Goal: Task Accomplishment & Management: Manage account settings

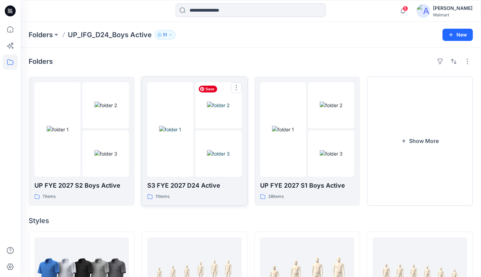
click at [207, 109] on img at bounding box center [218, 105] width 23 height 7
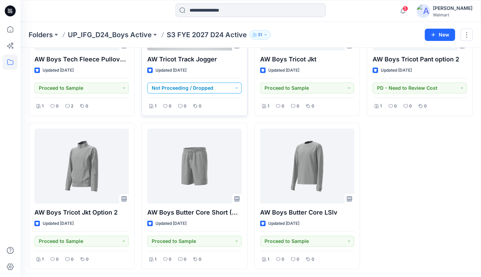
scroll to position [260, 0]
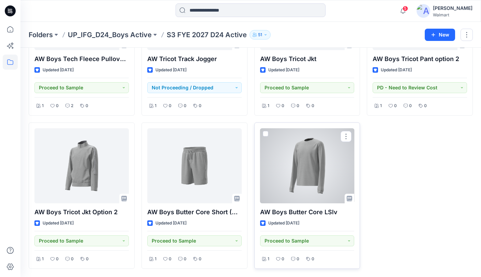
click at [311, 167] on div at bounding box center [307, 165] width 94 height 75
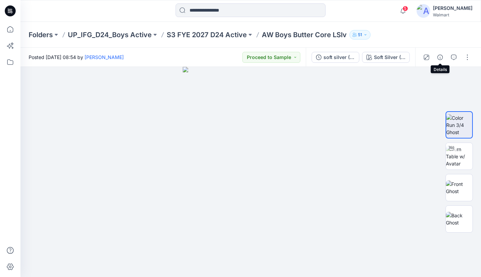
click at [440, 57] on icon "button" at bounding box center [439, 56] width 5 height 5
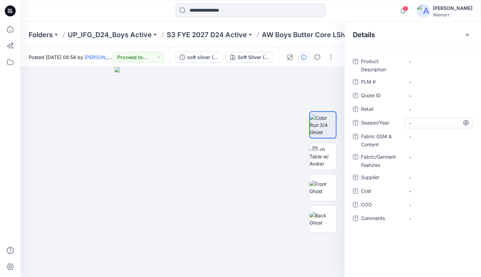
click at [422, 122] on span "-" at bounding box center [438, 122] width 59 height 7
type textarea "**********"
drag, startPoint x: 165, startPoint y: 37, endPoint x: 208, endPoint y: 37, distance: 43.3
click at [207, 38] on div "Folders UP_IFG_D24_Boys Active S3 FYE 2027 D24 Active AW Boys Butter Core LSlv …" at bounding box center [224, 35] width 391 height 10
copy p "S3 FYE 2027"
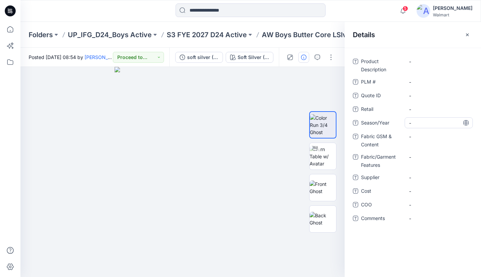
click at [430, 122] on span "-" at bounding box center [438, 122] width 59 height 7
type textarea "**********"
click at [465, 123] on icon at bounding box center [465, 122] width 5 height 5
click at [428, 138] on Content "-" at bounding box center [438, 136] width 59 height 7
type textarea "*"
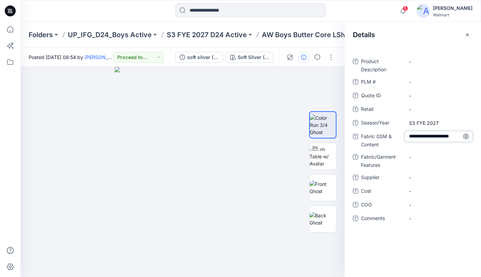
scroll to position [5, 0]
type textarea "**********"
click at [467, 136] on icon at bounding box center [465, 136] width 5 height 5
click at [419, 155] on Features "-" at bounding box center [438, 156] width 59 height 7
type textarea "**********"
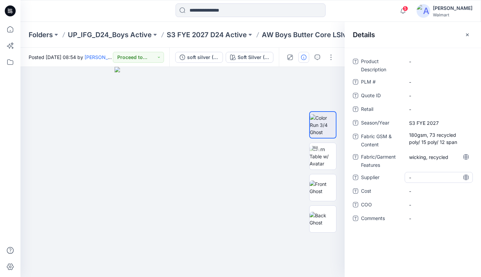
click at [424, 180] on span "-" at bounding box center [438, 177] width 59 height 7
type textarea "********"
click at [467, 179] on icon at bounding box center [465, 176] width 5 height 5
click at [273, 42] on div "Folders UP_IFG_D24_Boys Active S3 FYE 2027 D24 Active AW Boys Butter Core LSlv …" at bounding box center [250, 35] width 460 height 26
click at [422, 62] on Description "-" at bounding box center [438, 61] width 59 height 7
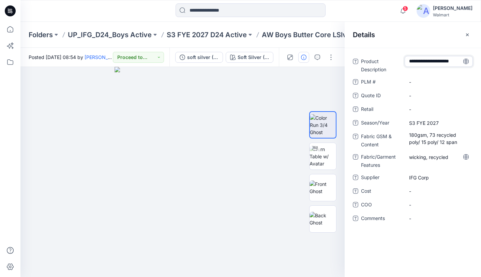
type textarea "**********"
click at [467, 62] on icon at bounding box center [465, 61] width 5 height 5
click at [466, 34] on icon "button" at bounding box center [466, 34] width 5 height 5
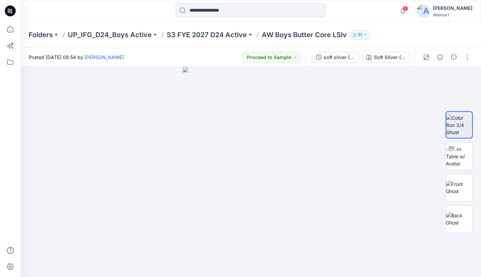
click at [365, 35] on icon "button" at bounding box center [365, 35] width 4 height 4
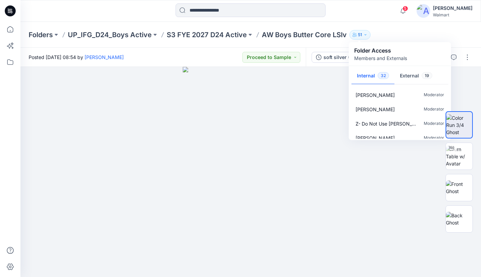
click at [399, 32] on div "Folders UP_IFG_D24_Boys Active S3 FYE 2027 D24 Active AW Boys Butter Core LSlv …" at bounding box center [224, 35] width 391 height 10
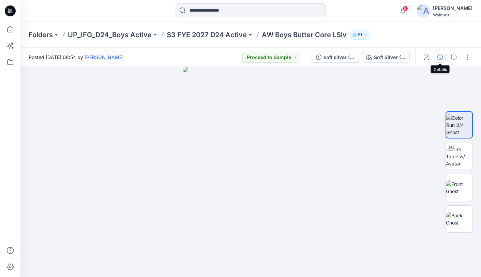
click at [439, 59] on icon "button" at bounding box center [439, 56] width 5 height 5
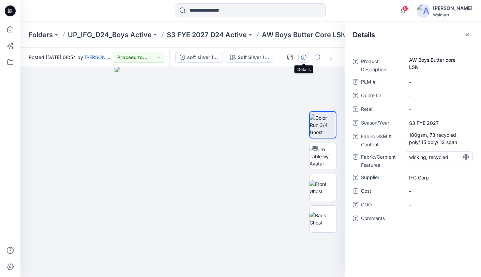
click at [448, 157] on Features "wicking, recycled" at bounding box center [438, 156] width 59 height 7
type textarea "**********"
click at [465, 158] on icon at bounding box center [465, 156] width 5 height 5
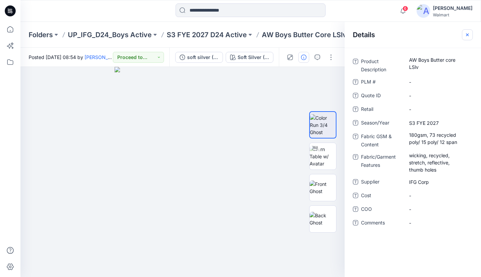
click at [467, 34] on icon "button" at bounding box center [466, 34] width 5 height 5
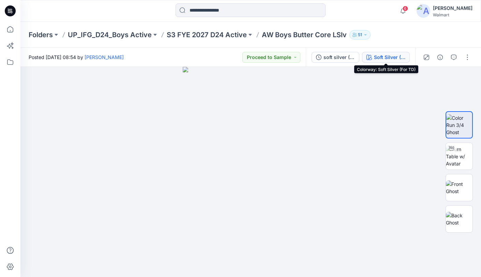
click at [386, 59] on div "Soft Silver (For TD)" at bounding box center [389, 56] width 31 height 7
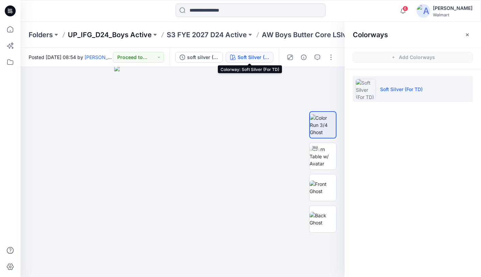
click at [127, 34] on p "UP_IFG_D24_Boys Active" at bounding box center [110, 35] width 84 height 10
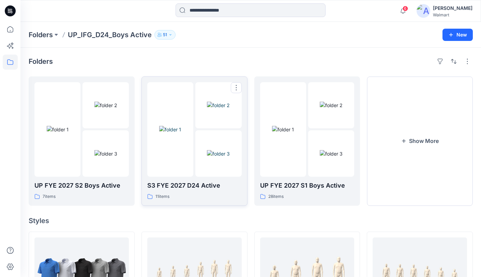
click at [180, 155] on div at bounding box center [170, 129] width 46 height 94
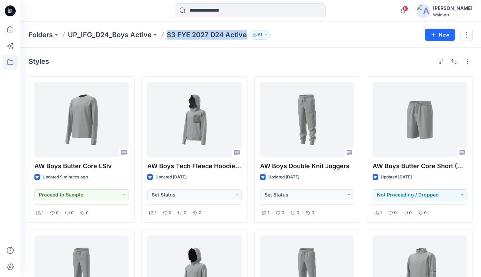
drag, startPoint x: 168, startPoint y: 36, endPoint x: 245, endPoint y: 37, distance: 76.7
click at [246, 37] on p "S3 FYE 2027 D24 Active" at bounding box center [207, 35] width 80 height 10
copy p "S3 FYE 2027 D24 Active"
click at [307, 59] on div "Styles" at bounding box center [251, 61] width 444 height 11
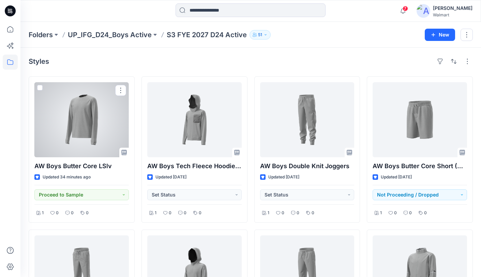
click at [82, 118] on div at bounding box center [81, 119] width 94 height 75
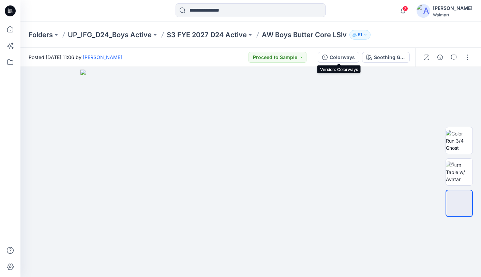
click at [344, 58] on div "Colorways" at bounding box center [341, 56] width 25 height 7
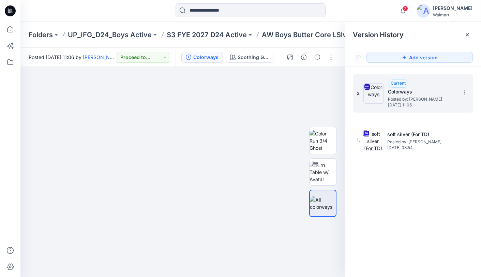
click at [444, 99] on span "Posted by: Yunjin Chae" at bounding box center [422, 99] width 68 height 7
click at [466, 94] on icon at bounding box center [463, 92] width 5 height 5
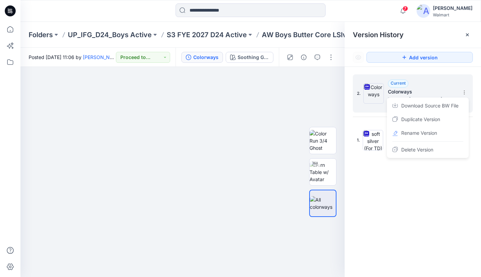
click at [440, 87] on div "Current Colorways Posted by: Yunjin Chae Sunday, September 28, 2025 11:06" at bounding box center [422, 93] width 68 height 28
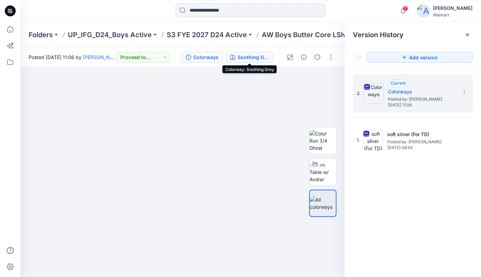
click at [250, 57] on div "Soothing Grey" at bounding box center [252, 56] width 31 height 7
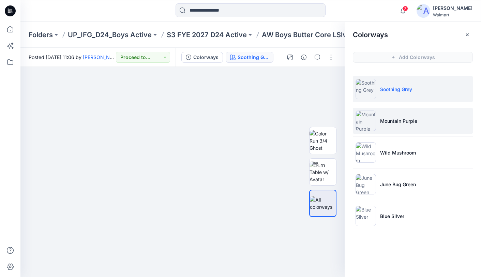
click at [446, 121] on li "Mountain Purple" at bounding box center [413, 121] width 120 height 26
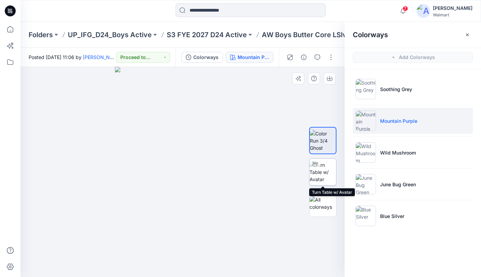
click at [325, 172] on img at bounding box center [322, 171] width 27 height 21
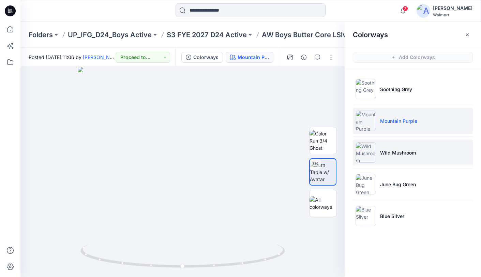
click at [443, 156] on li "Wild Mushroom" at bounding box center [413, 152] width 120 height 26
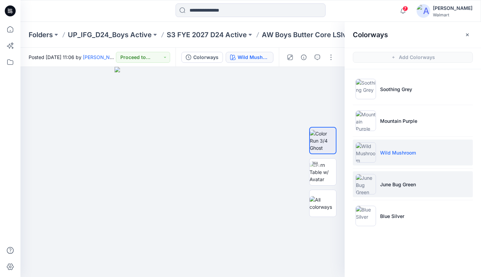
click at [446, 184] on li "June Bug Green" at bounding box center [413, 184] width 120 height 26
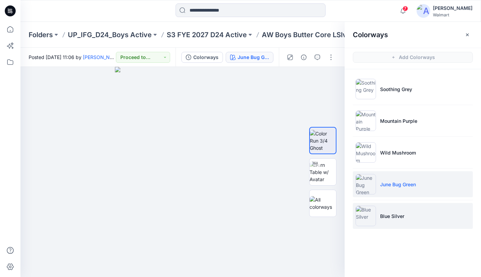
click at [442, 213] on li "Blue Silver" at bounding box center [413, 216] width 120 height 26
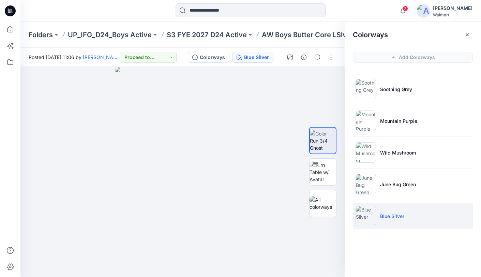
drag, startPoint x: 329, startPoint y: 104, endPoint x: 347, endPoint y: 92, distance: 22.2
click at [329, 104] on div at bounding box center [182, 172] width 324 height 210
click at [467, 37] on icon "button" at bounding box center [466, 34] width 5 height 5
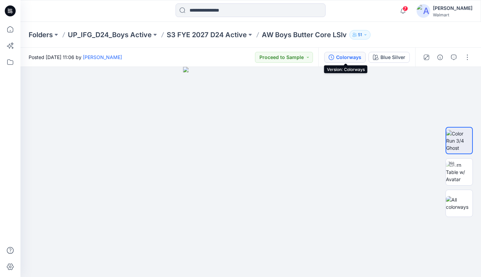
click at [334, 53] on button "Colorways" at bounding box center [345, 57] width 42 height 11
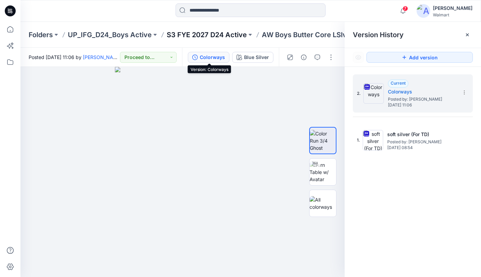
click at [202, 36] on p "S3 FYE 2027 D24 Active" at bounding box center [207, 35] width 80 height 10
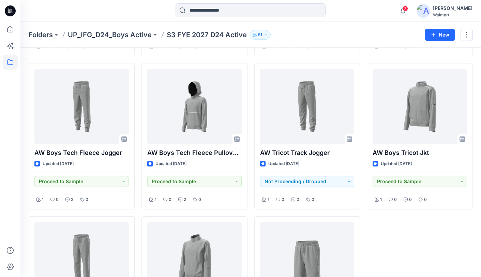
scroll to position [167, 0]
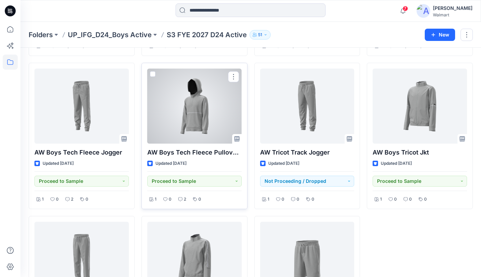
click at [197, 115] on div at bounding box center [194, 105] width 94 height 75
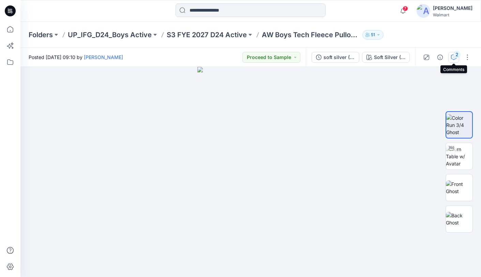
click at [455, 57] on div "2" at bounding box center [456, 54] width 7 height 7
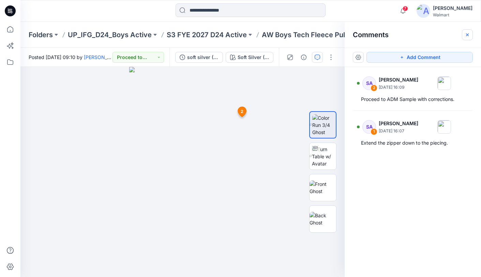
click at [466, 33] on icon "button" at bounding box center [466, 34] width 5 height 5
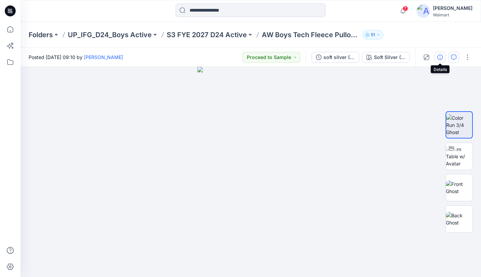
click at [439, 56] on icon "button" at bounding box center [439, 56] width 5 height 5
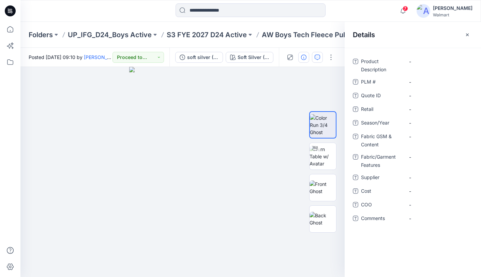
drag, startPoint x: 302, startPoint y: 42, endPoint x: 287, endPoint y: 40, distance: 15.5
click at [302, 42] on div "Folders UP_IFG_D24_Boys Active S3 FYE 2027 D24 Active AW Boys Tech Fleece Pullo…" at bounding box center [250, 35] width 460 height 26
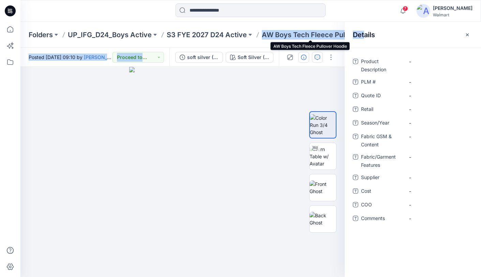
drag, startPoint x: 263, startPoint y: 36, endPoint x: 362, endPoint y: 36, distance: 99.1
click at [362, 36] on div "Folders UP_IFG_D24_Boys Active S3 FYE 2027 D24 Active AW Boys Tech Fleece Pullo…" at bounding box center [250, 149] width 460 height 255
drag, startPoint x: 466, startPoint y: 33, endPoint x: 456, endPoint y: 33, distance: 9.9
click at [466, 33] on icon "button" at bounding box center [467, 34] width 3 height 3
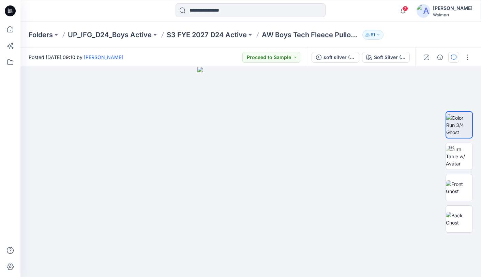
click at [292, 43] on div "Folders UP_IFG_D24_Boys Active S3 FYE 2027 D24 Active AW Boys Tech Fleece Pullo…" at bounding box center [250, 35] width 460 height 26
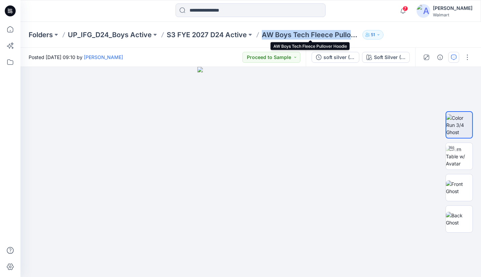
drag, startPoint x: 261, startPoint y: 35, endPoint x: 350, endPoint y: 37, distance: 88.9
click at [350, 37] on p "AW Boys Tech Fleece Pullover Hoodie" at bounding box center [311, 35] width 98 height 10
copy p "AW Boys Tech Fleece Pullo"
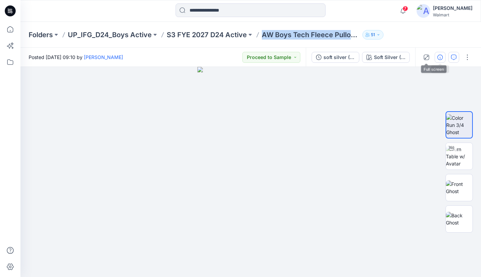
click at [440, 57] on icon "button" at bounding box center [439, 56] width 5 height 5
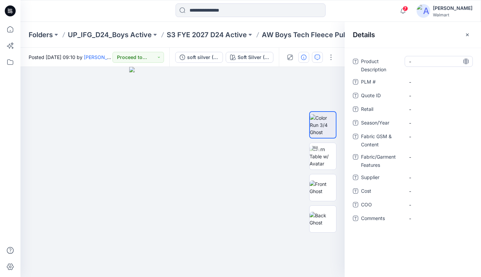
click at [431, 59] on Description "-" at bounding box center [438, 61] width 59 height 7
type textarea "**********"
click at [465, 62] on icon at bounding box center [466, 61] width 2 height 5
click at [428, 122] on span "-" at bounding box center [438, 122] width 59 height 7
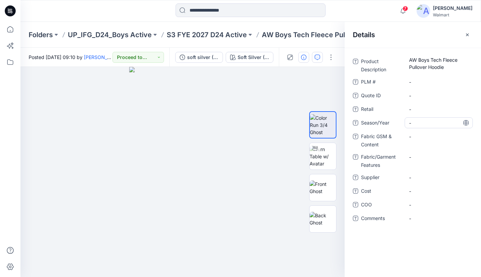
click at [428, 121] on span "-" at bounding box center [438, 122] width 59 height 7
type textarea "**********"
click at [467, 122] on icon at bounding box center [465, 122] width 5 height 5
click at [440, 178] on span "-" at bounding box center [438, 177] width 59 height 7
type textarea "********"
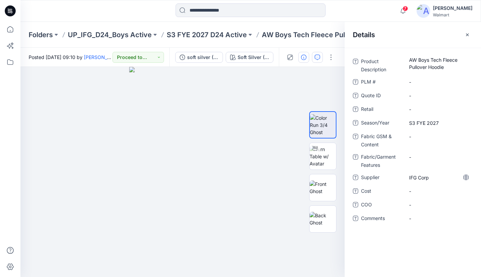
click at [466, 177] on icon at bounding box center [466, 176] width 2 height 5
click at [424, 137] on Content "-" at bounding box center [438, 136] width 59 height 7
type textarea "**********"
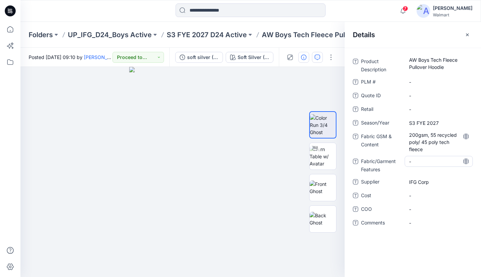
click at [426, 162] on Features "-" at bounding box center [438, 161] width 59 height 7
type textarea "*"
click at [423, 161] on Features "-" at bounding box center [438, 161] width 59 height 7
type textarea "**********"
click at [446, 160] on Features "recycled, wick" at bounding box center [438, 161] width 59 height 7
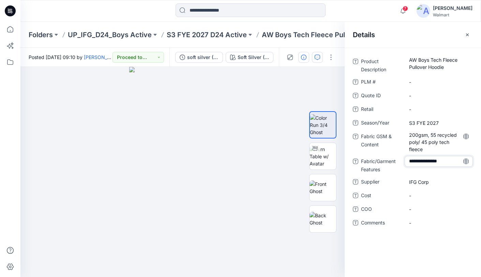
type textarea "**********"
click at [466, 35] on icon "button" at bounding box center [466, 34] width 5 height 5
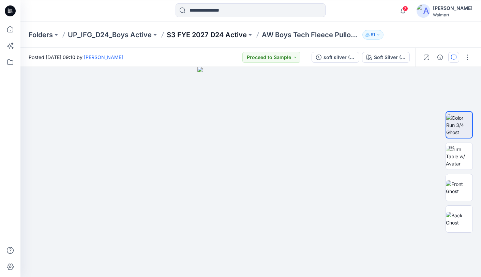
click at [226, 35] on p "S3 FYE 2027 D24 Active" at bounding box center [207, 35] width 80 height 10
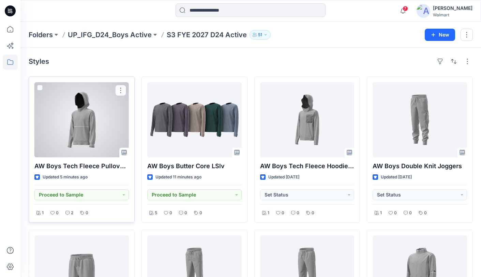
click at [82, 106] on div at bounding box center [81, 119] width 94 height 75
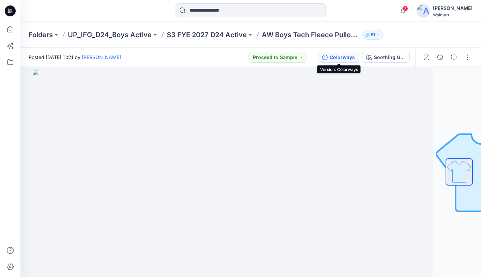
click at [343, 58] on div "Colorways" at bounding box center [341, 56] width 25 height 7
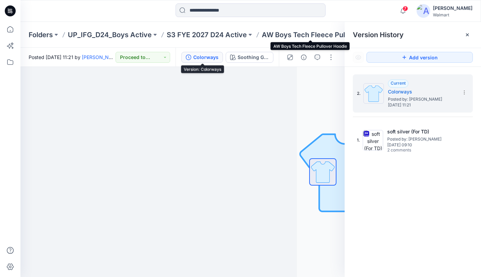
click at [308, 35] on p "AW Boys Tech Fleece Pullover Hoodie" at bounding box center [311, 35] width 98 height 10
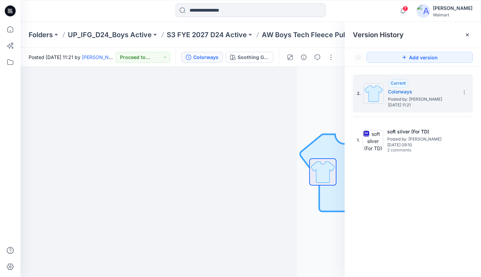
click at [303, 34] on p "AW Boys Tech Fleece Pullover Hoodie" at bounding box center [311, 35] width 98 height 10
click at [471, 35] on div at bounding box center [467, 34] width 11 height 11
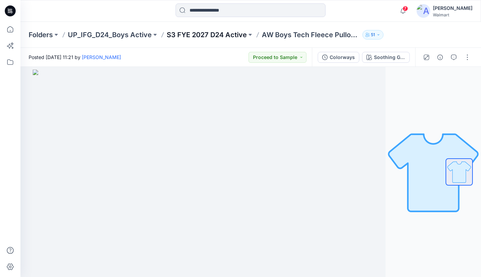
click at [206, 31] on p "S3 FYE 2027 D24 Active" at bounding box center [207, 35] width 80 height 10
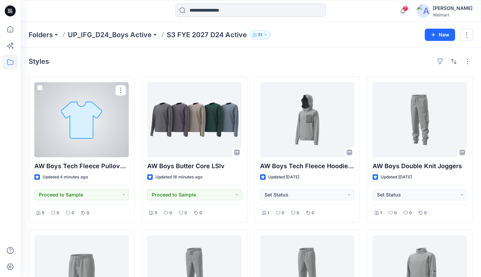
click at [109, 129] on div at bounding box center [81, 119] width 94 height 75
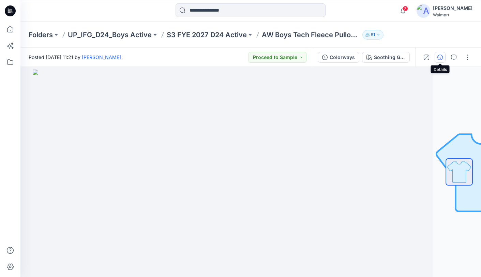
click at [441, 57] on icon "button" at bounding box center [439, 56] width 5 height 5
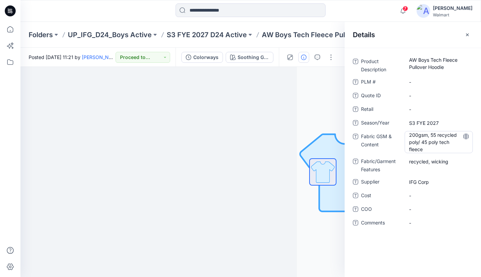
click at [431, 139] on Content "200gsm, 55 recycled poly/ 45 poly tech fleece" at bounding box center [438, 141] width 59 height 21
drag, startPoint x: 424, startPoint y: 148, endPoint x: 402, endPoint y: 130, distance: 28.6
click at [400, 132] on div "**********" at bounding box center [413, 141] width 120 height 21
click at [396, 37] on div "Details" at bounding box center [412, 35] width 136 height 26
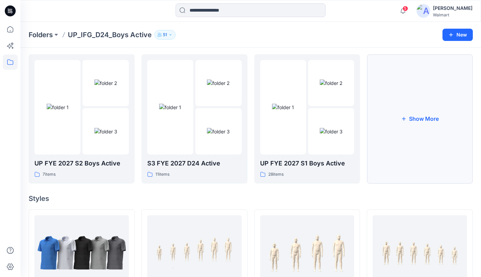
scroll to position [24, 0]
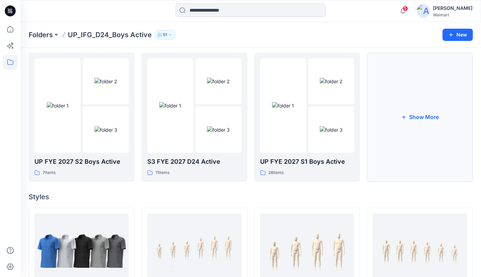
click at [425, 108] on button "Show More" at bounding box center [420, 116] width 106 height 129
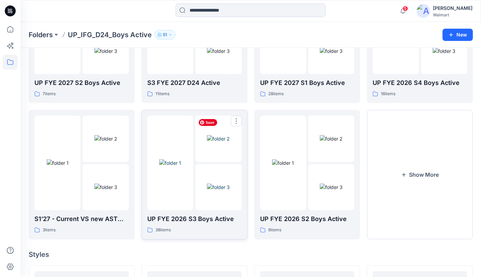
scroll to position [105, 0]
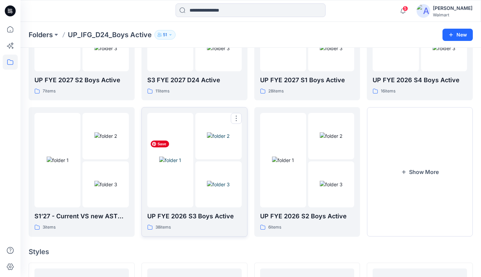
click at [181, 156] on img at bounding box center [170, 159] width 22 height 7
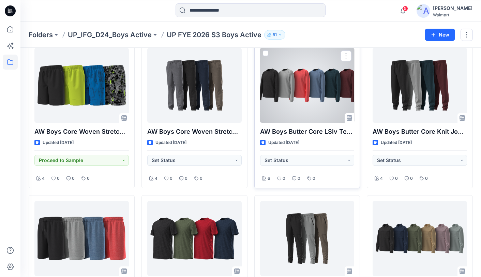
scroll to position [185, 0]
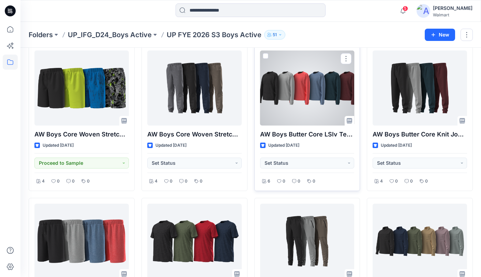
click at [308, 99] on div at bounding box center [307, 87] width 94 height 75
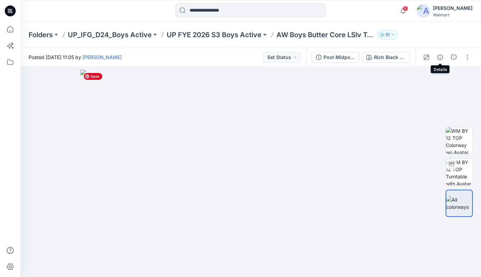
click at [441, 59] on icon "button" at bounding box center [439, 56] width 5 height 5
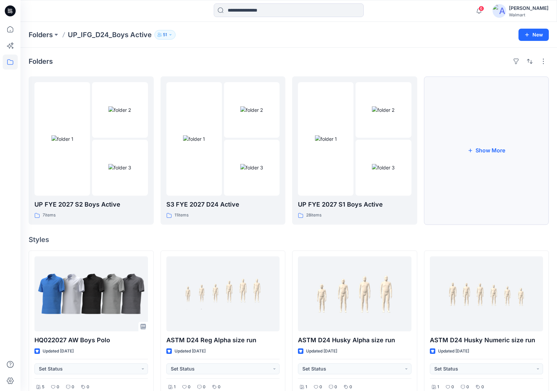
click at [480, 157] on button "Show More" at bounding box center [486, 150] width 125 height 148
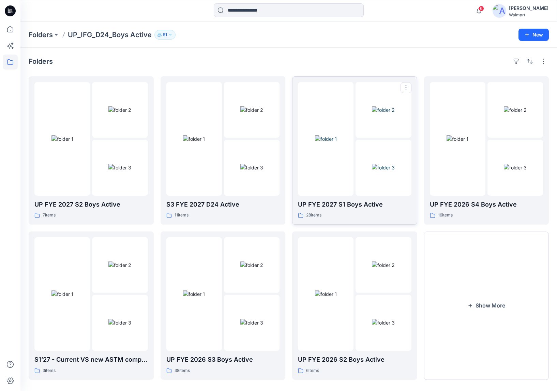
click at [326, 185] on div at bounding box center [326, 138] width 56 height 113
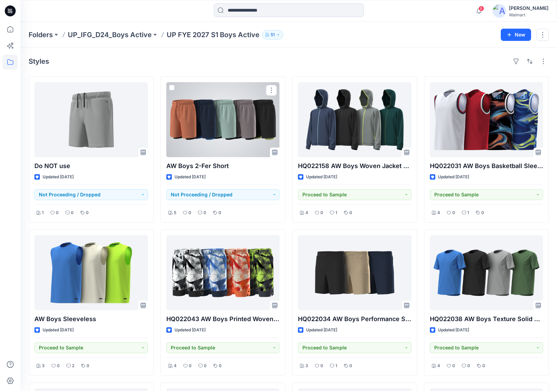
click at [233, 136] on div at bounding box center [222, 119] width 113 height 75
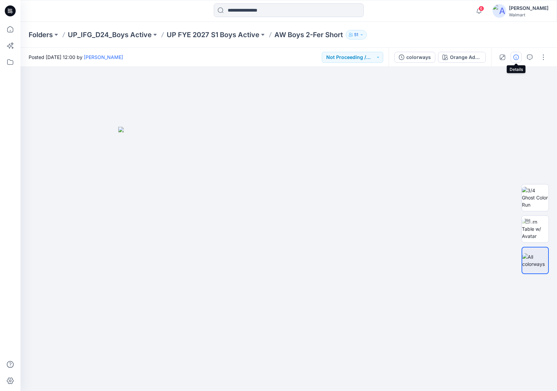
click at [480, 57] on icon "button" at bounding box center [515, 56] width 5 height 5
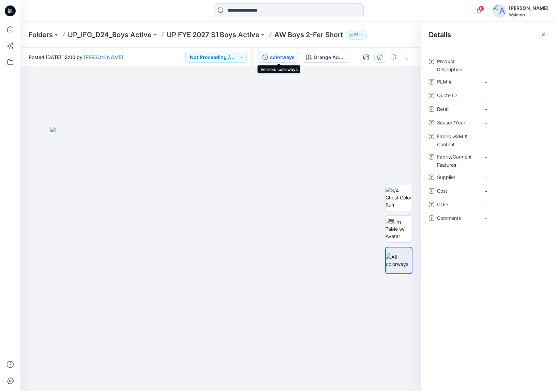
click at [280, 58] on div "colorways" at bounding box center [282, 56] width 25 height 7
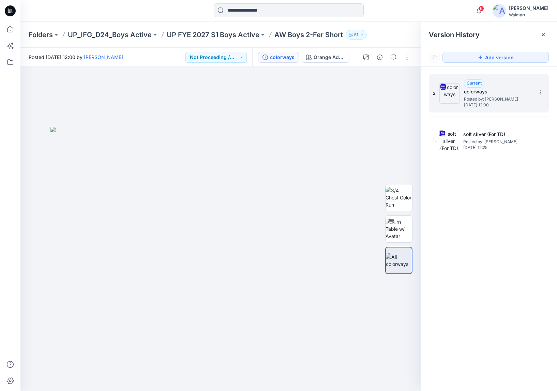
click at [480, 91] on h5 "colorways" at bounding box center [498, 92] width 68 height 8
click at [325, 57] on div "Orange Adobe" at bounding box center [328, 56] width 31 height 7
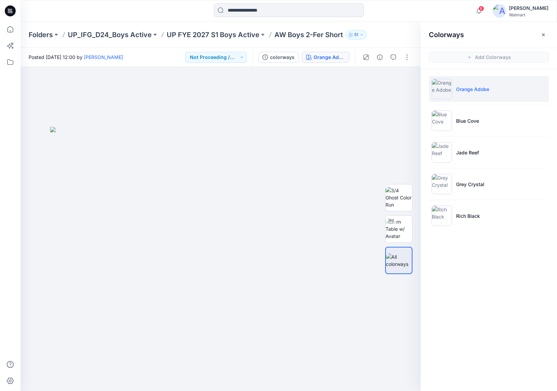
click at [480, 94] on li "Orange Adobe" at bounding box center [488, 89] width 120 height 26
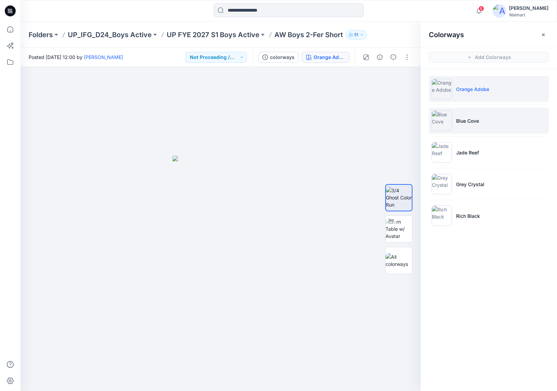
click at [480, 122] on li "Blue Cove" at bounding box center [488, 121] width 120 height 26
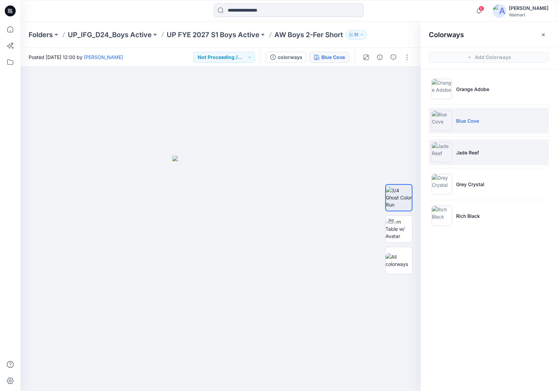
click at [480, 155] on li "Jade Reef" at bounding box center [488, 152] width 120 height 26
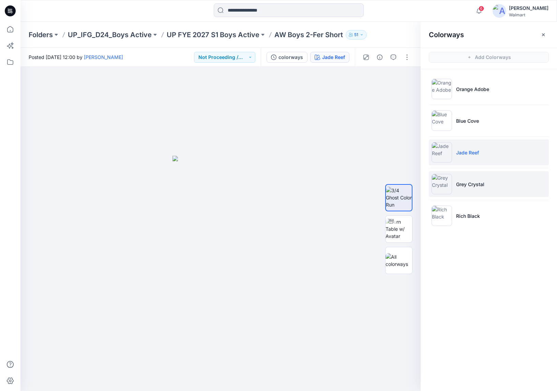
click at [480, 185] on li "Grey Crystal" at bounding box center [488, 184] width 120 height 26
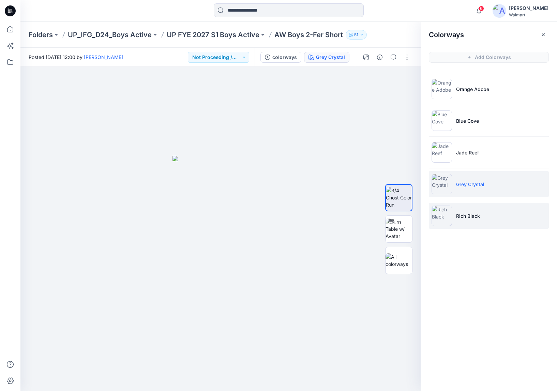
click at [480, 210] on li "Rich Black" at bounding box center [488, 216] width 120 height 26
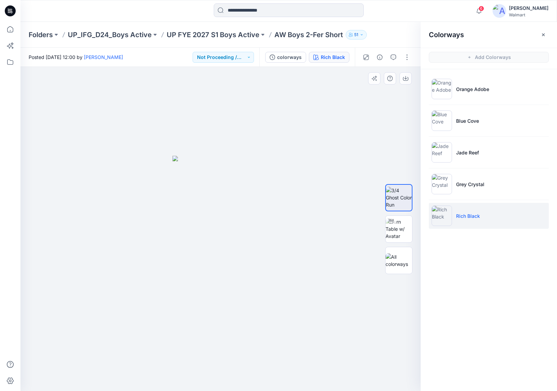
click at [275, 128] on div at bounding box center [220, 229] width 400 height 324
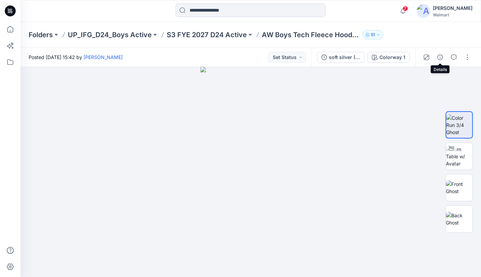
click at [440, 57] on icon "button" at bounding box center [439, 56] width 5 height 5
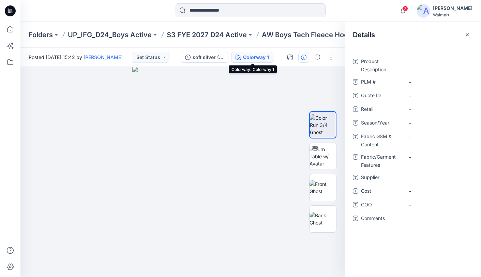
click at [256, 57] on div "Colorway 1" at bounding box center [256, 56] width 26 height 7
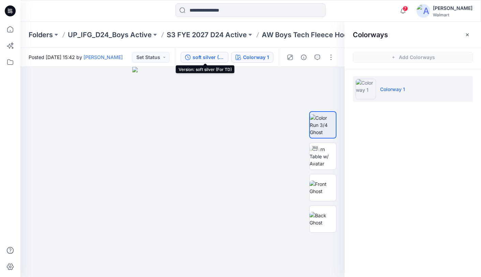
click at [215, 57] on div "soft silver (For TD)" at bounding box center [207, 56] width 31 height 7
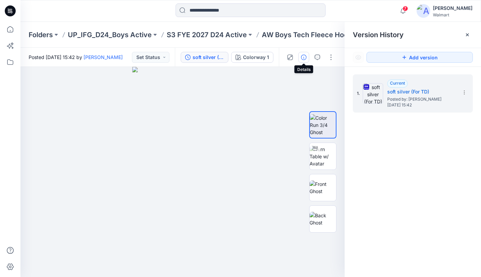
click at [305, 57] on icon "button" at bounding box center [303, 56] width 5 height 5
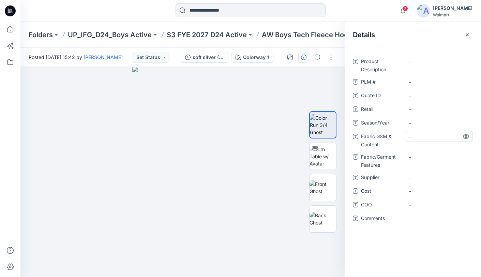
click at [426, 136] on Content "-" at bounding box center [438, 136] width 59 height 7
type textarea "**********"
click at [467, 137] on icon at bounding box center [465, 136] width 5 height 5
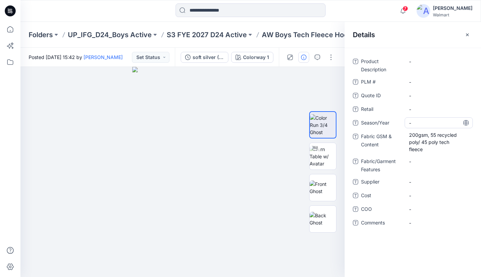
click at [432, 124] on span "-" at bounding box center [438, 122] width 59 height 7
type textarea "**********"
click at [467, 123] on icon at bounding box center [465, 122] width 5 height 5
click at [443, 183] on span "-" at bounding box center [438, 181] width 59 height 7
type textarea "********"
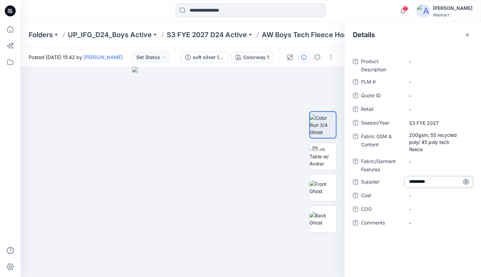
click at [467, 181] on icon at bounding box center [465, 181] width 5 height 5
click at [430, 162] on Features "-" at bounding box center [438, 161] width 59 height 7
type textarea "**********"
click at [468, 162] on div "**********" at bounding box center [438, 165] width 68 height 18
click at [466, 162] on icon at bounding box center [465, 160] width 5 height 5
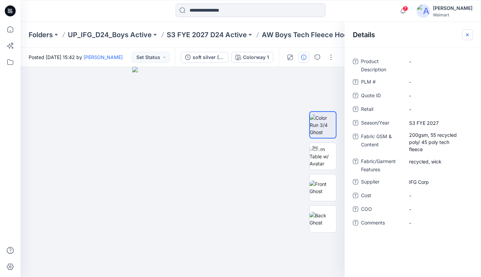
click at [467, 35] on icon "button" at bounding box center [467, 34] width 3 height 3
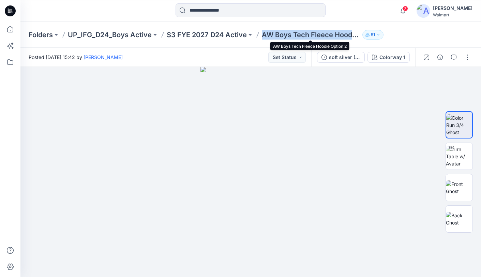
drag, startPoint x: 263, startPoint y: 35, endPoint x: 351, endPoint y: 36, distance: 87.9
click at [352, 37] on p "AW Boys Tech Fleece Hoodie Option 2" at bounding box center [311, 35] width 98 height 10
copy p "AW Boys Tech Fleece Hood"
click at [442, 58] on icon "button" at bounding box center [439, 56] width 5 height 5
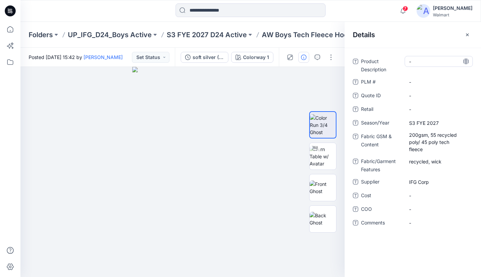
click at [425, 62] on Description "-" at bounding box center [438, 61] width 59 height 7
type textarea "**********"
click at [466, 63] on icon at bounding box center [465, 61] width 5 height 5
click at [466, 35] on icon "button" at bounding box center [467, 34] width 3 height 3
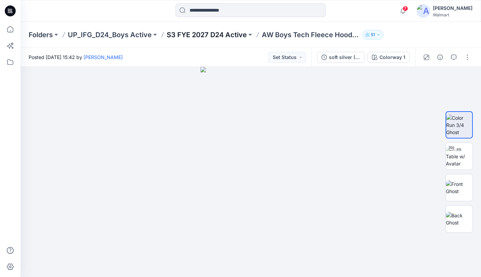
click at [197, 36] on p "S3 FYE 2027 D24 Active" at bounding box center [207, 35] width 80 height 10
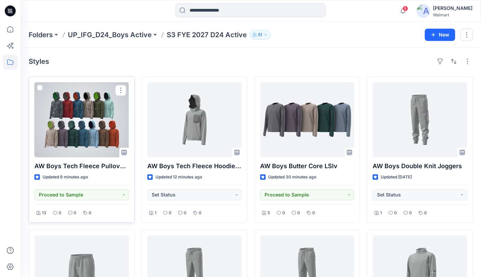
click at [93, 127] on div at bounding box center [81, 119] width 94 height 75
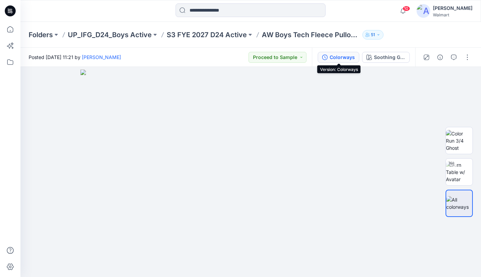
click at [342, 56] on div "Colorways" at bounding box center [341, 56] width 25 height 7
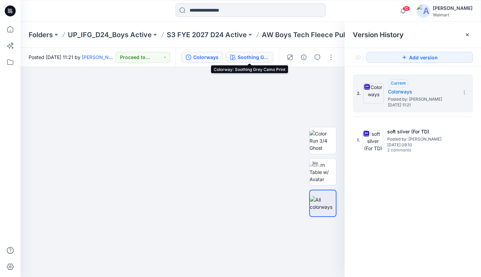
click at [263, 57] on div "Soothing Grey Camo Print" at bounding box center [252, 56] width 31 height 7
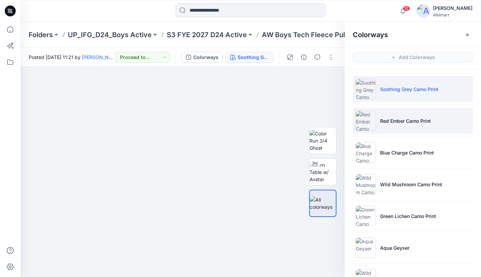
click at [442, 122] on li "Red Ember Camo Print" at bounding box center [413, 121] width 120 height 26
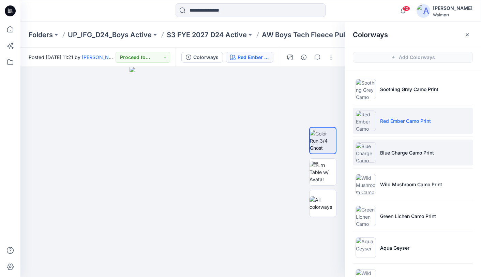
click at [450, 150] on li "Blue Charge Camo Print" at bounding box center [413, 152] width 120 height 26
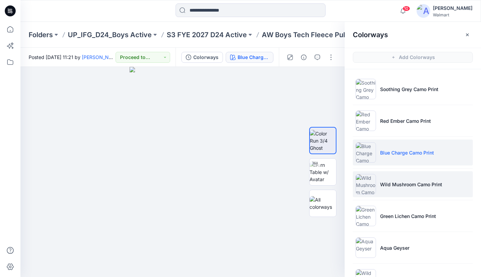
click at [454, 180] on li "Wild Mushroom Camo Print" at bounding box center [413, 184] width 120 height 26
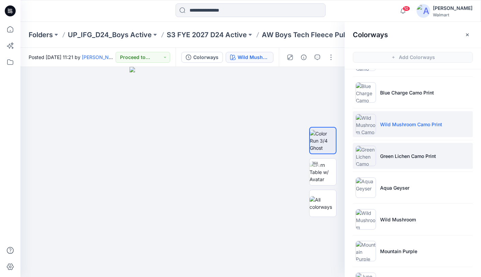
click at [453, 157] on li "Green Lichen Camo Print" at bounding box center [413, 156] width 120 height 26
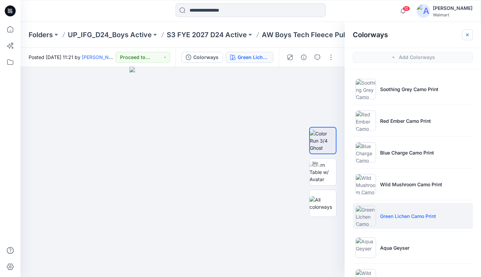
click at [466, 35] on icon "button" at bounding box center [466, 34] width 5 height 5
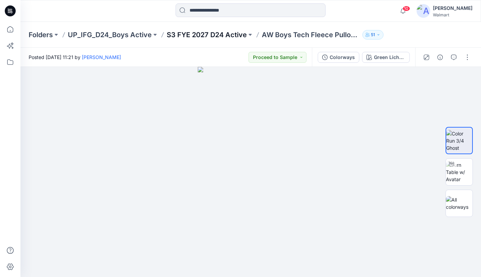
click at [203, 34] on p "S3 FYE 2027 D24 Active" at bounding box center [207, 35] width 80 height 10
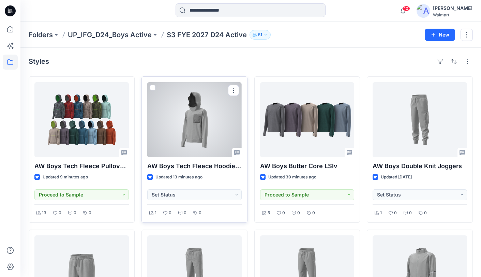
click at [187, 106] on div at bounding box center [194, 119] width 94 height 75
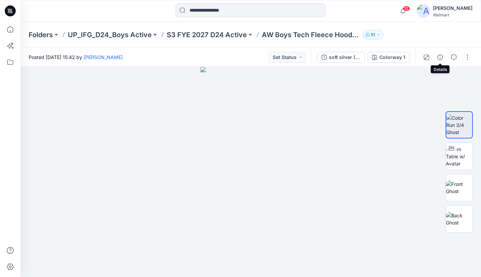
click at [439, 56] on icon "button" at bounding box center [439, 56] width 5 height 5
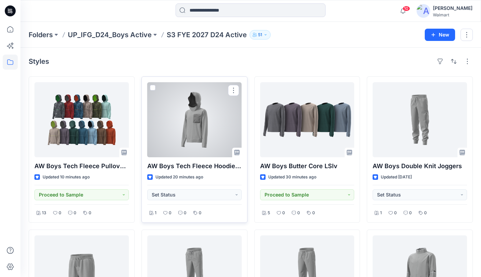
click at [210, 114] on div at bounding box center [194, 119] width 94 height 75
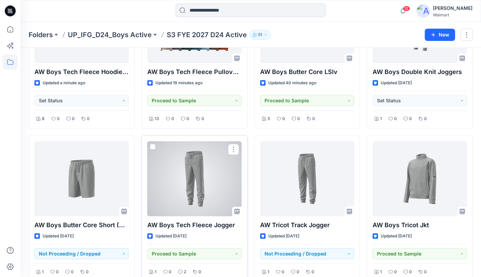
scroll to position [97, 0]
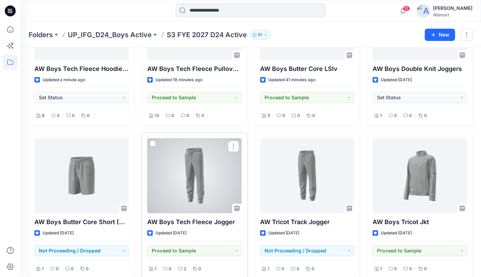
click at [202, 183] on div at bounding box center [194, 175] width 94 height 75
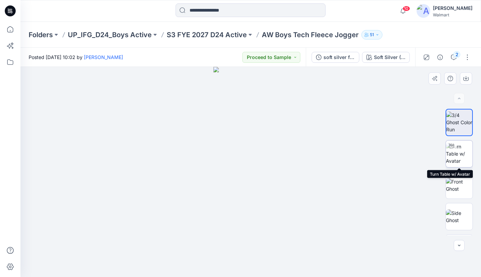
click at [464, 152] on img at bounding box center [459, 153] width 27 height 21
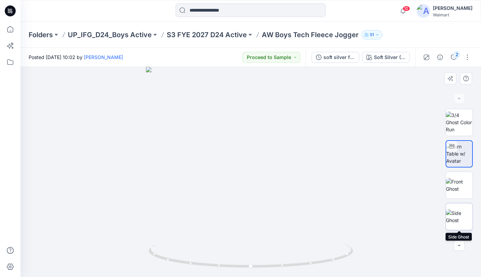
click at [462, 212] on img at bounding box center [459, 216] width 27 height 14
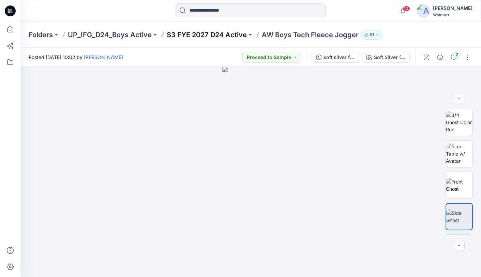
click at [220, 35] on p "S3 FYE 2027 D24 Active" at bounding box center [207, 35] width 80 height 10
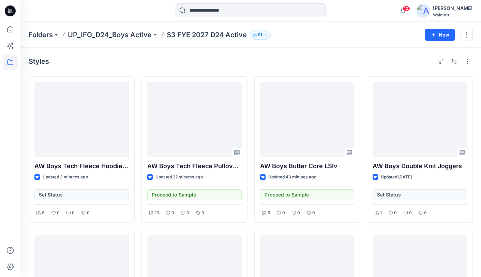
click at [220, 35] on p "S3 FYE 2027 D24 Active" at bounding box center [207, 35] width 80 height 10
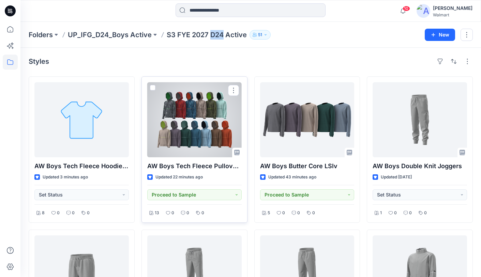
click at [215, 116] on div at bounding box center [194, 119] width 94 height 75
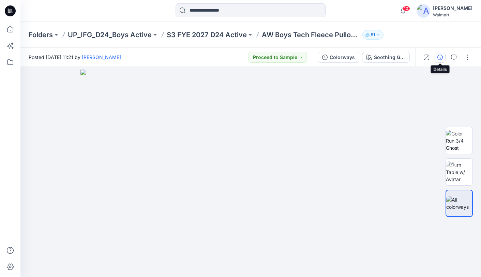
click at [438, 56] on icon "button" at bounding box center [439, 56] width 5 height 5
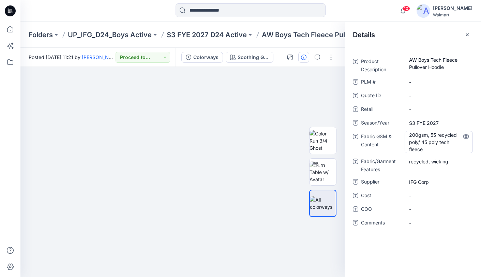
click at [429, 149] on Content "200gsm, 55 recycled poly/ 45 poly tech fleece" at bounding box center [438, 141] width 59 height 21
drag, startPoint x: 432, startPoint y: 150, endPoint x: 400, endPoint y: 130, distance: 36.9
click at [401, 132] on div "**********" at bounding box center [413, 141] width 120 height 21
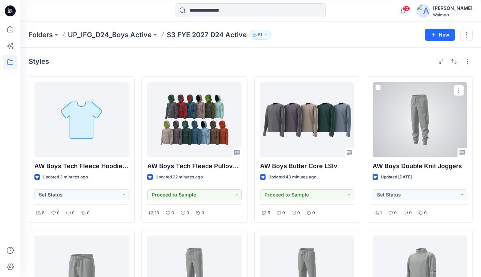
click at [429, 125] on div at bounding box center [419, 119] width 94 height 75
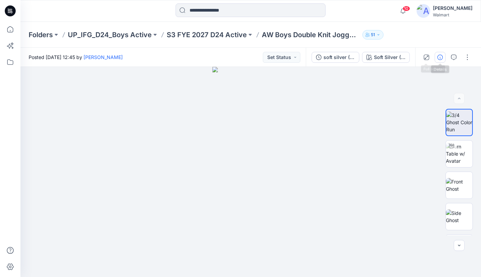
click at [436, 55] on button "button" at bounding box center [439, 57] width 11 height 11
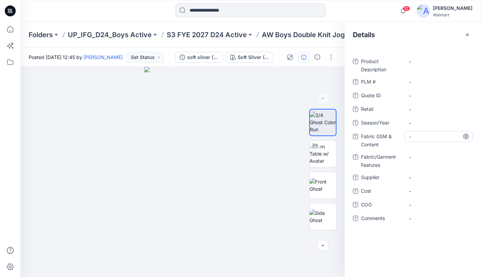
click at [436, 136] on Content "-" at bounding box center [438, 136] width 59 height 7
type textarea "**********"
click at [466, 137] on icon at bounding box center [465, 136] width 5 height 5
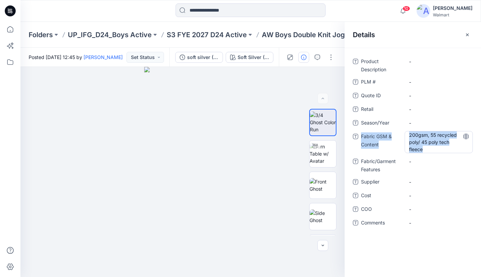
drag, startPoint x: 420, startPoint y: 144, endPoint x: 425, endPoint y: 131, distance: 13.6
click at [400, 131] on div "Fabric GSM & Content 200gsm, 55 recycled poly/ 45 poly tech fleece" at bounding box center [413, 142] width 120 height 22
click at [441, 149] on Content "200gsm, 55 recycled poly/ 45 poly tech fleece" at bounding box center [438, 141] width 59 height 21
drag, startPoint x: 418, startPoint y: 143, endPoint x: 409, endPoint y: 135, distance: 12.1
click at [407, 136] on textarea "**********" at bounding box center [438, 141] width 68 height 21
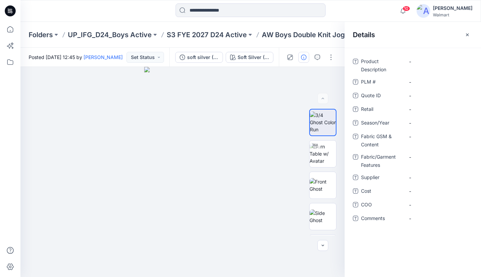
click at [303, 44] on div "Folders UP_IFG_D24_Boys Active S3 FYE 2027 D24 Active AW Boys Double Knit Jogge…" at bounding box center [250, 35] width 460 height 26
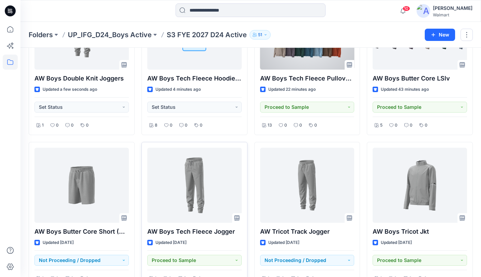
scroll to position [88, 0]
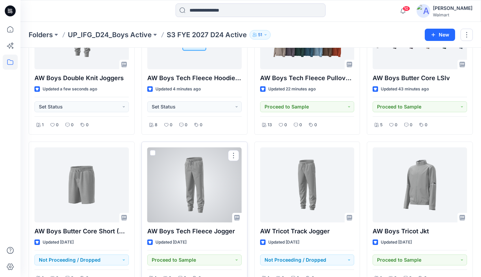
click at [204, 174] on div at bounding box center [194, 184] width 94 height 75
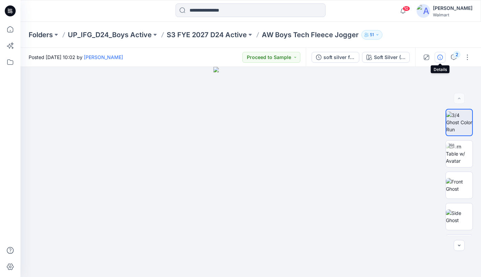
click at [437, 56] on icon "button" at bounding box center [439, 56] width 5 height 5
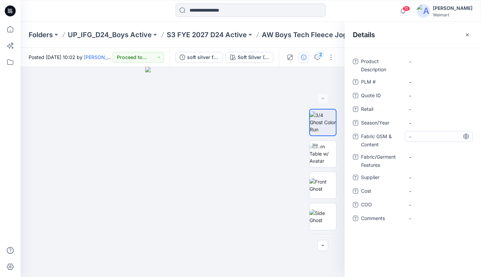
click at [431, 136] on Content "-" at bounding box center [438, 136] width 59 height 7
type textarea "**********"
click at [467, 137] on icon at bounding box center [465, 136] width 5 height 5
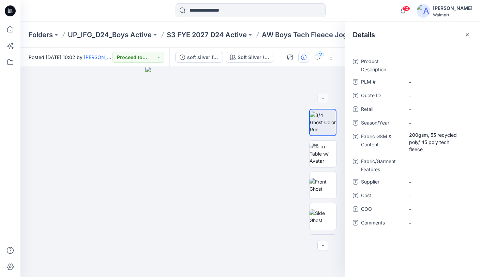
click at [287, 44] on div "Folders UP_IFG_D24_Boys Active S3 FYE 2027 D24 Active AW Boys Tech Fleece Jogge…" at bounding box center [250, 35] width 460 height 26
drag, startPoint x: 262, startPoint y: 36, endPoint x: 343, endPoint y: 35, distance: 81.4
click at [343, 36] on p "AW Boys Tech Fleece Jogger" at bounding box center [310, 35] width 97 height 10
copy p "AW Boys Tech Fleece Jo"
click at [422, 62] on Description "-" at bounding box center [438, 61] width 59 height 7
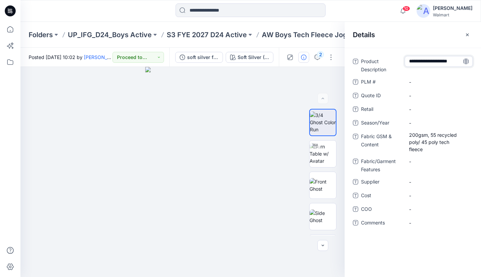
scroll to position [5, 0]
type textarea "**********"
click at [464, 60] on icon at bounding box center [465, 61] width 5 height 5
click at [467, 34] on icon "button" at bounding box center [467, 34] width 3 height 3
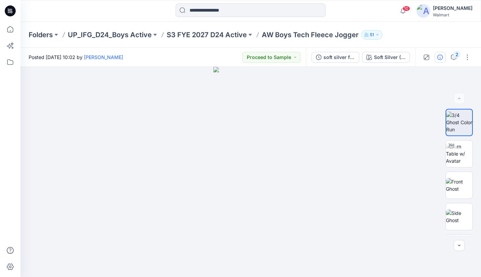
click at [437, 57] on icon "button" at bounding box center [439, 56] width 5 height 5
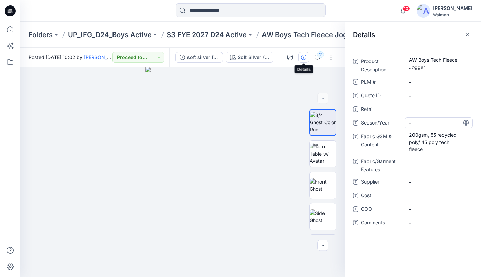
click at [438, 123] on span "-" at bounding box center [438, 122] width 59 height 7
type textarea "**********"
drag, startPoint x: 467, startPoint y: 124, endPoint x: 477, endPoint y: 119, distance: 10.5
click at [467, 124] on icon at bounding box center [465, 122] width 5 height 5
click at [441, 183] on span "-" at bounding box center [438, 181] width 59 height 7
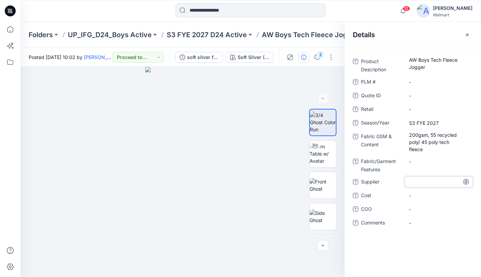
type textarea "********"
click at [468, 182] on div "********" at bounding box center [438, 181] width 68 height 11
click at [465, 182] on icon at bounding box center [465, 181] width 5 height 5
click at [435, 162] on Features "-" at bounding box center [438, 161] width 59 height 7
type textarea "**********"
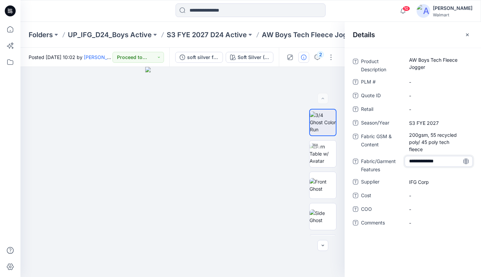
click at [467, 160] on icon at bounding box center [465, 160] width 5 height 5
drag, startPoint x: 469, startPoint y: 34, endPoint x: 462, endPoint y: 35, distance: 7.2
click at [469, 34] on icon "button" at bounding box center [466, 34] width 5 height 5
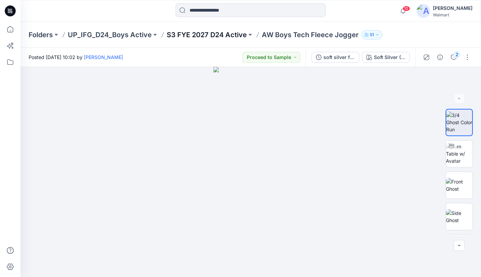
click at [203, 36] on p "S3 FYE 2027 D24 Active" at bounding box center [207, 35] width 80 height 10
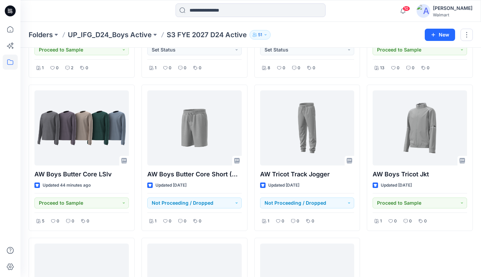
scroll to position [145, 0]
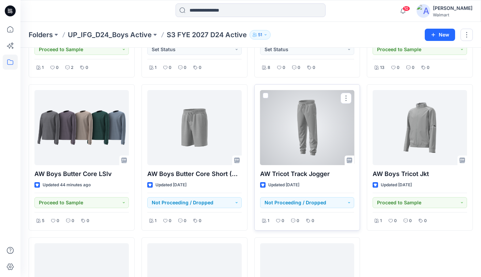
click at [309, 135] on div at bounding box center [307, 127] width 94 height 75
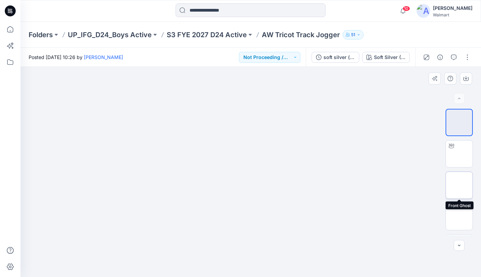
click at [459, 185] on img at bounding box center [459, 185] width 0 height 0
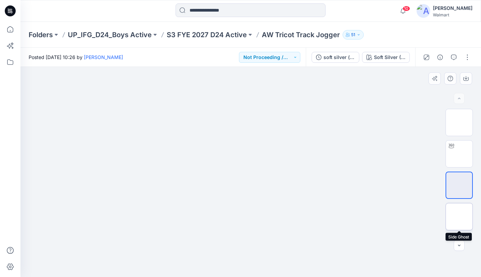
click at [459, 216] on img at bounding box center [459, 216] width 0 height 0
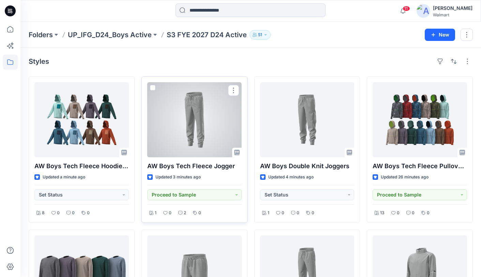
click at [206, 116] on div at bounding box center [194, 119] width 94 height 75
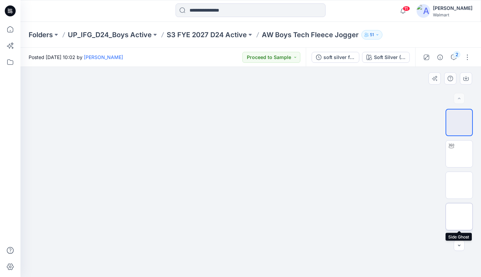
click at [459, 216] on img at bounding box center [459, 216] width 0 height 0
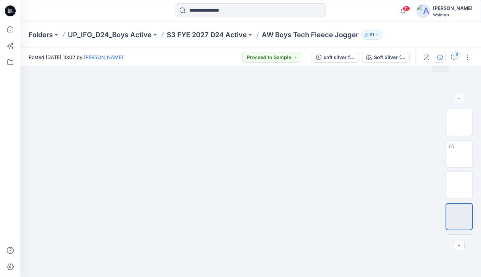
click at [441, 57] on icon "button" at bounding box center [439, 56] width 5 height 5
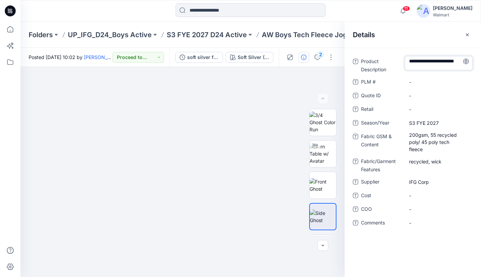
click at [467, 34] on icon "button" at bounding box center [466, 34] width 5 height 5
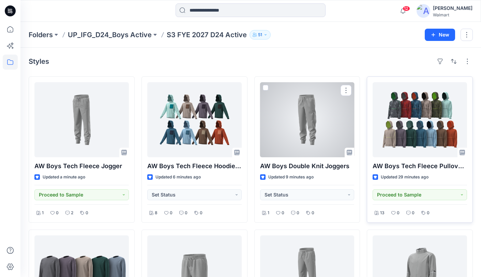
scroll to position [2, 0]
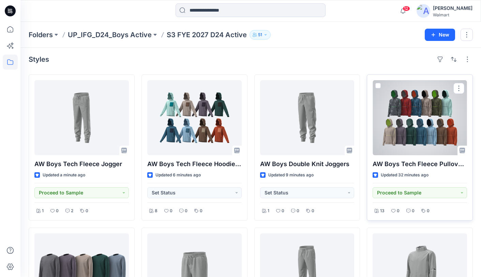
click at [416, 119] on div at bounding box center [419, 117] width 94 height 75
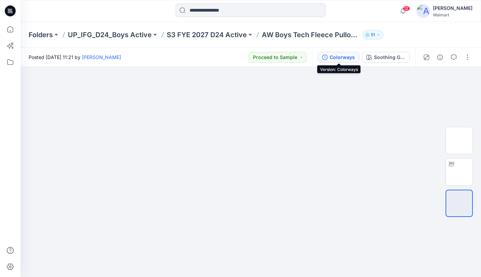
click at [343, 56] on div "Colorways" at bounding box center [341, 56] width 25 height 7
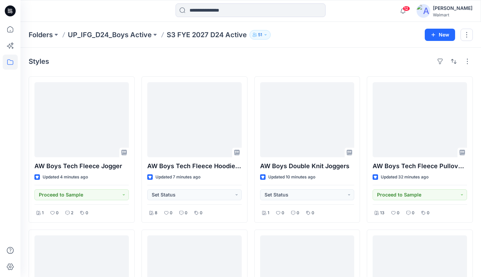
scroll to position [2, 0]
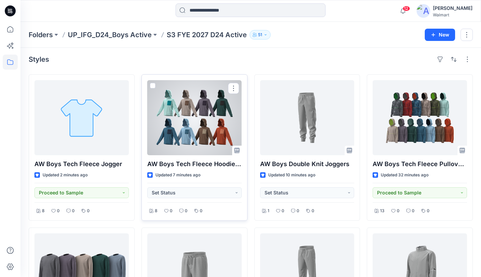
click at [193, 116] on div at bounding box center [194, 117] width 94 height 75
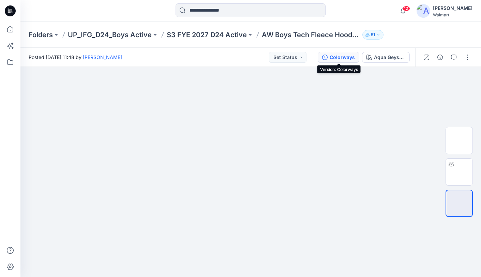
click at [345, 59] on div "Colorways" at bounding box center [341, 56] width 25 height 7
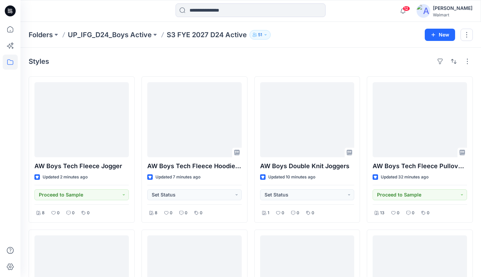
scroll to position [2, 0]
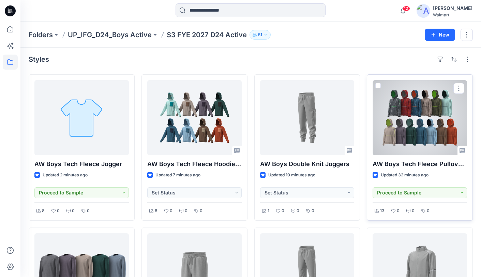
click at [400, 108] on div at bounding box center [419, 117] width 94 height 75
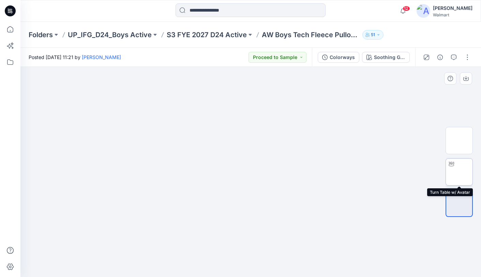
click at [459, 172] on img at bounding box center [459, 172] width 0 height 0
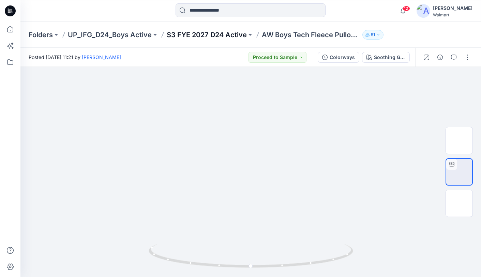
click at [205, 34] on p "S3 FYE 2027 D24 Active" at bounding box center [207, 35] width 80 height 10
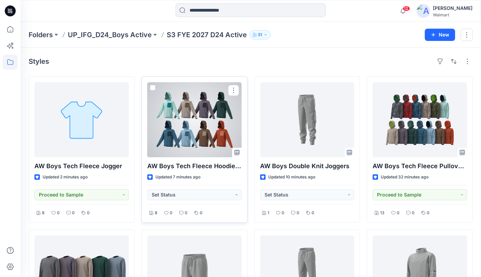
click at [202, 127] on div at bounding box center [194, 119] width 94 height 75
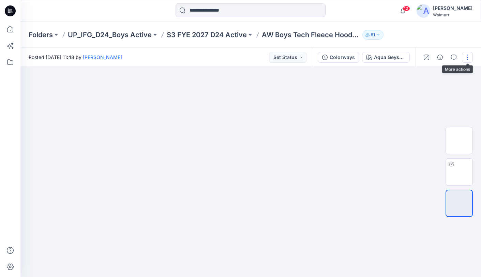
click at [468, 56] on button "button" at bounding box center [467, 57] width 11 height 11
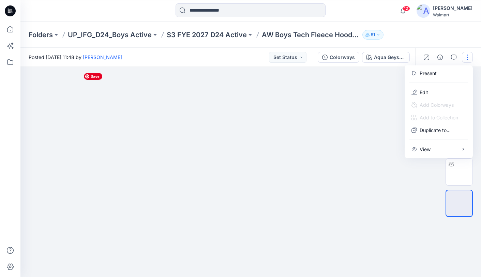
click at [365, 69] on img at bounding box center [250, 69] width 341 height 0
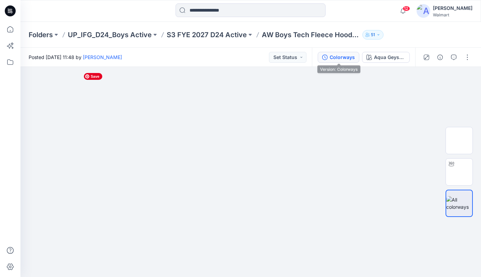
click at [340, 59] on div "Colorways" at bounding box center [341, 56] width 25 height 7
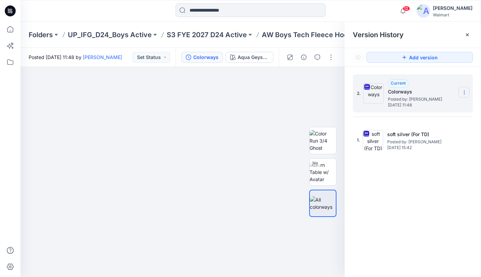
click at [466, 92] on icon at bounding box center [463, 92] width 5 height 5
click at [427, 85] on div "Current Colorways Posted by: Yunjin Chae Sunday, September 28, 2025 11:48" at bounding box center [422, 93] width 68 height 28
click at [377, 95] on img at bounding box center [373, 93] width 20 height 20
drag, startPoint x: 370, startPoint y: 98, endPoint x: 364, endPoint y: 89, distance: 10.6
click at [370, 98] on img at bounding box center [373, 93] width 20 height 20
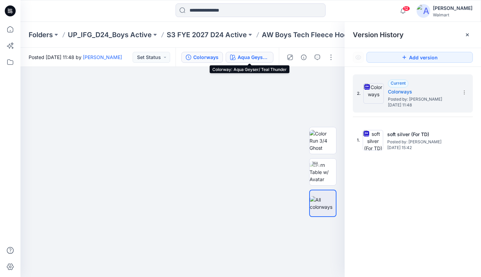
click at [247, 58] on div "Aqua Geyser/ Teal Thunder" at bounding box center [252, 56] width 31 height 7
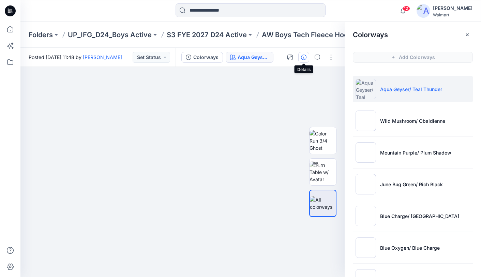
click at [303, 60] on icon "button" at bounding box center [303, 56] width 5 height 5
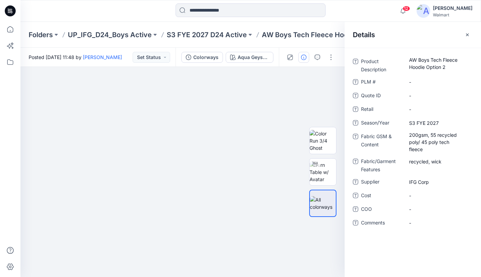
click at [470, 34] on button "button" at bounding box center [467, 34] width 11 height 11
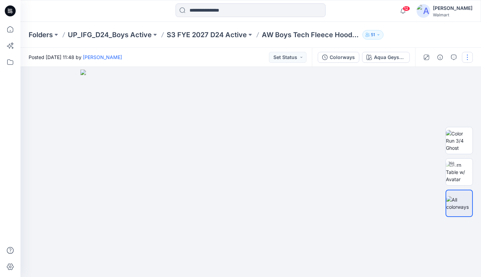
click at [464, 57] on button "button" at bounding box center [467, 57] width 11 height 11
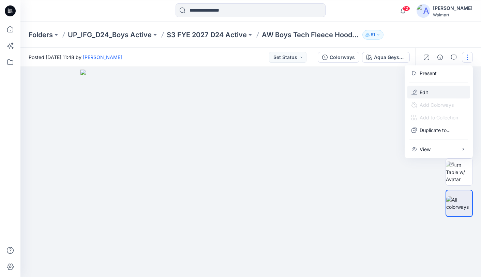
click at [425, 91] on p "Edit" at bounding box center [423, 92] width 9 height 7
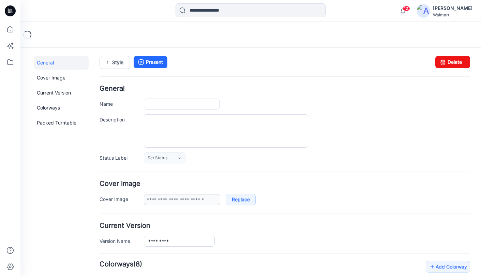
type input "**********"
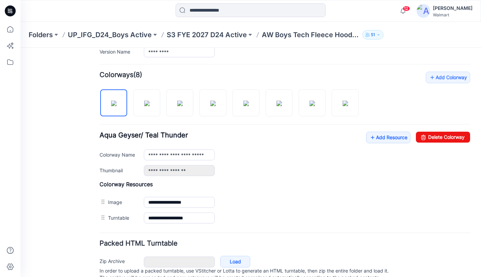
scroll to position [189, 0]
click at [113, 86] on div at bounding box center [113, 85] width 27 height 7
click at [114, 87] on div at bounding box center [113, 85] width 27 height 7
click at [145, 87] on div at bounding box center [146, 85] width 27 height 7
click at [441, 137] on link "Delete Colorway" at bounding box center [443, 136] width 54 height 11
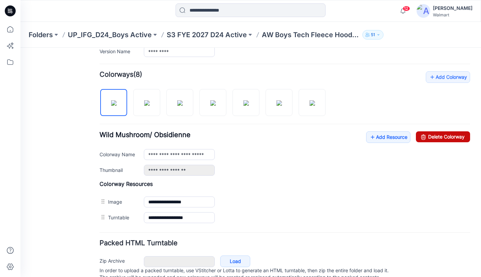
click at [453, 138] on link "Delete Colorway" at bounding box center [443, 136] width 54 height 11
click at [444, 138] on link "Delete Colorway" at bounding box center [443, 136] width 54 height 11
click at [443, 138] on link "Delete Colorway" at bounding box center [443, 136] width 54 height 11
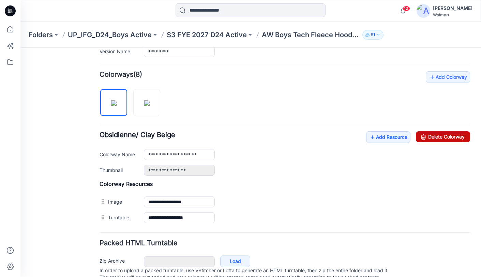
click at [443, 137] on link "Delete Colorway" at bounding box center [443, 136] width 54 height 11
type input "**********"
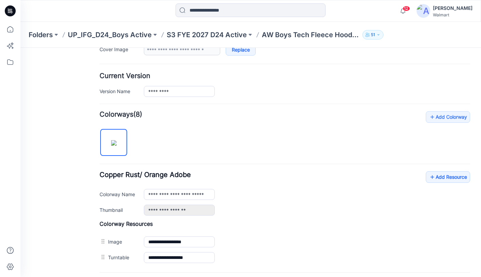
scroll to position [146, 0]
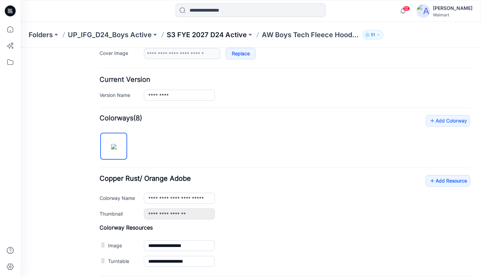
click at [193, 35] on p "S3 FYE 2027 D24 Active" at bounding box center [207, 35] width 80 height 10
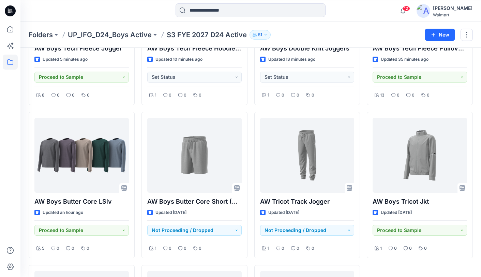
scroll to position [118, 0]
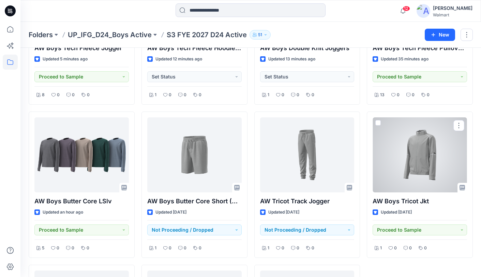
click at [405, 139] on div at bounding box center [419, 154] width 94 height 75
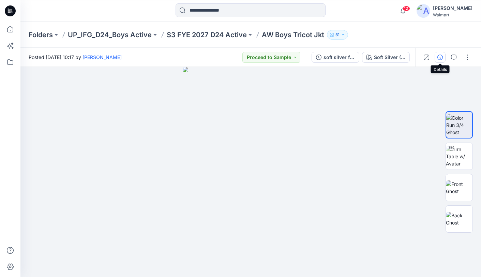
click at [438, 57] on icon "button" at bounding box center [439, 56] width 5 height 5
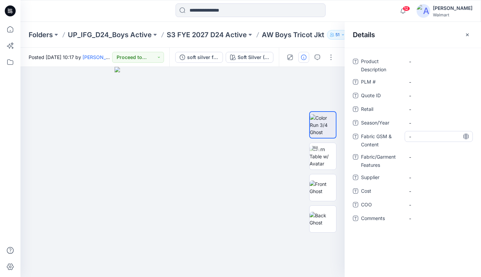
click at [424, 137] on Content "-" at bounding box center [438, 136] width 59 height 7
type textarea "**********"
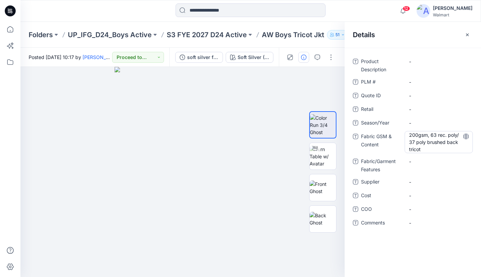
drag, startPoint x: 465, startPoint y: 136, endPoint x: 459, endPoint y: 139, distance: 6.4
click at [466, 136] on icon at bounding box center [465, 136] width 5 height 5
click at [427, 160] on Features "-" at bounding box center [438, 161] width 59 height 7
type textarea "********"
click at [468, 161] on icon at bounding box center [465, 160] width 5 height 5
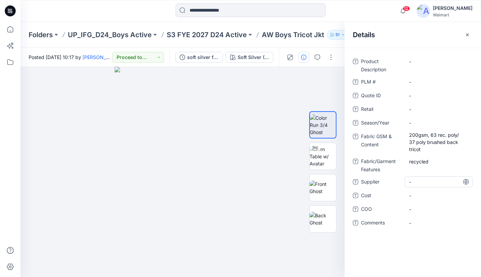
click at [435, 183] on span "-" at bounding box center [438, 181] width 59 height 7
type textarea "********"
click at [466, 182] on icon at bounding box center [466, 181] width 2 height 5
click at [428, 123] on span "-" at bounding box center [438, 122] width 59 height 7
type textarea "**********"
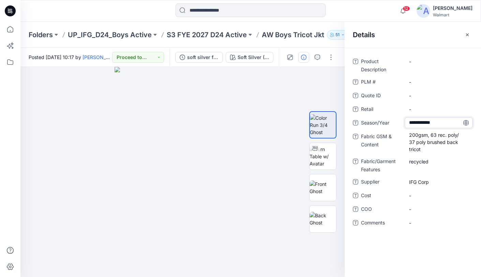
click at [466, 123] on icon at bounding box center [465, 122] width 5 height 5
drag, startPoint x: 262, startPoint y: 34, endPoint x: 323, endPoint y: 36, distance: 60.3
click at [324, 36] on div "Folders UP_IFG_D24_Boys Active S3 FYE 2027 D24 Active AW Boys Tricot Jkt 51" at bounding box center [224, 35] width 391 height 10
copy p "AW Boys Tricot Jkt"
click at [429, 63] on Description "-" at bounding box center [438, 61] width 59 height 7
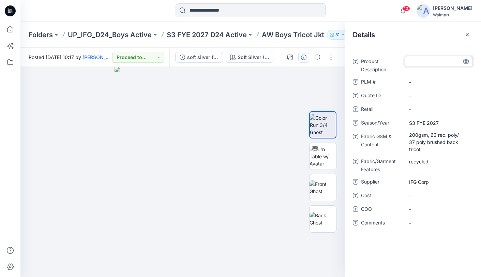
click at [443, 61] on textarea at bounding box center [438, 61] width 68 height 11
type textarea "**********"
click at [463, 62] on icon at bounding box center [465, 61] width 5 height 5
click at [422, 142] on Content "200gsm, 63 rec. poly/ 37 poly brushed back tricot" at bounding box center [438, 141] width 59 height 21
drag, startPoint x: 416, startPoint y: 146, endPoint x: 411, endPoint y: 133, distance: 13.9
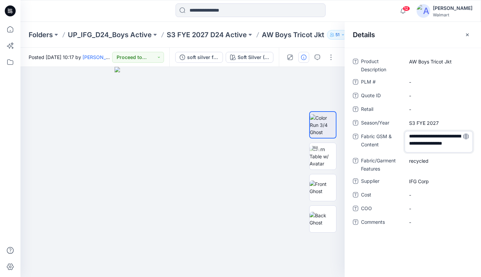
click at [405, 134] on textarea "**********" at bounding box center [438, 141] width 68 height 21
click at [467, 136] on icon at bounding box center [465, 136] width 5 height 5
click at [240, 43] on div "Folders UP_IFG_D24_Boys Active S3 FYE 2027 D24 Active AW Boys Tricot Jkt 51" at bounding box center [250, 35] width 460 height 26
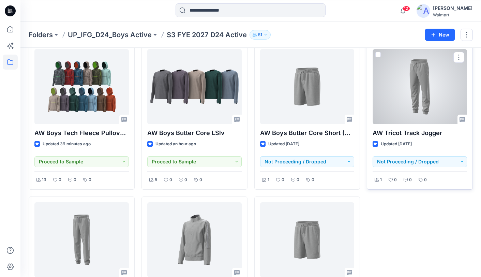
scroll to position [186, 0]
click at [422, 99] on div at bounding box center [419, 86] width 94 height 75
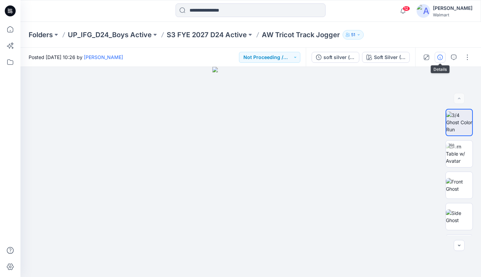
click at [439, 57] on icon "button" at bounding box center [439, 56] width 5 height 5
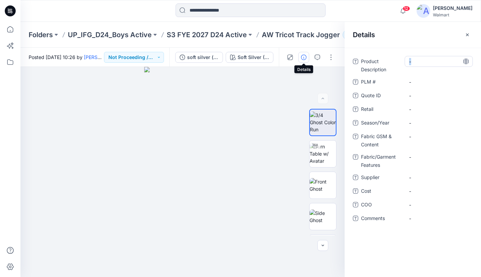
click at [439, 57] on div "-" at bounding box center [438, 61] width 68 height 11
click at [429, 136] on Content "-" at bounding box center [438, 136] width 59 height 7
type textarea "**********"
click at [466, 137] on icon at bounding box center [466, 136] width 2 height 5
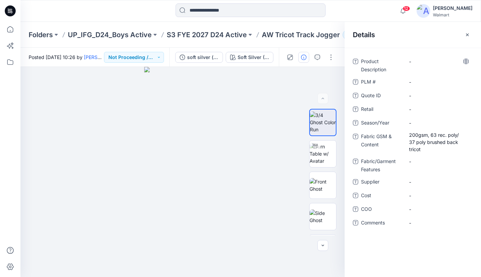
drag, startPoint x: 262, startPoint y: 34, endPoint x: 262, endPoint y: 41, distance: 6.1
click at [262, 35] on p "AW Tricot Track Jogger" at bounding box center [301, 35] width 78 height 10
drag, startPoint x: 262, startPoint y: 34, endPoint x: 331, endPoint y: 36, distance: 69.5
click at [332, 36] on p "AW Tricot Track Jogger" at bounding box center [301, 35] width 78 height 10
copy p "AW Tricot Track Jogger"
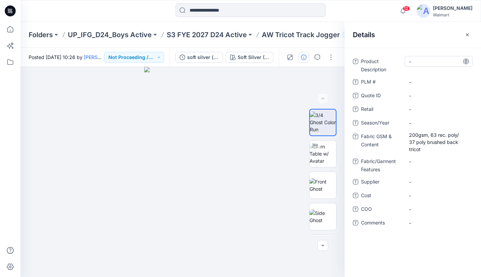
click at [429, 62] on Description "-" at bounding box center [438, 61] width 59 height 7
type textarea "**********"
click at [468, 61] on icon at bounding box center [465, 61] width 5 height 5
click at [428, 123] on span "-" at bounding box center [438, 122] width 59 height 7
type textarea "**********"
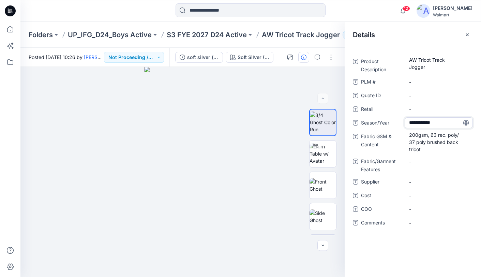
click at [467, 123] on icon at bounding box center [465, 122] width 5 height 5
click at [435, 164] on Features "-" at bounding box center [438, 161] width 59 height 7
type textarea "********"
click at [466, 162] on icon at bounding box center [465, 160] width 5 height 5
click at [434, 182] on span "-" at bounding box center [438, 181] width 59 height 7
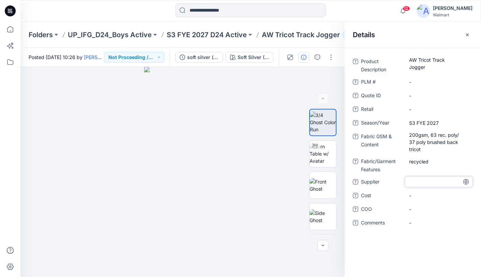
type textarea "********"
drag, startPoint x: 467, startPoint y: 182, endPoint x: 462, endPoint y: 174, distance: 9.4
click at [467, 182] on icon at bounding box center [465, 181] width 5 height 5
click at [423, 137] on Content "200gsm, 63 rec. poly/ 37 poly brushed back tricot" at bounding box center [438, 141] width 59 height 21
drag, startPoint x: 427, startPoint y: 149, endPoint x: 407, endPoint y: 132, distance: 26.3
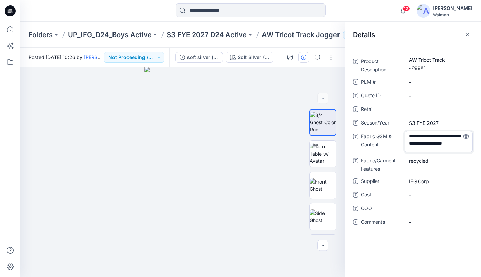
click at [407, 132] on textarea "**********" at bounding box center [438, 141] width 68 height 21
click at [465, 136] on icon at bounding box center [465, 136] width 5 height 5
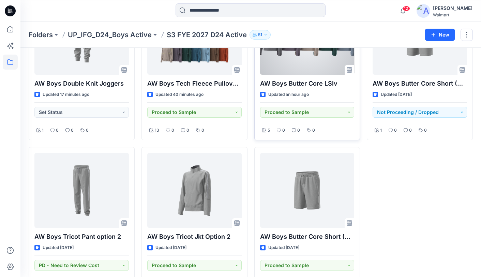
scroll to position [236, 0]
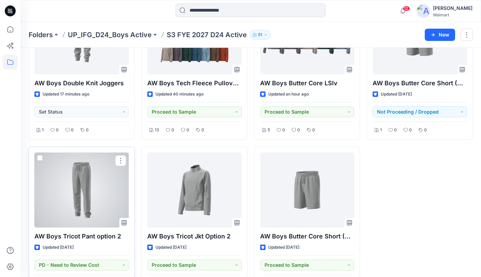
click at [89, 192] on div at bounding box center [81, 189] width 94 height 75
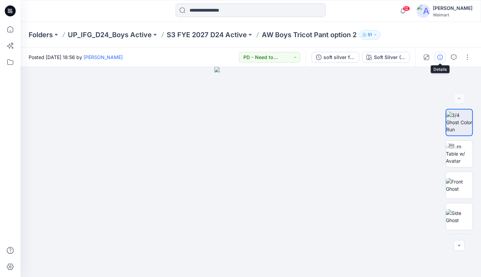
click at [440, 56] on icon "button" at bounding box center [439, 56] width 5 height 5
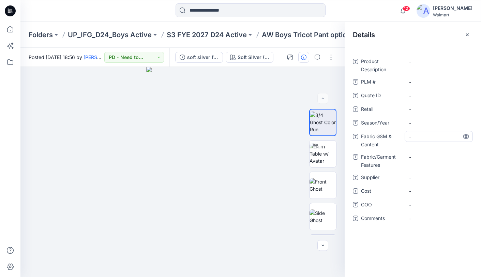
click at [435, 136] on Content "-" at bounding box center [438, 136] width 59 height 7
type textarea "**********"
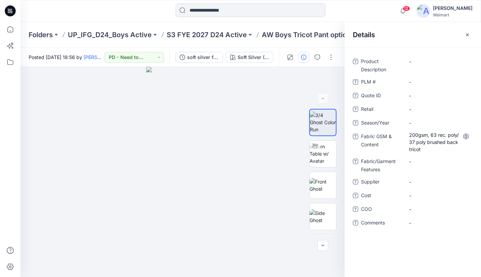
click at [466, 137] on icon at bounding box center [466, 136] width 2 height 5
drag, startPoint x: 299, startPoint y: 35, endPoint x: 294, endPoint y: 35, distance: 5.1
click at [298, 35] on p "AW Boys Tricot Pant option 2" at bounding box center [309, 35] width 95 height 10
drag, startPoint x: 263, startPoint y: 34, endPoint x: 343, endPoint y: 36, distance: 80.4
click at [343, 37] on p "AW Boys Tricot Pant option 2" at bounding box center [309, 35] width 95 height 10
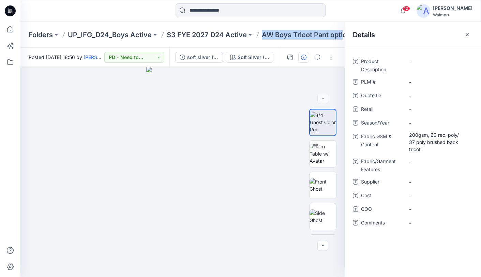
copy p "AW Boys Tricot Pant opti"
click at [467, 35] on icon "button" at bounding box center [466, 34] width 5 height 5
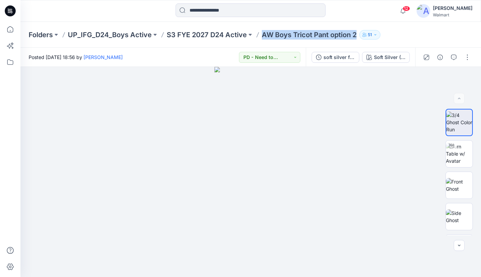
drag, startPoint x: 355, startPoint y: 37, endPoint x: 285, endPoint y: 38, distance: 69.8
click at [263, 39] on p "AW Boys Tricot Pant option 2" at bounding box center [309, 35] width 95 height 10
copy p "AW Boys Tricot Pant option 2"
click at [440, 58] on icon "button" at bounding box center [439, 56] width 5 height 5
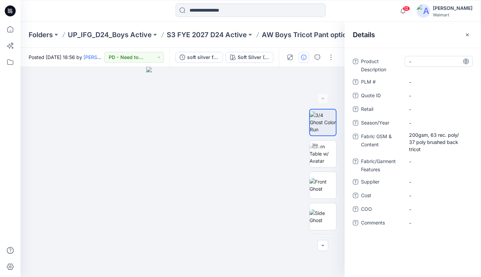
click at [434, 62] on Description "-" at bounding box center [438, 61] width 59 height 7
type textarea "**********"
click at [466, 62] on icon at bounding box center [465, 61] width 5 height 5
click at [432, 179] on span "-" at bounding box center [438, 181] width 59 height 7
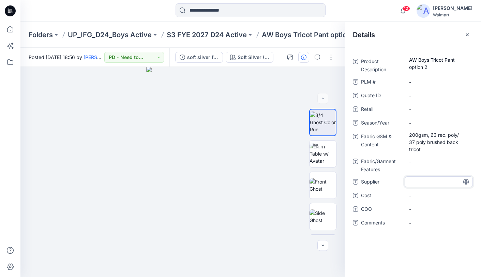
type textarea "**********"
click at [466, 181] on icon at bounding box center [465, 181] width 5 height 5
drag, startPoint x: 432, startPoint y: 187, endPoint x: 407, endPoint y: 177, distance: 26.8
click at [407, 177] on div "AW Boys Tricot Pant option 2" at bounding box center [438, 183] width 68 height 15
drag, startPoint x: 435, startPoint y: 187, endPoint x: 409, endPoint y: 178, distance: 26.7
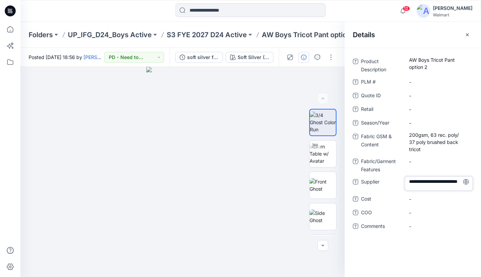
click at [406, 179] on textarea "**********" at bounding box center [438, 183] width 68 height 14
type textarea "********"
click at [466, 182] on icon at bounding box center [465, 181] width 5 height 5
click at [435, 122] on span "-" at bounding box center [438, 122] width 59 height 7
type textarea "**********"
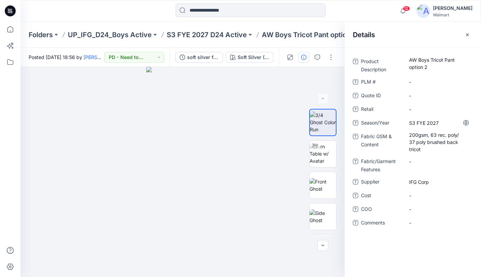
click at [467, 123] on icon at bounding box center [465, 122] width 5 height 5
click at [446, 163] on Features "-" at bounding box center [438, 161] width 59 height 7
type textarea "********"
click at [466, 161] on icon at bounding box center [465, 160] width 5 height 5
click at [424, 146] on Content "200gsm, 63 rec. poly/ 37 poly brushed back tricot" at bounding box center [438, 141] width 59 height 21
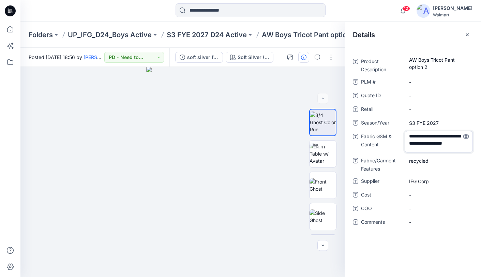
drag, startPoint x: 430, startPoint y: 150, endPoint x: 406, endPoint y: 131, distance: 30.1
click at [405, 132] on textarea "**********" at bounding box center [438, 141] width 68 height 21
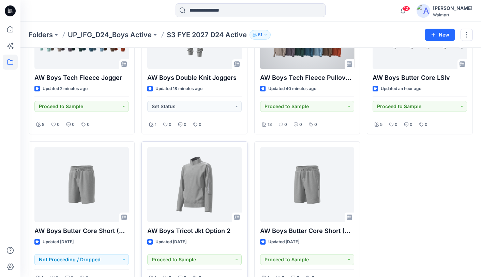
scroll to position [241, 0]
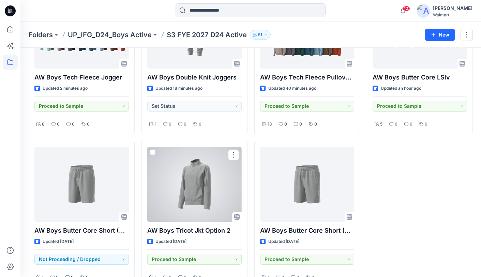
click at [197, 179] on div at bounding box center [194, 183] width 94 height 75
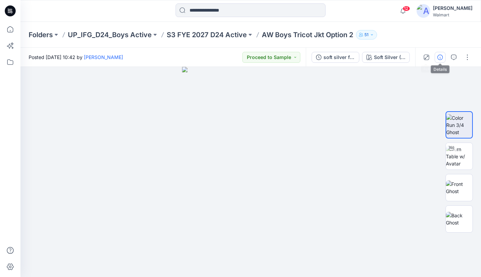
click at [441, 57] on icon "button" at bounding box center [439, 56] width 5 height 5
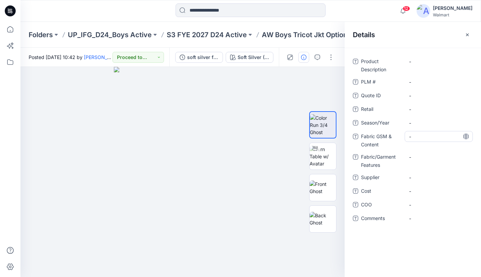
click at [439, 135] on Content "-" at bounding box center [438, 136] width 59 height 7
type textarea "**********"
click at [467, 136] on icon at bounding box center [465, 136] width 5 height 5
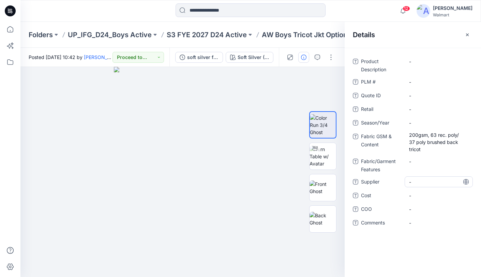
click at [442, 180] on span "-" at bounding box center [438, 181] width 59 height 7
type textarea "********"
drag, startPoint x: 466, startPoint y: 182, endPoint x: 477, endPoint y: 174, distance: 13.0
click at [0, 0] on icon at bounding box center [0, 0] width 0 height 0
click at [437, 122] on span "-" at bounding box center [438, 122] width 59 height 7
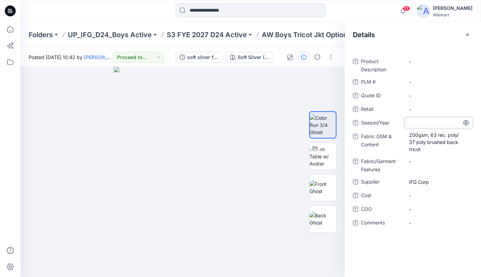
type textarea "**********"
click at [467, 123] on icon at bounding box center [465, 122] width 5 height 5
drag, startPoint x: 327, startPoint y: 46, endPoint x: 346, endPoint y: 42, distance: 19.4
click at [327, 46] on div "Folders UP_IFG_D24_Boys Active S3 FYE 2027 D24 Active AW Boys Tricot Jkt Option…" at bounding box center [250, 35] width 460 height 26
click at [465, 35] on icon "button" at bounding box center [466, 34] width 5 height 5
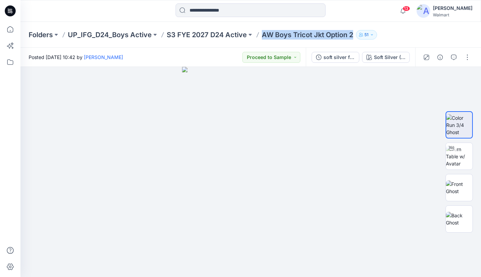
drag, startPoint x: 353, startPoint y: 35, endPoint x: 262, endPoint y: 36, distance: 91.3
click at [262, 36] on div "Folders UP_IFG_D24_Boys Active S3 FYE 2027 D24 Active AW Boys Tricot Jkt Option…" at bounding box center [224, 35] width 391 height 10
copy p "AW Boys Tricot Jkt Option 2"
click at [438, 57] on icon "button" at bounding box center [439, 56] width 5 height 5
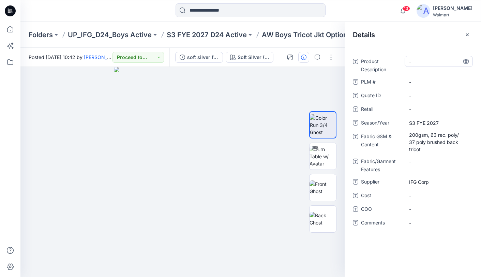
click at [444, 60] on Description "-" at bounding box center [438, 61] width 59 height 7
type textarea "**********"
click at [467, 61] on icon at bounding box center [465, 61] width 5 height 5
click at [432, 161] on Features "-" at bounding box center [438, 161] width 59 height 7
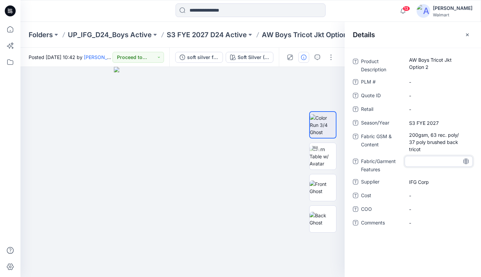
type textarea "********"
click at [467, 161] on icon at bounding box center [465, 160] width 5 height 5
click at [467, 34] on icon "button" at bounding box center [467, 34] width 3 height 3
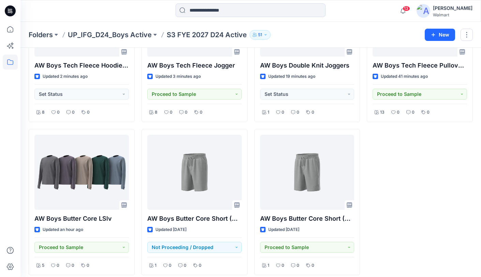
scroll to position [260, 0]
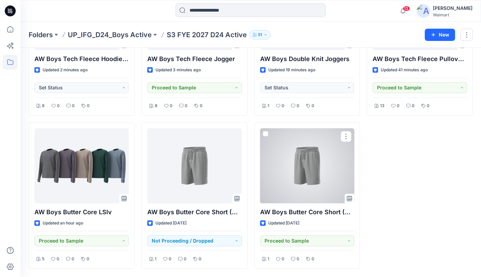
click at [317, 166] on div at bounding box center [307, 165] width 94 height 75
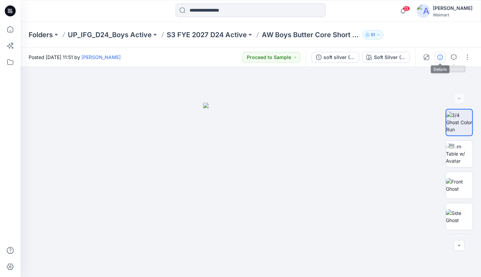
click at [440, 58] on icon "button" at bounding box center [439, 56] width 5 height 5
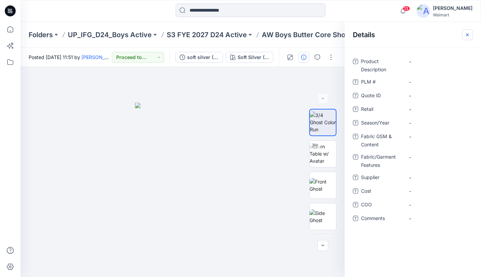
click at [469, 34] on icon "button" at bounding box center [466, 34] width 5 height 5
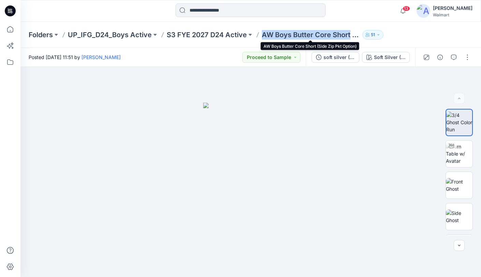
drag, startPoint x: 261, startPoint y: 36, endPoint x: 350, endPoint y: 35, distance: 89.6
click at [350, 36] on div "Folders UP_IFG_D24_Boys Active S3 FYE 2027 D24 Active AW Boys Butter Core Short…" at bounding box center [224, 35] width 391 height 10
copy p "AW Boys Butter Core Short"
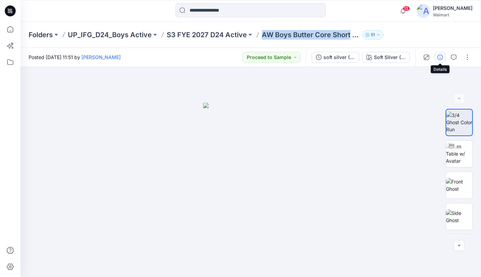
click at [440, 59] on icon "button" at bounding box center [439, 56] width 5 height 5
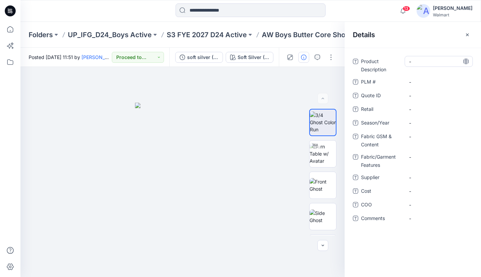
click at [421, 62] on Description "-" at bounding box center [438, 61] width 59 height 7
type textarea "**********"
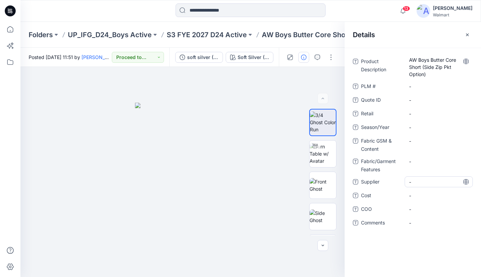
click at [437, 183] on span "-" at bounding box center [438, 181] width 59 height 7
type textarea "********"
click at [467, 182] on icon at bounding box center [465, 181] width 5 height 5
click at [442, 125] on span "-" at bounding box center [438, 127] width 59 height 7
type textarea "**********"
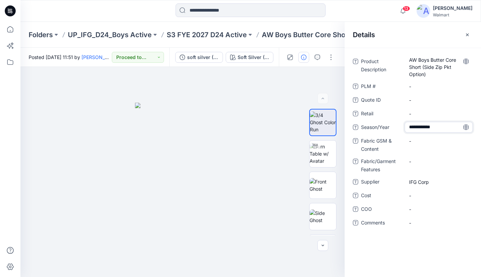
click at [466, 127] on icon at bounding box center [465, 126] width 5 height 5
click at [424, 142] on Content "-" at bounding box center [438, 140] width 59 height 7
type textarea "**********"
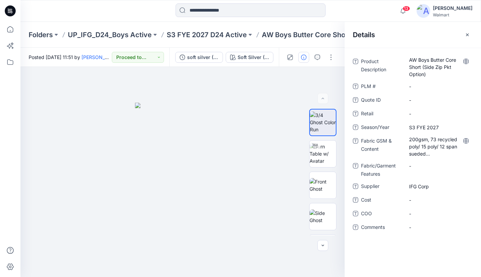
click at [467, 140] on icon at bounding box center [465, 140] width 5 height 5
click at [434, 167] on Features "-" at bounding box center [438, 165] width 59 height 7
type textarea "**********"
click at [466, 166] on icon at bounding box center [465, 165] width 5 height 5
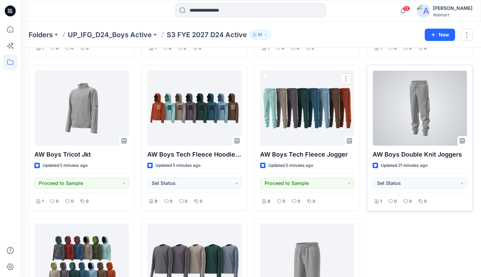
scroll to position [162, 0]
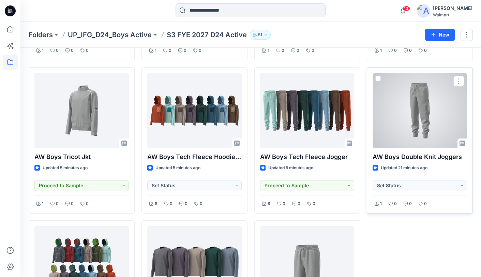
click at [413, 110] on div at bounding box center [419, 110] width 94 height 75
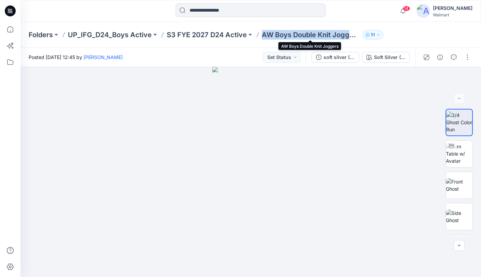
drag, startPoint x: 262, startPoint y: 37, endPoint x: 349, endPoint y: 37, distance: 86.9
click at [349, 37] on p "AW Boys Double Knit Joggers" at bounding box center [311, 35] width 98 height 10
copy p "AW Boys Double Knit Jogg"
click at [440, 58] on icon "button" at bounding box center [439, 56] width 5 height 5
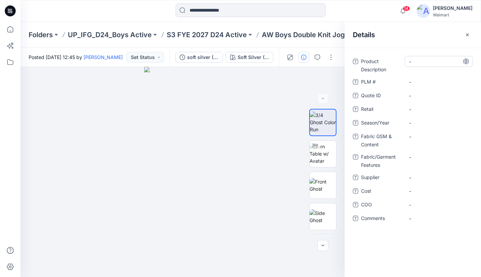
click at [429, 59] on Description "-" at bounding box center [438, 61] width 59 height 7
type textarea "**********"
click at [466, 62] on icon at bounding box center [465, 61] width 5 height 5
click at [445, 124] on span "-" at bounding box center [438, 122] width 59 height 7
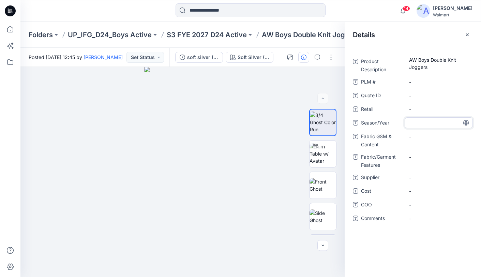
type textarea "**********"
click at [467, 123] on icon at bounding box center [465, 122] width 5 height 5
click at [434, 138] on Content "-" at bounding box center [438, 136] width 59 height 7
type textarea "********"
drag, startPoint x: 430, startPoint y: 137, endPoint x: 399, endPoint y: 137, distance: 30.7
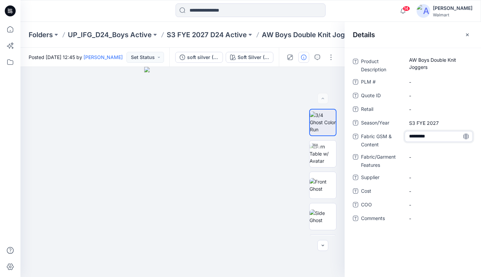
click at [399, 137] on div "Fabric GSM & Content ********" at bounding box center [413, 140] width 120 height 18
click at [431, 178] on span "-" at bounding box center [438, 177] width 59 height 7
type textarea "********"
click at [466, 177] on icon at bounding box center [465, 176] width 5 height 5
click at [434, 137] on Content "-" at bounding box center [438, 136] width 59 height 7
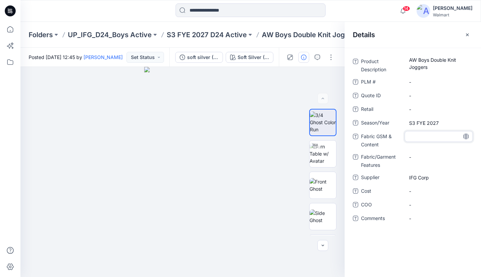
type textarea "**********"
click at [465, 138] on icon at bounding box center [466, 136] width 2 height 5
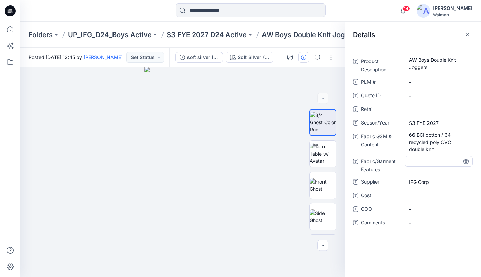
click at [438, 164] on Features "-" at bounding box center [438, 161] width 59 height 7
type textarea "**********"
click at [467, 161] on icon at bounding box center [465, 160] width 5 height 5
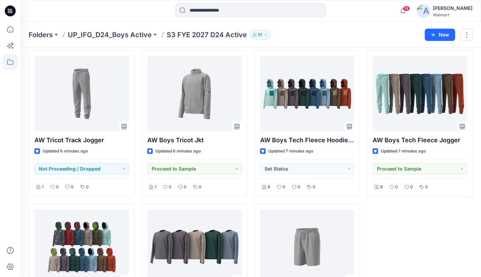
scroll to position [178, 0]
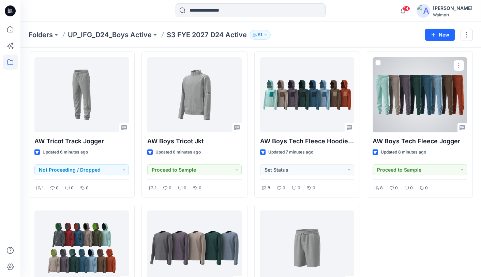
click at [417, 96] on div at bounding box center [419, 94] width 94 height 75
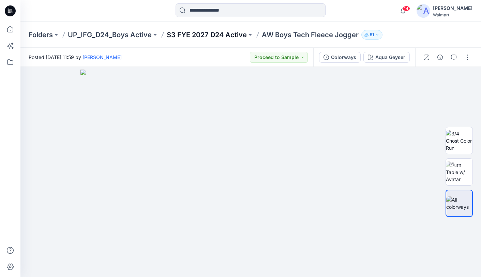
click at [215, 36] on p "S3 FYE 2027 D24 Active" at bounding box center [207, 35] width 80 height 10
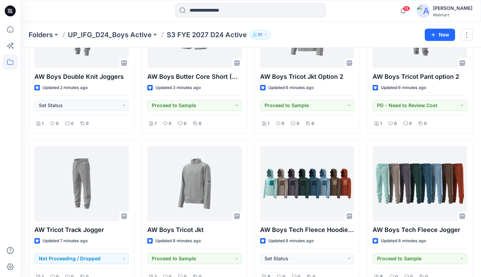
scroll to position [93, 0]
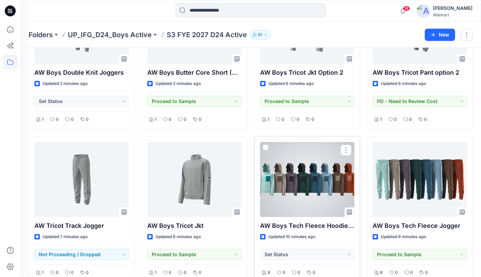
click at [314, 186] on div at bounding box center [307, 179] width 94 height 75
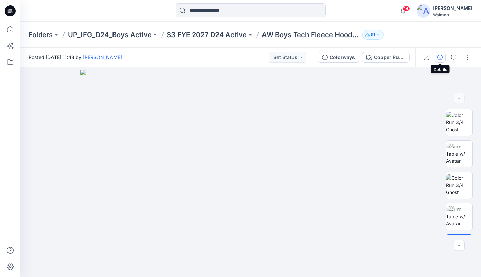
click at [439, 57] on icon "button" at bounding box center [439, 56] width 5 height 5
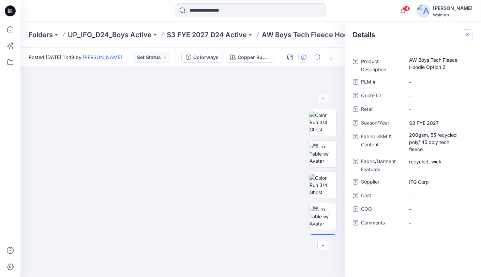
click at [467, 36] on icon "button" at bounding box center [466, 34] width 5 height 5
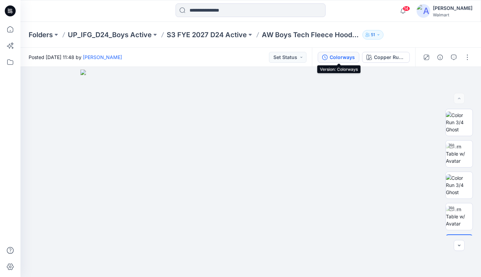
click at [338, 59] on div "Colorways" at bounding box center [341, 56] width 25 height 7
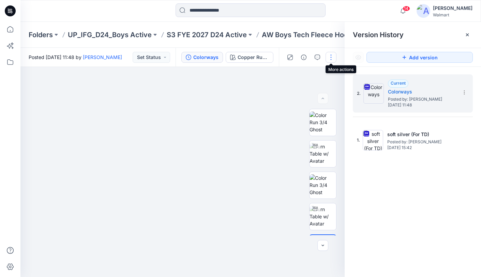
click at [331, 58] on button "button" at bounding box center [330, 57] width 11 height 11
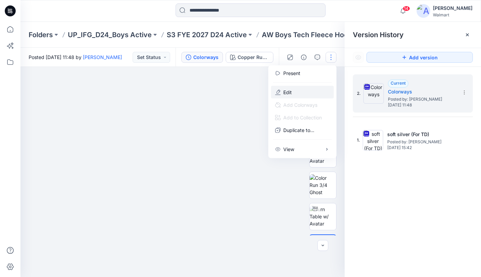
click at [290, 89] on p "Edit" at bounding box center [287, 92] width 9 height 7
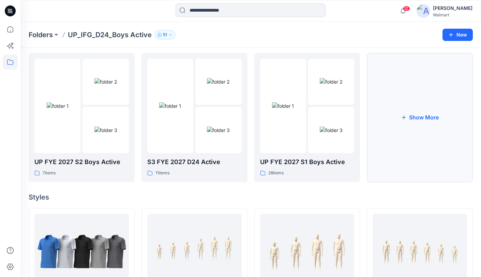
click at [412, 122] on button "Show More" at bounding box center [420, 117] width 106 height 129
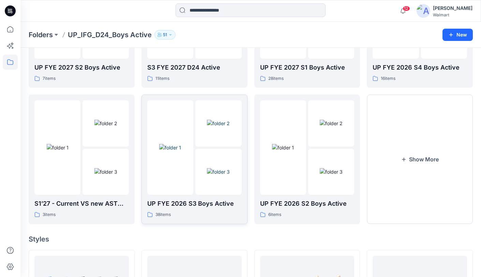
scroll to position [119, 0]
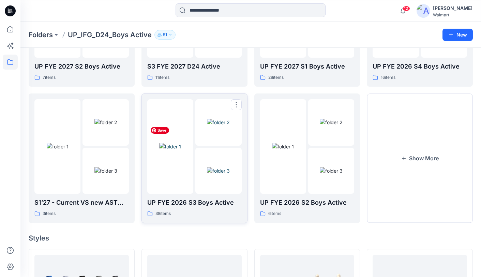
click at [181, 143] on img at bounding box center [170, 146] width 22 height 7
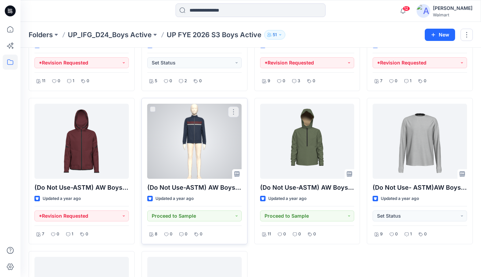
scroll to position [1203, 0]
click at [201, 138] on div at bounding box center [194, 140] width 94 height 75
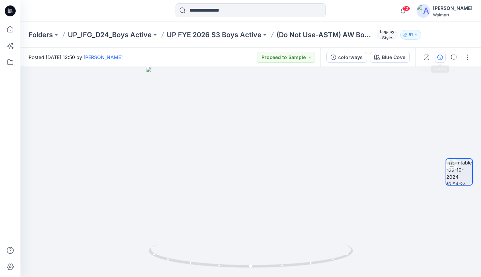
click at [435, 57] on button "button" at bounding box center [439, 57] width 11 height 11
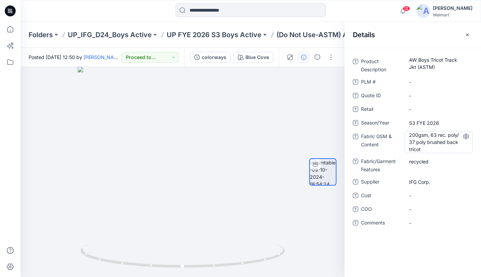
click at [422, 146] on Content "200gsm, 63 rec. poly/ 37 poly brushed back tricot" at bounding box center [438, 141] width 59 height 21
drag, startPoint x: 423, startPoint y: 149, endPoint x: 404, endPoint y: 135, distance: 24.3
click at [404, 135] on div "**********" at bounding box center [413, 141] width 120 height 21
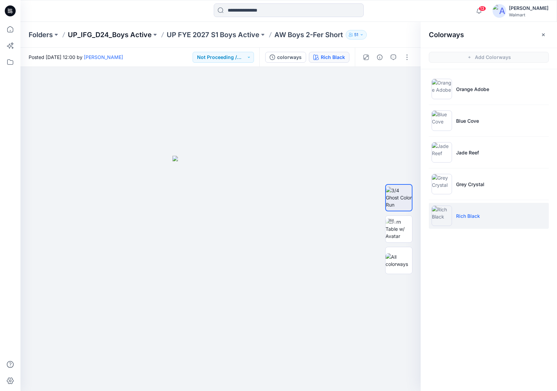
click at [128, 36] on p "UP_IFG_D24_Boys Active" at bounding box center [110, 35] width 84 height 10
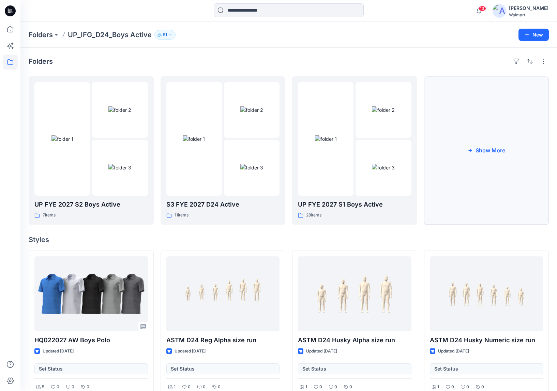
click at [493, 157] on button "Show More" at bounding box center [486, 150] width 125 height 148
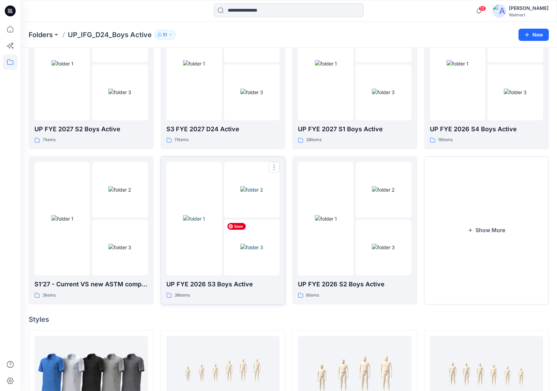
scroll to position [76, 0]
click at [245, 193] on img at bounding box center [251, 189] width 23 height 7
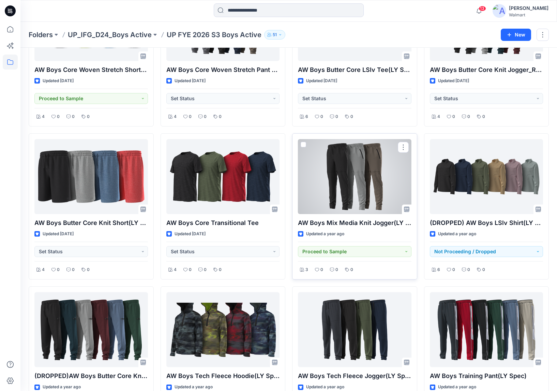
scroll to position [286, 0]
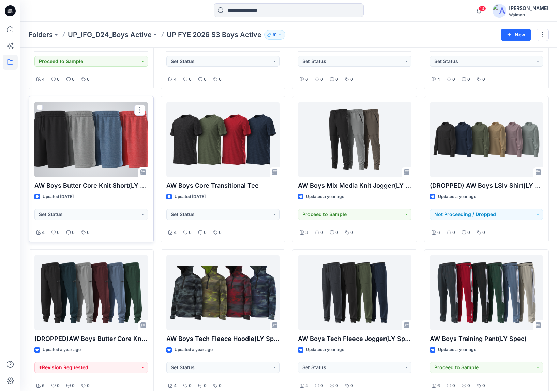
click at [102, 149] on div at bounding box center [90, 139] width 113 height 75
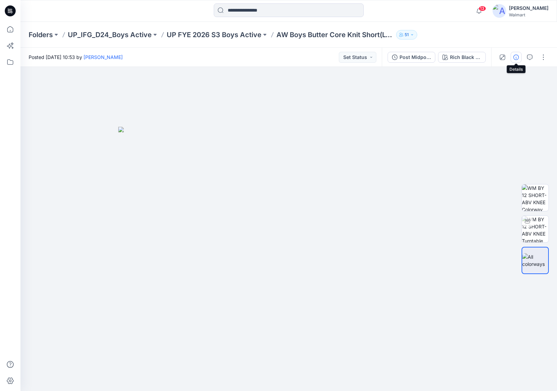
click at [515, 57] on icon "button" at bounding box center [515, 56] width 5 height 5
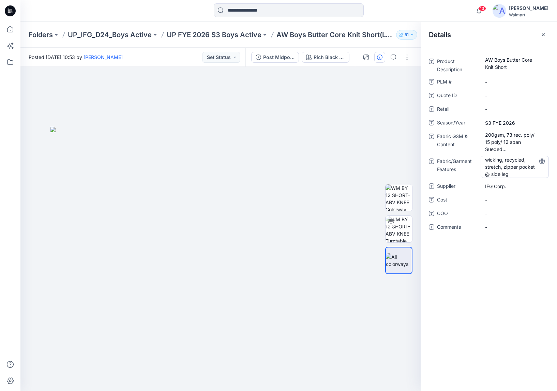
click at [510, 172] on Features "wicking, recycled, stretch, zipper pocket @ side leg" at bounding box center [514, 166] width 59 height 21
drag, startPoint x: 511, startPoint y: 174, endPoint x: 474, endPoint y: 156, distance: 41.0
click at [478, 157] on div "**********" at bounding box center [488, 166] width 120 height 21
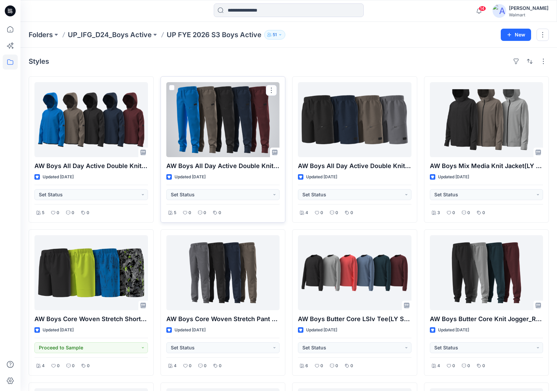
click at [227, 125] on div at bounding box center [222, 119] width 113 height 75
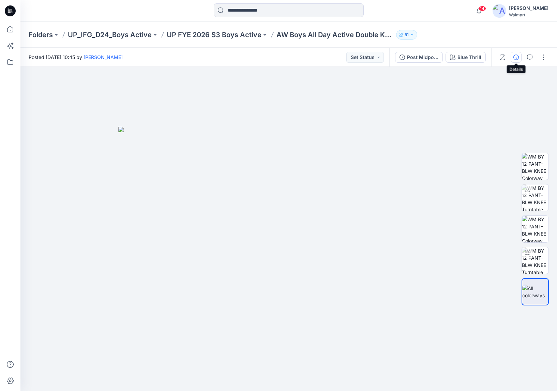
click at [517, 57] on icon "button" at bounding box center [515, 56] width 5 height 5
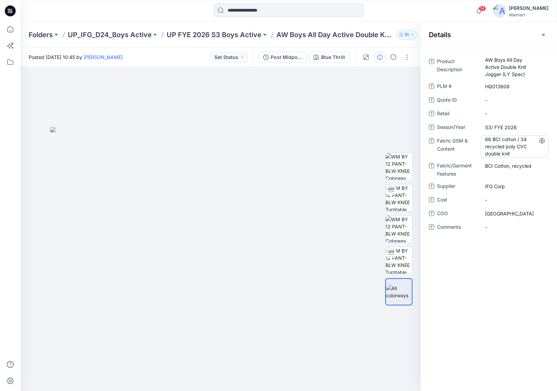
click at [496, 145] on Content "66 BCI cotton / 34 recycled poly CVC double knit" at bounding box center [514, 146] width 59 height 21
drag, startPoint x: 510, startPoint y: 153, endPoint x: 477, endPoint y: 135, distance: 37.7
click at [477, 135] on div "**********" at bounding box center [488, 145] width 120 height 21
drag, startPoint x: 534, startPoint y: 166, endPoint x: 464, endPoint y: 165, distance: 69.8
click at [467, 166] on div "Fabric/Garment Features BCI Cotton, recycled" at bounding box center [488, 169] width 120 height 18
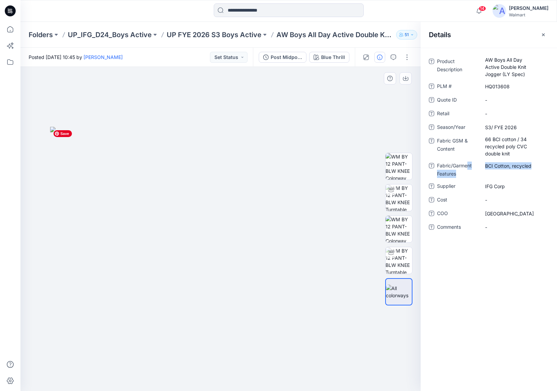
copy div "nt Features BCI Cotton, recycled"
click at [500, 168] on Features "BCI Cotton, recycled" at bounding box center [514, 165] width 59 height 7
drag, startPoint x: 529, startPoint y: 167, endPoint x: 483, endPoint y: 165, distance: 45.7
click at [481, 166] on textarea "**********" at bounding box center [514, 165] width 68 height 11
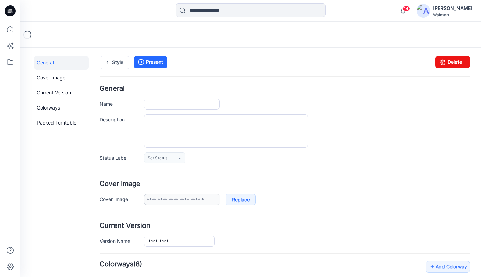
type input "**********"
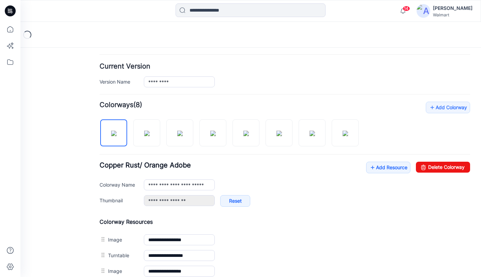
scroll to position [162, 0]
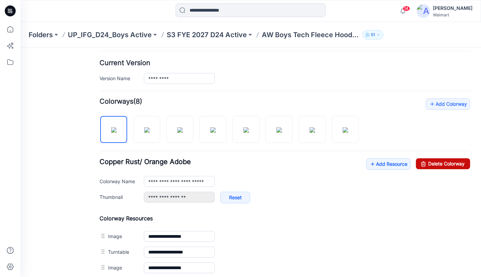
click at [433, 163] on link "Delete Colorway" at bounding box center [443, 163] width 54 height 11
type input "**********"
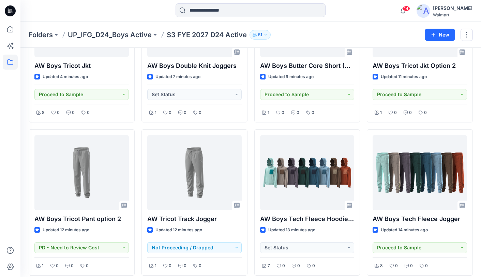
scroll to position [102, 0]
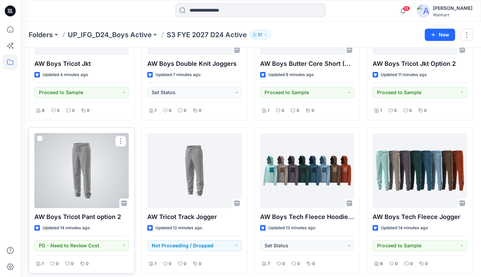
click at [94, 177] on div at bounding box center [81, 170] width 94 height 75
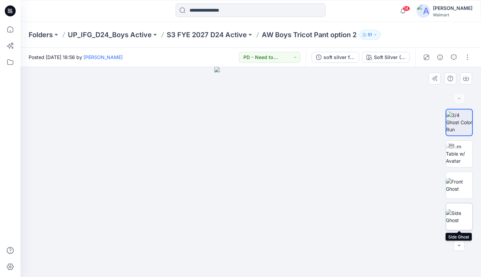
click at [465, 216] on img at bounding box center [459, 216] width 27 height 14
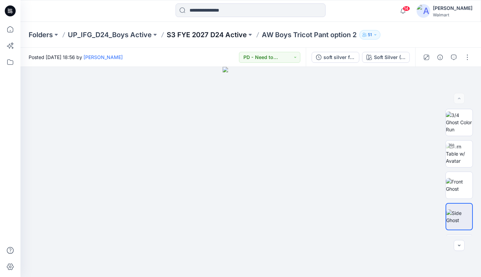
click at [187, 32] on p "S3 FYE 2027 D24 Active" at bounding box center [207, 35] width 80 height 10
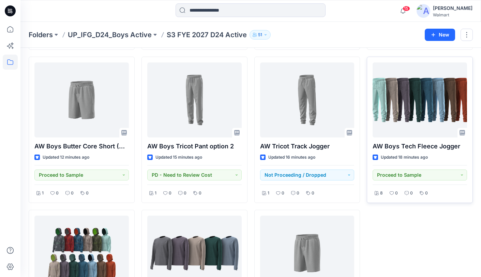
scroll to position [171, 0]
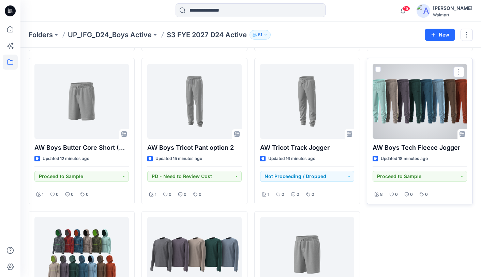
click at [409, 131] on div at bounding box center [419, 101] width 94 height 75
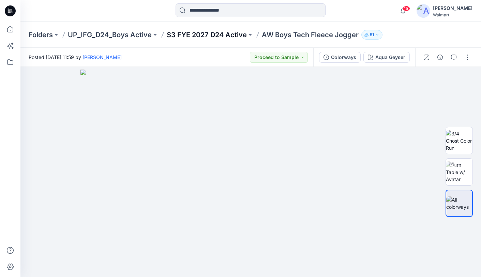
click at [189, 32] on p "S3 FYE 2027 D24 Active" at bounding box center [207, 35] width 80 height 10
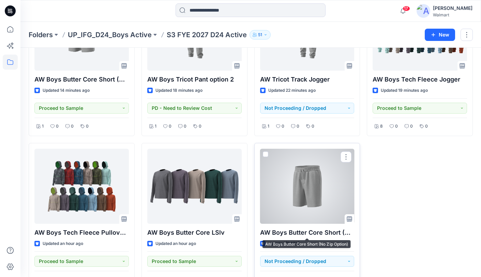
scroll to position [240, 0]
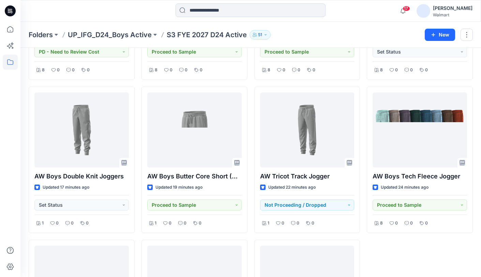
scroll to position [142, 0]
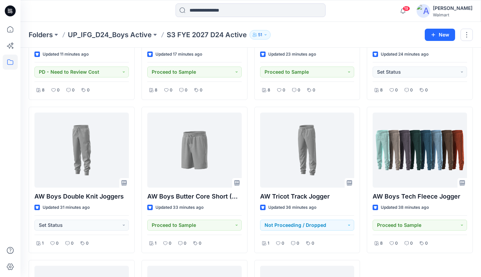
scroll to position [123, 0]
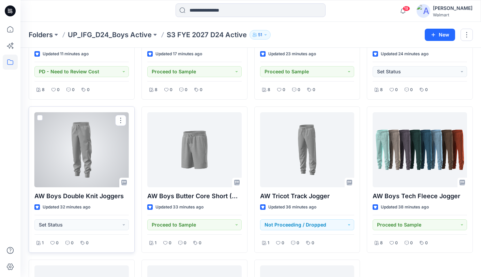
click at [95, 152] on div at bounding box center [81, 149] width 94 height 75
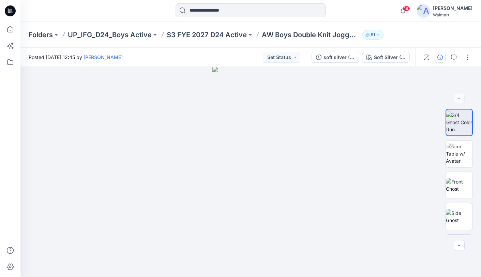
click at [440, 56] on icon "button" at bounding box center [439, 56] width 5 height 5
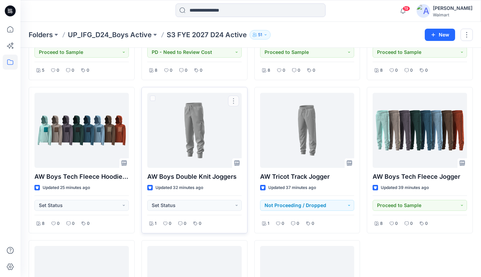
scroll to position [142, 0]
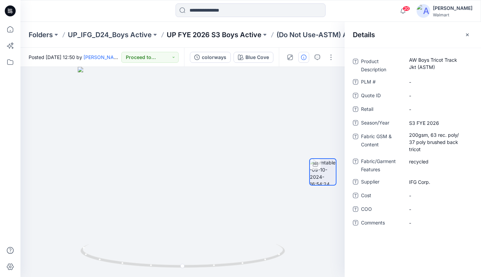
click at [194, 34] on p "UP FYE 2026 S3 Boys Active" at bounding box center [214, 35] width 95 height 10
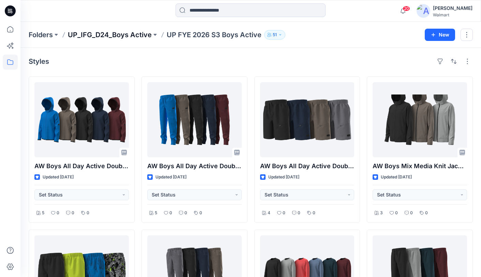
click at [132, 34] on p "UP_IFG_D24_Boys Active" at bounding box center [110, 35] width 84 height 10
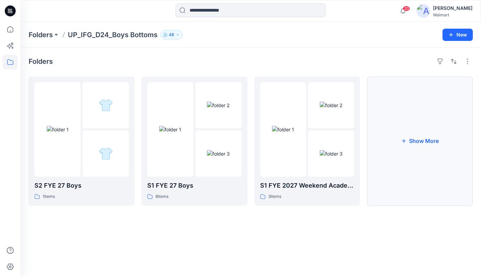
click at [414, 129] on button "Show More" at bounding box center [420, 140] width 106 height 129
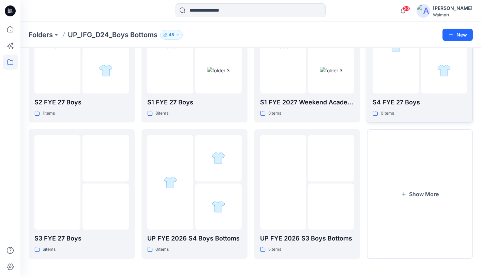
scroll to position [84, 0]
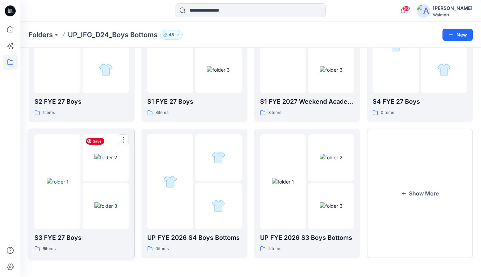
click at [94, 161] on img at bounding box center [105, 157] width 23 height 7
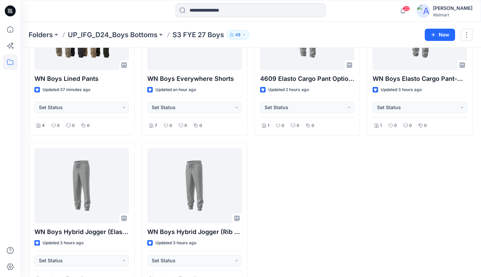
scroll to position [107, 0]
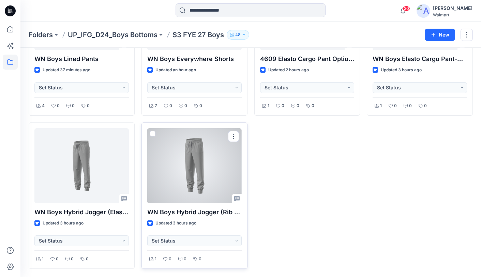
click at [213, 168] on div at bounding box center [194, 165] width 94 height 75
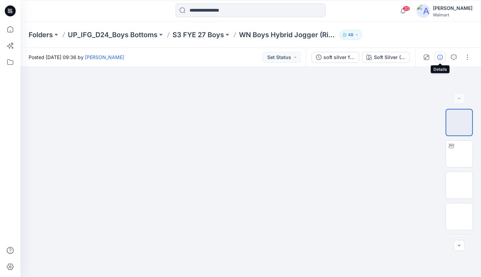
click at [439, 56] on icon "button" at bounding box center [439, 56] width 5 height 5
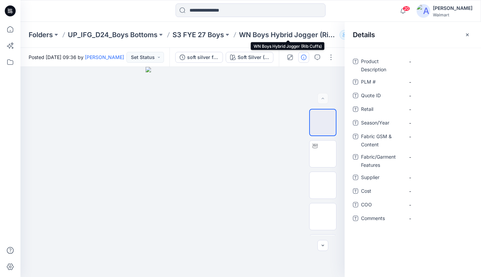
drag, startPoint x: 240, startPoint y: 35, endPoint x: 241, endPoint y: 39, distance: 3.9
click at [241, 36] on p "WN Boys Hybrid Jogger (Rib Cuffs)" at bounding box center [288, 35] width 98 height 10
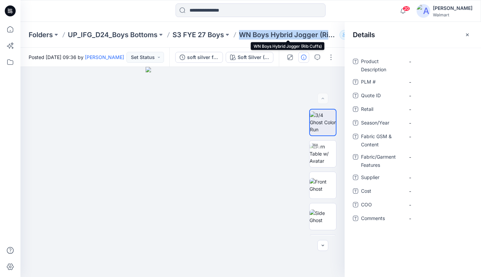
drag, startPoint x: 239, startPoint y: 36, endPoint x: 332, endPoint y: 36, distance: 92.7
click at [332, 37] on p "WN Boys Hybrid Jogger (Rib Cuffs)" at bounding box center [288, 35] width 98 height 10
copy p "WN Boys Hybrid Jogger (Rib"
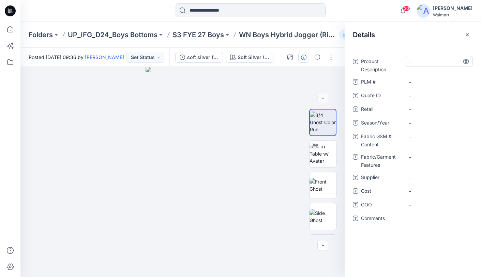
click at [433, 62] on Description "-" at bounding box center [438, 61] width 59 height 7
type textarea "**********"
click at [467, 62] on icon at bounding box center [465, 61] width 5 height 5
click at [441, 179] on span "-" at bounding box center [438, 177] width 59 height 7
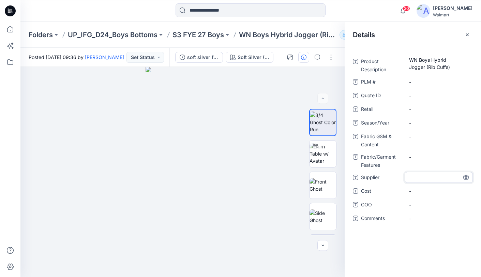
type textarea "********"
click at [466, 178] on icon at bounding box center [465, 176] width 5 height 5
click at [433, 123] on span "-" at bounding box center [438, 122] width 59 height 7
type textarea "**********"
click at [468, 123] on icon at bounding box center [465, 122] width 5 height 5
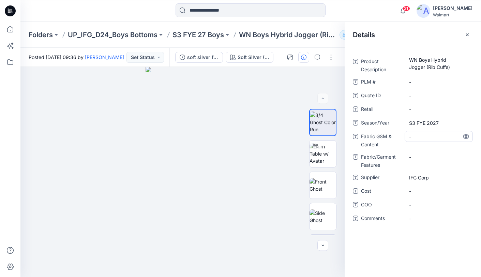
click at [430, 139] on Content "-" at bounding box center [438, 136] width 59 height 7
type textarea "**********"
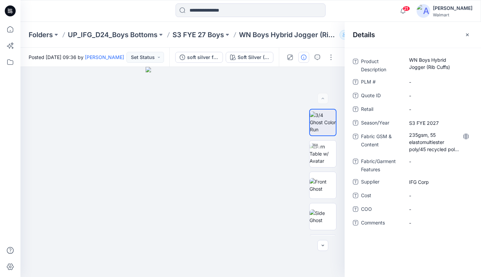
click at [467, 137] on icon at bounding box center [465, 136] width 5 height 5
click at [431, 162] on Features "-" at bounding box center [438, 161] width 59 height 7
type textarea "**********"
click at [467, 161] on icon at bounding box center [465, 160] width 5 height 5
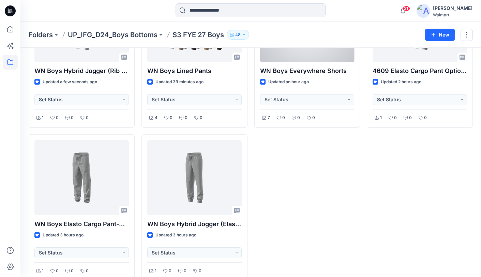
scroll to position [107, 0]
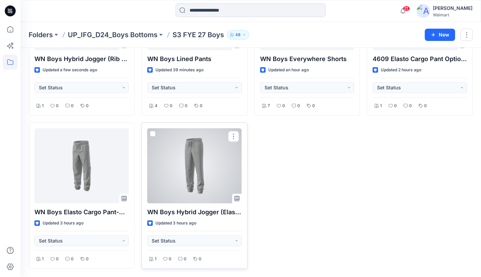
click at [197, 167] on div at bounding box center [194, 165] width 94 height 75
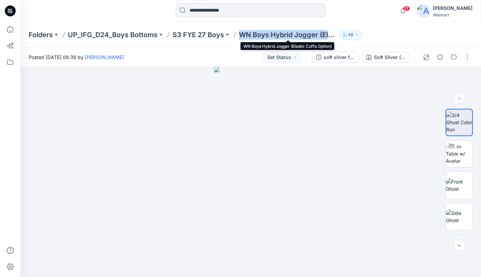
drag, startPoint x: 243, startPoint y: 37, endPoint x: 329, endPoint y: 36, distance: 86.5
click at [333, 37] on div "Folders UP_IFG_D24_Boys Bottoms S3 FYE 27 Boys WN Boys Hybrid Jogger (Elastic C…" at bounding box center [224, 35] width 391 height 10
copy p "WN Boys Hybrid Jogger (Ela"
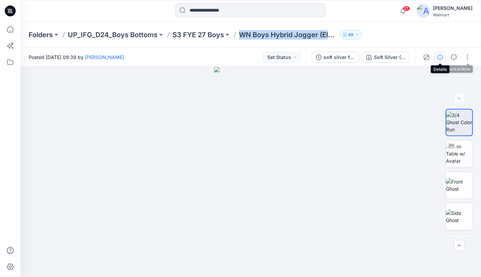
click at [440, 58] on icon "button" at bounding box center [439, 56] width 5 height 5
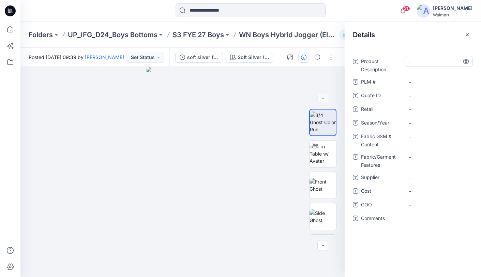
click at [423, 60] on Description "-" at bounding box center [438, 61] width 59 height 7
type textarea "**********"
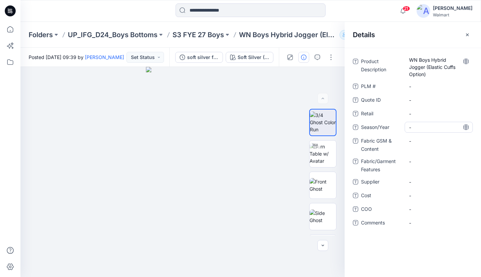
click at [432, 127] on span "-" at bounding box center [438, 127] width 59 height 7
type textarea "**********"
click at [464, 128] on icon at bounding box center [465, 126] width 5 height 5
click at [438, 181] on span "-" at bounding box center [438, 181] width 59 height 7
type textarea "********"
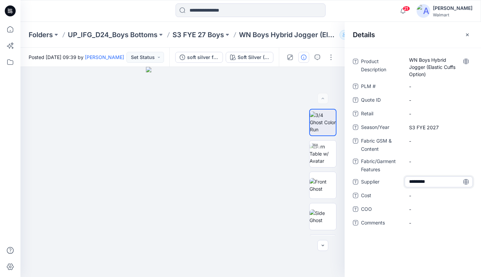
click at [467, 182] on icon at bounding box center [465, 181] width 5 height 5
click at [431, 163] on Features "-" at bounding box center [438, 161] width 59 height 7
type textarea "**********"
drag, startPoint x: 466, startPoint y: 161, endPoint x: 466, endPoint y: 158, distance: 3.4
click at [466, 161] on icon at bounding box center [466, 160] width 2 height 5
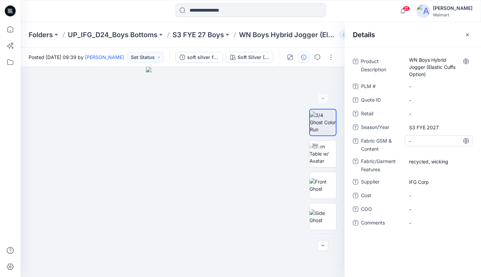
click at [427, 141] on Content "-" at bounding box center [438, 140] width 59 height 7
type textarea "**********"
click at [467, 142] on icon at bounding box center [465, 140] width 5 height 5
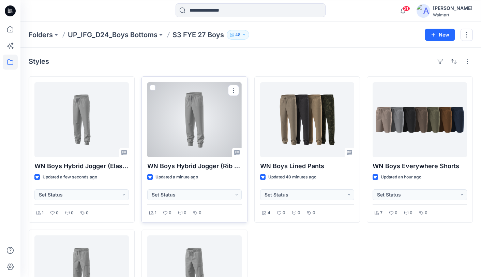
click at [204, 123] on div at bounding box center [194, 119] width 94 height 75
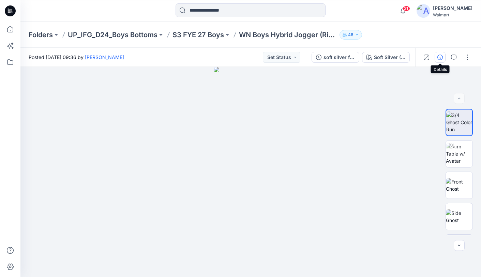
click at [438, 57] on icon "button" at bounding box center [439, 56] width 5 height 5
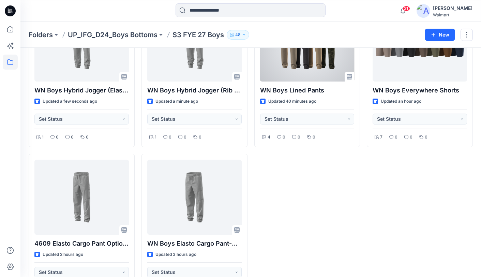
scroll to position [107, 0]
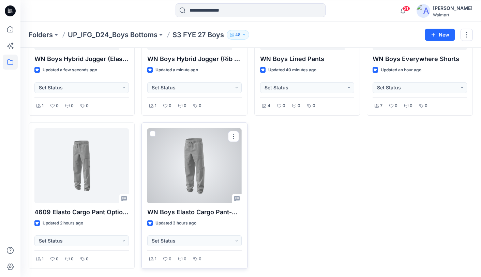
click at [198, 167] on div at bounding box center [194, 165] width 94 height 75
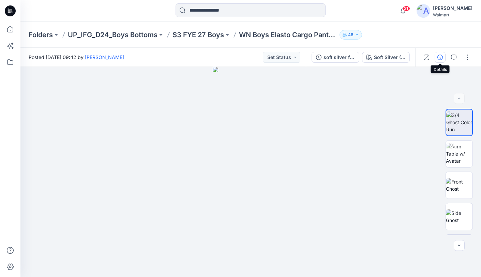
click at [440, 57] on icon "button" at bounding box center [439, 56] width 5 height 5
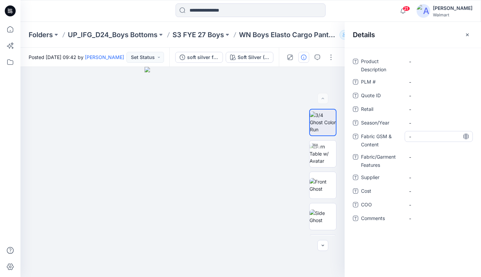
click at [426, 139] on Content "-" at bounding box center [438, 136] width 59 height 7
type textarea "**********"
click at [467, 137] on icon at bounding box center [465, 136] width 5 height 5
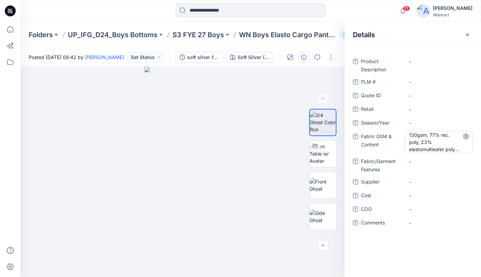
click at [433, 136] on Content "130gsm, 77% rec. poly, 23% elastomultiester poly stretch pique woven" at bounding box center [438, 141] width 59 height 21
click at [441, 137] on textarea "**********" at bounding box center [438, 141] width 68 height 21
click at [430, 144] on textarea "**********" at bounding box center [438, 141] width 68 height 21
type textarea "**********"
click at [467, 138] on icon at bounding box center [465, 136] width 5 height 5
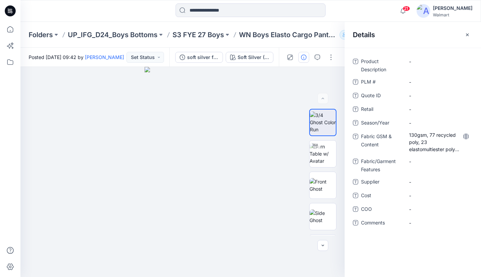
click at [463, 136] on icon at bounding box center [465, 136] width 5 height 5
drag, startPoint x: 469, startPoint y: 125, endPoint x: 478, endPoint y: 124, distance: 9.3
click at [469, 125] on div "-" at bounding box center [438, 122] width 68 height 11
click at [465, 137] on icon at bounding box center [465, 136] width 5 height 5
click at [467, 139] on div "130gsm, 77 recycled poly, 23 elastomultiester poly stretch pique woven" at bounding box center [438, 142] width 68 height 22
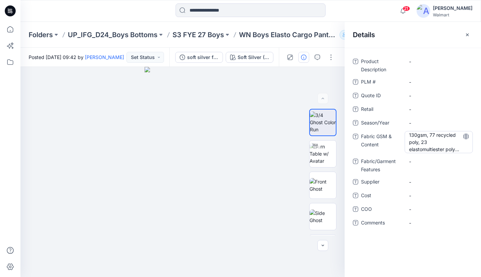
click at [448, 143] on Content "130gsm, 77 recycled poly, 23 elastomultiester poly stretch pique woven" at bounding box center [438, 141] width 59 height 21
drag, startPoint x: 466, startPoint y: 136, endPoint x: 461, endPoint y: 141, distance: 7.7
click at [466, 136] on icon at bounding box center [465, 136] width 5 height 5
click at [453, 146] on Content "130gsm, 77 recycled poly, 23 elastomultiester poly stretch pique woven" at bounding box center [438, 141] width 59 height 21
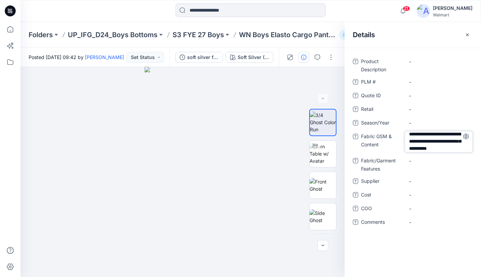
drag, startPoint x: 454, startPoint y: 148, endPoint x: 464, endPoint y: 151, distance: 11.1
click at [463, 153] on div "**********" at bounding box center [413, 146] width 120 height 180
click at [465, 135] on icon at bounding box center [465, 136] width 5 height 5
click at [439, 160] on Features "-" at bounding box center [438, 161] width 59 height 7
type textarea "**********"
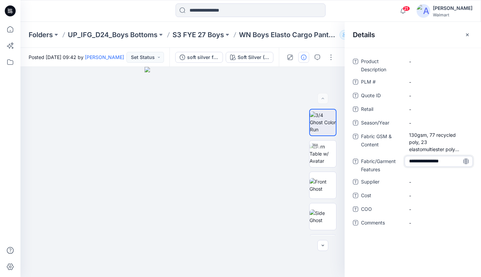
click at [466, 162] on icon at bounding box center [465, 160] width 5 height 5
click at [431, 185] on div "-" at bounding box center [438, 181] width 68 height 11
type textarea "********"
click at [467, 182] on icon at bounding box center [465, 181] width 5 height 5
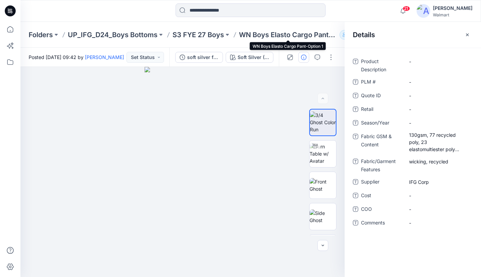
drag, startPoint x: 256, startPoint y: 35, endPoint x: 262, endPoint y: 33, distance: 5.7
click at [256, 35] on p "WN Boys Elasto Cargo Pant-Option 1" at bounding box center [288, 35] width 98 height 10
drag, startPoint x: 248, startPoint y: 36, endPoint x: 330, endPoint y: 37, distance: 82.1
click at [330, 37] on div "Folders UP_IFG_D24_Boys Bottoms S3 FYE 27 Boys WN Boys Elasto Cargo Pant-Option…" at bounding box center [224, 35] width 391 height 10
copy p "WN Boys Elasto Cargo Pant"
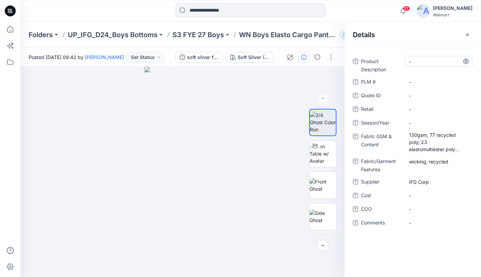
click at [430, 63] on Description "-" at bounding box center [438, 61] width 59 height 7
type textarea "**********"
click at [466, 63] on icon at bounding box center [466, 61] width 2 height 5
click at [439, 123] on span "-" at bounding box center [438, 122] width 59 height 7
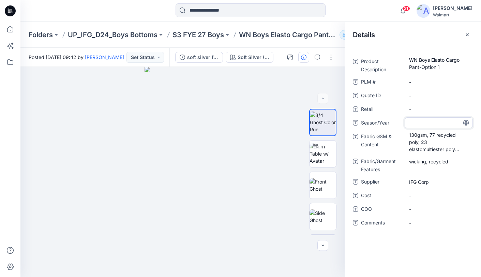
type textarea "**********"
click at [468, 122] on icon at bounding box center [465, 122] width 5 height 5
click at [434, 142] on Content "130gsm, 77 recycled poly, 23 elastomultiester poly stretch pique woven" at bounding box center [438, 141] width 59 height 21
click at [267, 36] on p "WN Boys Elasto Cargo Pant-Option 1" at bounding box center [288, 35] width 98 height 10
click at [191, 36] on p "S3 FYE 27 Boys" at bounding box center [197, 35] width 51 height 10
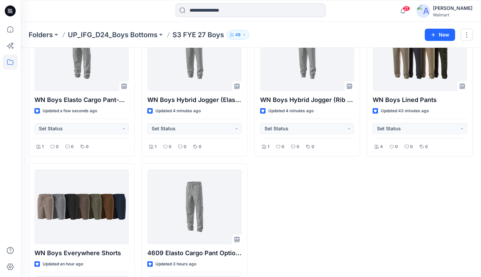
scroll to position [73, 0]
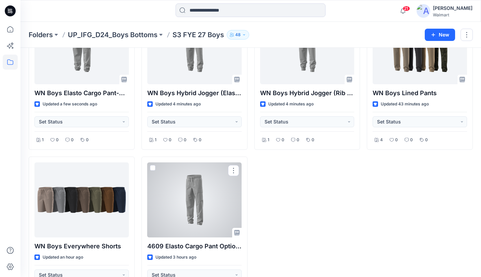
click at [203, 199] on div at bounding box center [194, 199] width 94 height 75
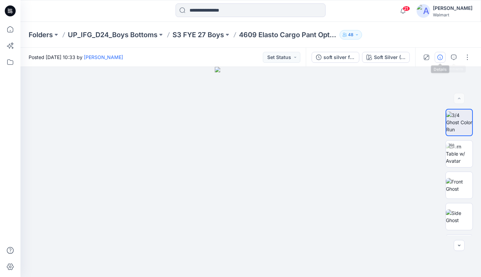
click at [441, 55] on icon "button" at bounding box center [439, 56] width 5 height 5
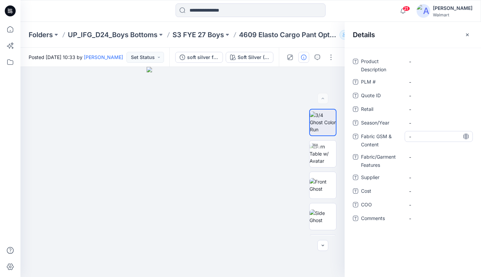
click at [439, 136] on Content "-" at bounding box center [438, 136] width 59 height 7
type textarea "**********"
click at [467, 137] on icon at bounding box center [465, 136] width 5 height 5
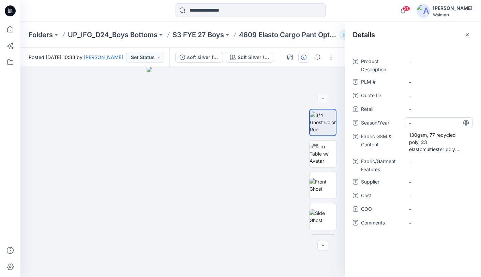
click at [443, 122] on span "-" at bounding box center [438, 122] width 59 height 7
type textarea "**********"
click at [465, 123] on icon at bounding box center [465, 122] width 5 height 5
click at [451, 183] on span "-" at bounding box center [438, 181] width 59 height 7
type textarea "********"
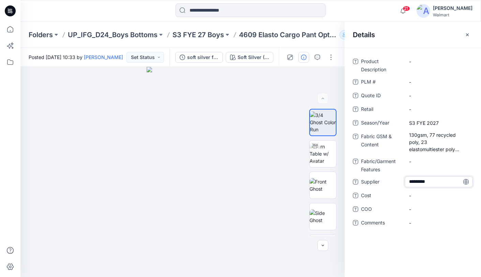
click at [468, 182] on textarea "********" at bounding box center [438, 181] width 68 height 11
click at [465, 182] on icon at bounding box center [466, 181] width 2 height 5
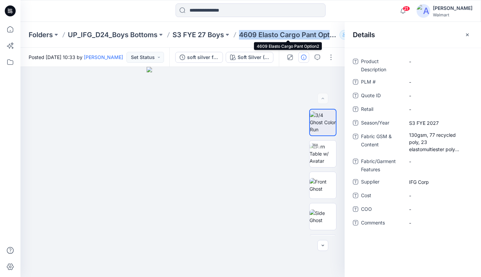
drag, startPoint x: 243, startPoint y: 36, endPoint x: 331, endPoint y: 39, distance: 88.3
click at [331, 39] on p "4609 Elasto Cargo Pant Option2" at bounding box center [288, 35] width 98 height 10
copy p "4609 Elasto Cargo Pant Opti"
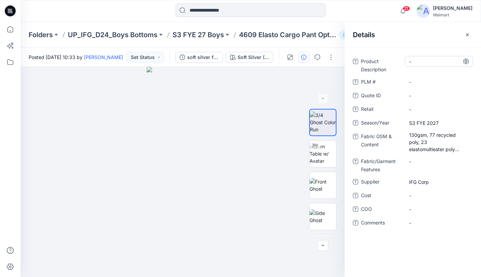
click at [426, 62] on Description "-" at bounding box center [438, 61] width 59 height 7
type textarea "**********"
click at [466, 62] on icon at bounding box center [465, 61] width 5 height 5
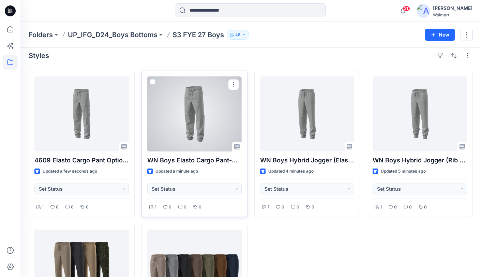
scroll to position [3, 0]
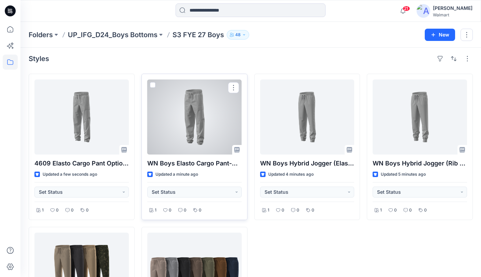
click at [197, 106] on div at bounding box center [194, 116] width 94 height 75
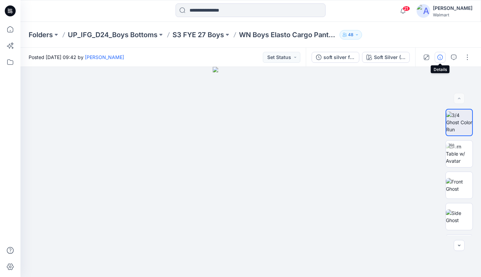
click at [440, 56] on icon "button" at bounding box center [439, 56] width 5 height 5
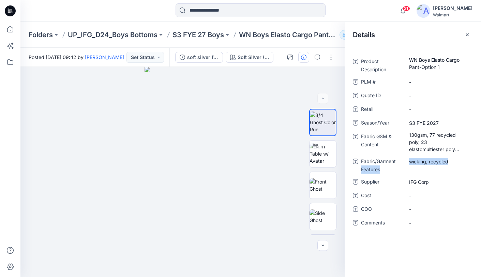
drag, startPoint x: 449, startPoint y: 160, endPoint x: 399, endPoint y: 161, distance: 49.7
click at [399, 161] on div "Fabric/Garment Features wicking, recycled" at bounding box center [413, 165] width 120 height 18
click at [454, 163] on Features "wicking, recycled" at bounding box center [438, 161] width 59 height 7
drag, startPoint x: 445, startPoint y: 161, endPoint x: 410, endPoint y: 162, distance: 35.4
click at [410, 162] on textarea "**********" at bounding box center [438, 161] width 68 height 11
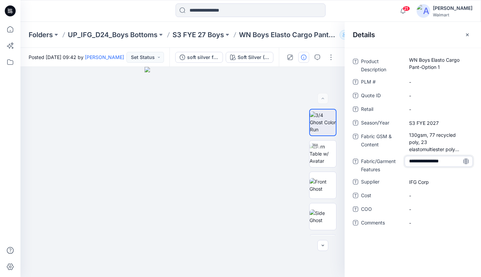
click at [468, 162] on icon at bounding box center [465, 160] width 5 height 5
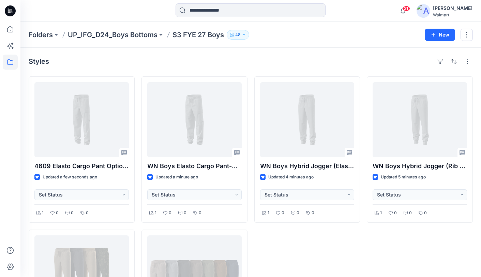
scroll to position [3, 0]
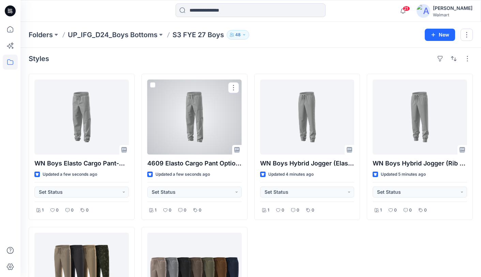
click at [185, 116] on div at bounding box center [194, 116] width 94 height 75
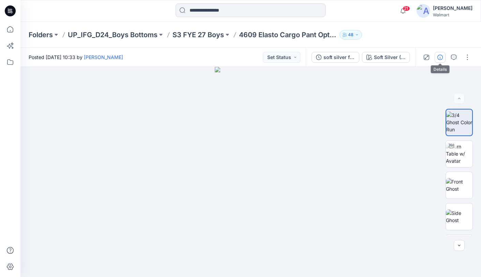
click at [441, 56] on icon "button" at bounding box center [439, 56] width 5 height 5
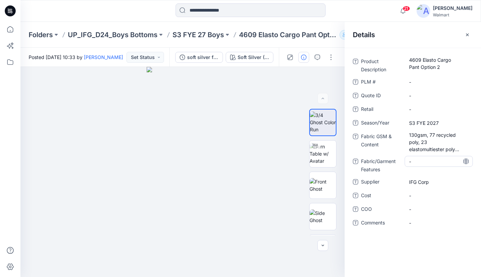
click at [442, 163] on Features "-" at bounding box center [438, 161] width 59 height 7
type textarea "**********"
click at [467, 161] on icon at bounding box center [465, 160] width 5 height 5
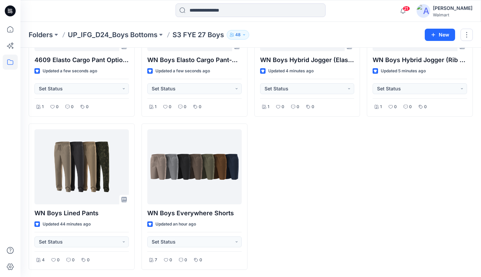
scroll to position [107, 0]
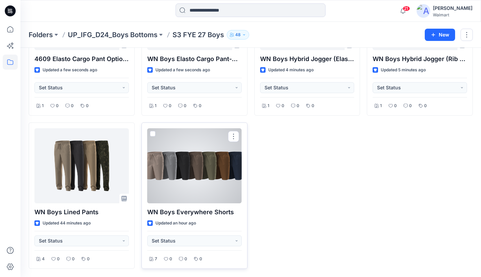
click at [218, 168] on div at bounding box center [194, 165] width 94 height 75
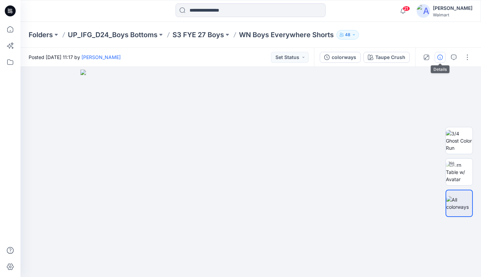
click at [440, 56] on icon "button" at bounding box center [439, 56] width 5 height 5
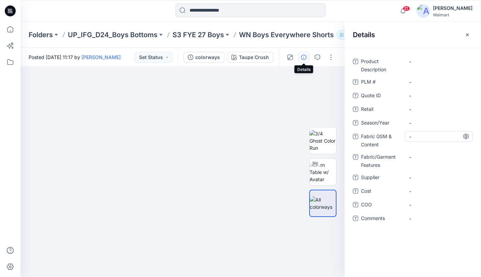
click at [436, 138] on Content "-" at bounding box center [438, 136] width 59 height 7
type textarea "**********"
click at [466, 137] on icon at bounding box center [466, 136] width 2 height 5
click at [439, 159] on Features "-" at bounding box center [438, 156] width 59 height 7
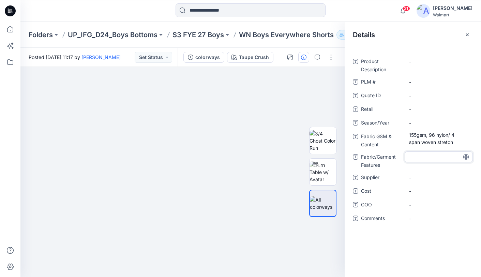
type textarea "**********"
click at [466, 158] on icon at bounding box center [466, 156] width 2 height 5
click at [445, 178] on span "-" at bounding box center [438, 177] width 59 height 7
type textarea "********"
click at [468, 177] on icon at bounding box center [465, 176] width 5 height 5
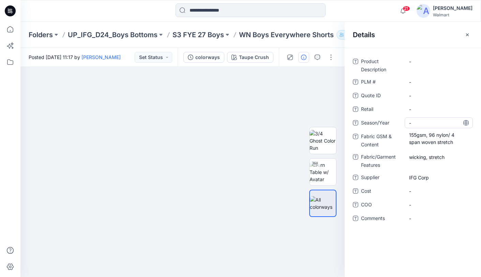
click at [437, 123] on span "-" at bounding box center [438, 122] width 59 height 7
type textarea "**********"
click at [466, 124] on icon at bounding box center [465, 122] width 5 height 5
drag, startPoint x: 295, startPoint y: 36, endPoint x: 264, endPoint y: 34, distance: 30.4
click at [293, 36] on p "WN Boys Everywhere Shorts" at bounding box center [286, 35] width 95 height 10
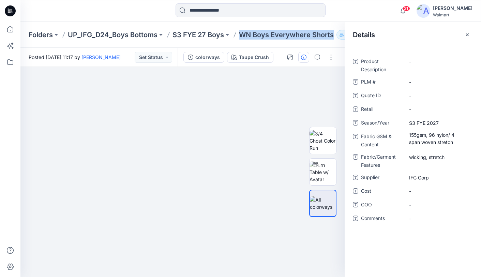
drag, startPoint x: 239, startPoint y: 35, endPoint x: 332, endPoint y: 37, distance: 92.3
click at [332, 38] on p "WN Boys Everywhere Shorts" at bounding box center [286, 35] width 95 height 10
copy p "WN Boys Everywhere Shorts"
click at [431, 61] on Description "-" at bounding box center [438, 61] width 59 height 7
type textarea "**********"
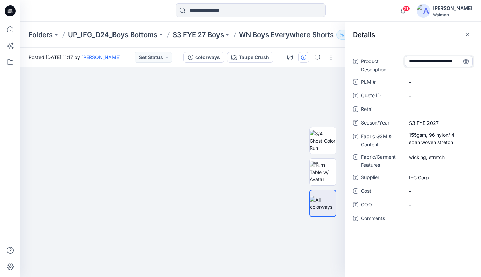
click at [466, 62] on icon at bounding box center [465, 61] width 5 height 5
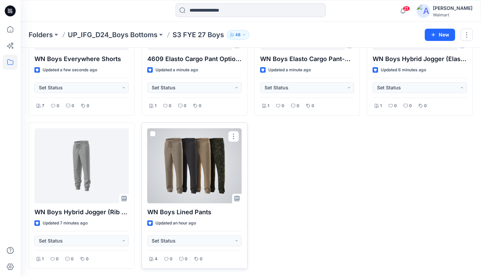
click at [208, 167] on div at bounding box center [194, 165] width 94 height 75
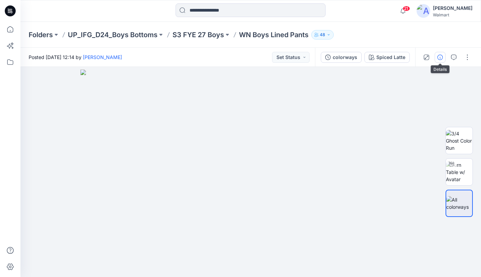
click at [444, 56] on button "button" at bounding box center [439, 57] width 11 height 11
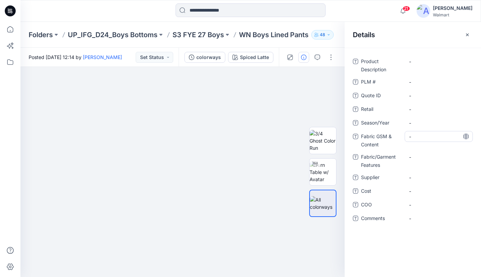
click at [439, 140] on div "-" at bounding box center [438, 136] width 68 height 11
type textarea "**********"
click at [465, 137] on icon at bounding box center [465, 136] width 5 height 5
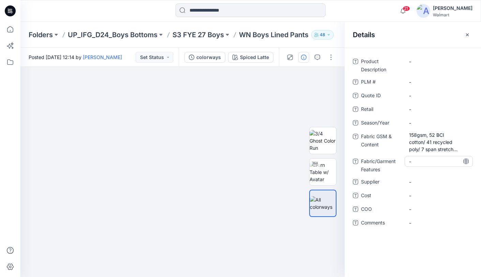
click at [433, 161] on Features "-" at bounding box center [438, 161] width 59 height 7
type textarea "**********"
click at [465, 161] on icon at bounding box center [465, 160] width 5 height 5
click at [441, 184] on span "-" at bounding box center [438, 181] width 59 height 7
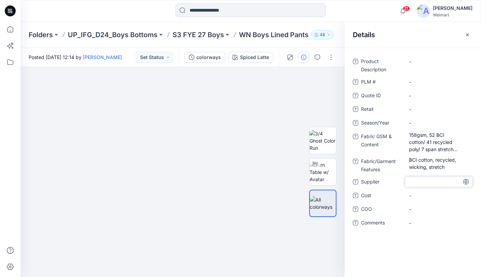
type textarea "********"
click at [465, 182] on icon at bounding box center [465, 181] width 5 height 5
click at [445, 123] on span "-" at bounding box center [438, 122] width 59 height 7
type textarea "**********"
click at [465, 123] on icon at bounding box center [466, 122] width 2 height 5
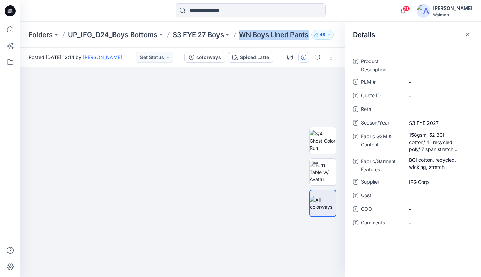
drag, startPoint x: 241, startPoint y: 36, endPoint x: 309, endPoint y: 39, distance: 67.9
click at [308, 36] on p "WN Boys Lined Pants" at bounding box center [273, 35] width 69 height 10
copy p "WN Boys Lined Pants"
click at [438, 64] on Description "-" at bounding box center [438, 61] width 59 height 7
type textarea "**********"
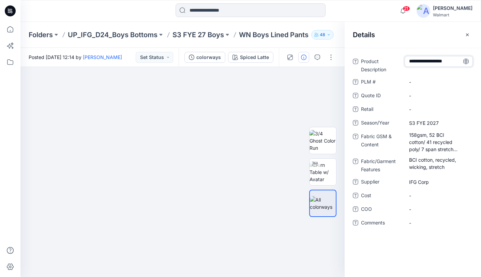
click at [467, 62] on icon at bounding box center [465, 61] width 5 height 5
click at [469, 34] on icon "button" at bounding box center [466, 34] width 5 height 5
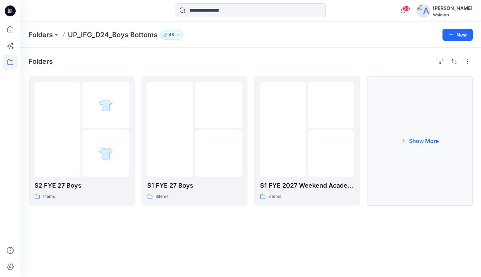
click at [417, 140] on button "Show More" at bounding box center [420, 140] width 106 height 129
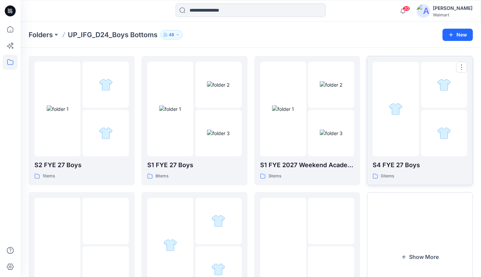
scroll to position [21, 0]
click at [181, 112] on img at bounding box center [170, 108] width 22 height 7
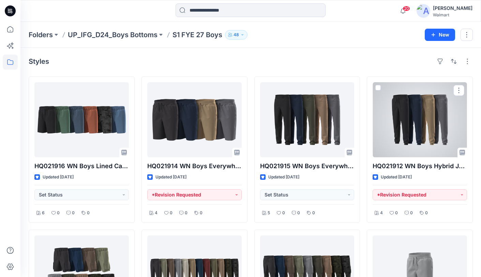
click at [418, 122] on div at bounding box center [419, 119] width 94 height 75
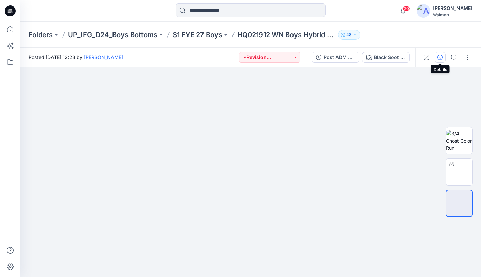
click at [438, 56] on icon "button" at bounding box center [439, 56] width 5 height 5
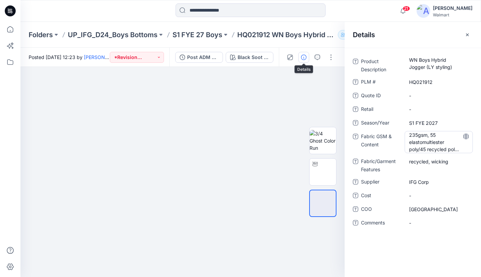
click at [440, 146] on Content "235gsm, 55 elastomultiester poly/45 recycled poly warp stretch" at bounding box center [438, 141] width 59 height 21
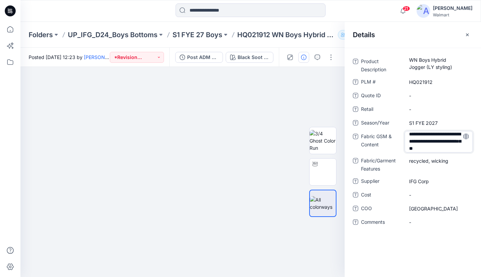
drag, startPoint x: 412, startPoint y: 138, endPoint x: 475, endPoint y: 158, distance: 66.2
click at [475, 159] on div "**********" at bounding box center [412, 146] width 136 height 180
click at [432, 161] on Features "recycled, wicking" at bounding box center [438, 161] width 59 height 7
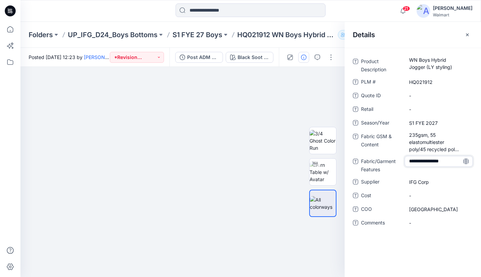
drag, startPoint x: 455, startPoint y: 160, endPoint x: 405, endPoint y: 158, distance: 50.1
click at [400, 160] on div "**********" at bounding box center [413, 165] width 120 height 18
click at [432, 162] on Features "recycled, wicking" at bounding box center [438, 161] width 59 height 7
drag, startPoint x: 454, startPoint y: 161, endPoint x: 396, endPoint y: 160, distance: 58.3
click at [397, 161] on div "**********" at bounding box center [413, 165] width 120 height 18
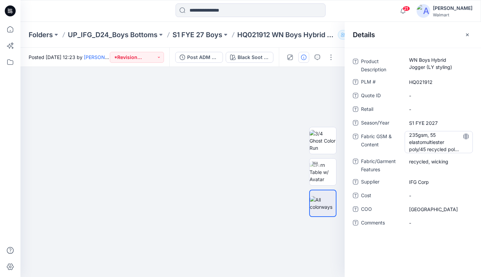
click at [428, 142] on Content "235gsm, 55 elastomultiester poly/45 recycled poly warp stretch" at bounding box center [438, 141] width 59 height 21
drag, startPoint x: 411, startPoint y: 137, endPoint x: 454, endPoint y: 146, distance: 44.7
click at [464, 154] on div "**********" at bounding box center [413, 146] width 120 height 180
click at [434, 144] on textarea "**********" at bounding box center [438, 141] width 68 height 21
click at [467, 109] on icon at bounding box center [465, 108] width 5 height 5
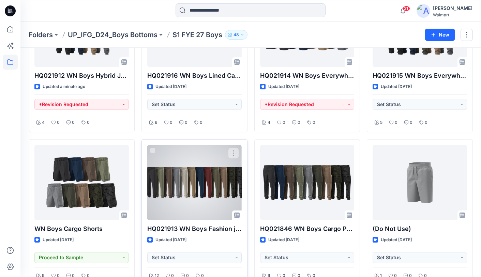
scroll to position [107, 0]
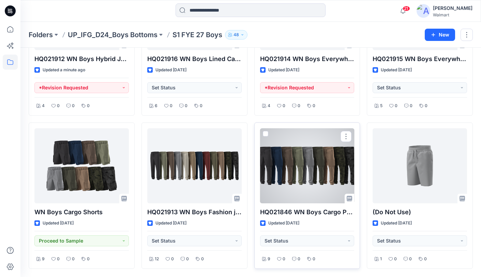
click at [319, 171] on div at bounding box center [307, 165] width 94 height 75
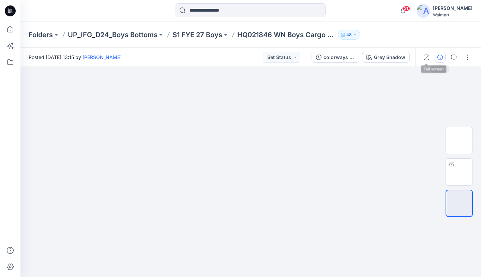
click at [437, 57] on icon "button" at bounding box center [439, 56] width 5 height 5
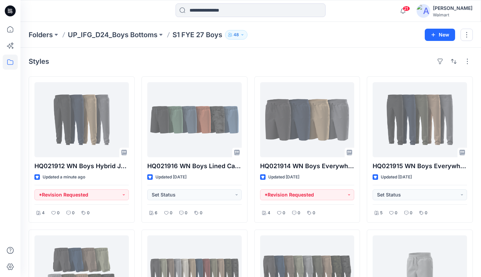
scroll to position [107, 0]
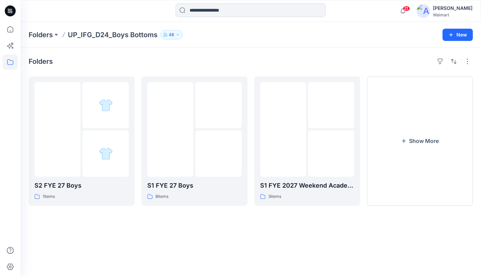
scroll to position [107, 0]
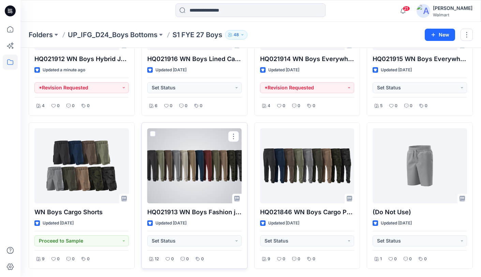
click at [203, 166] on div at bounding box center [194, 165] width 94 height 75
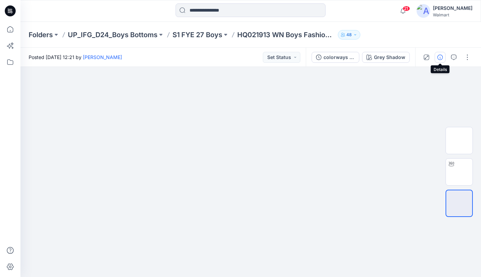
click at [440, 57] on icon "button" at bounding box center [439, 56] width 5 height 5
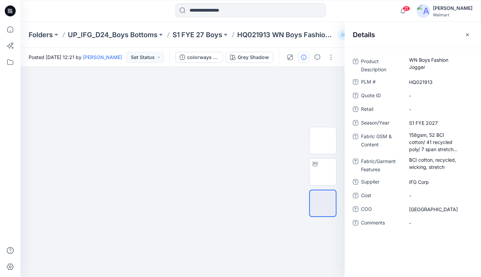
scroll to position [107, 0]
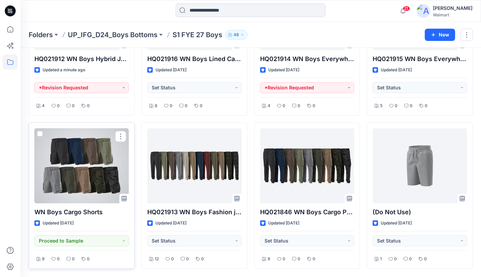
click at [93, 171] on div at bounding box center [81, 165] width 94 height 75
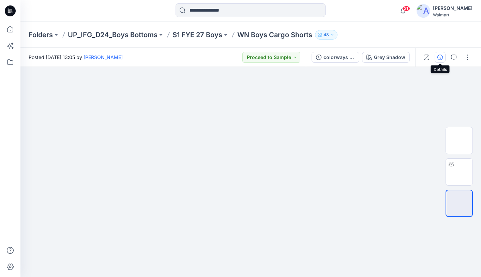
click at [438, 57] on icon "button" at bounding box center [439, 56] width 5 height 5
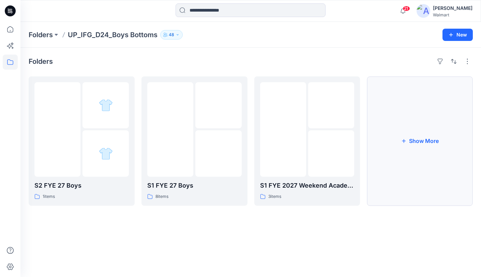
click at [422, 131] on button "Show More" at bounding box center [420, 140] width 106 height 129
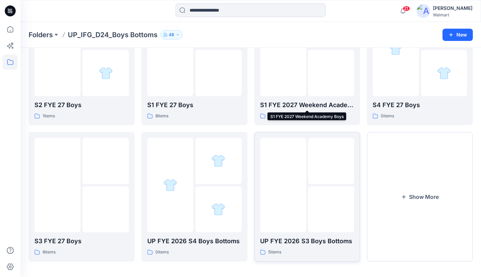
scroll to position [84, 0]
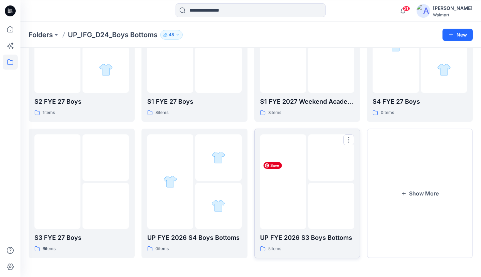
click at [283, 182] on img at bounding box center [283, 182] width 0 height 0
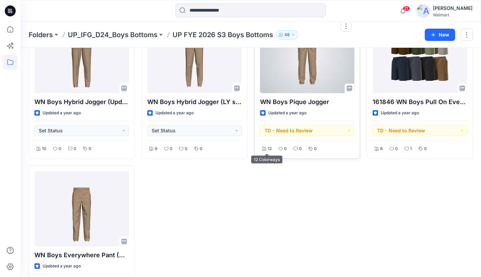
scroll to position [66, 0]
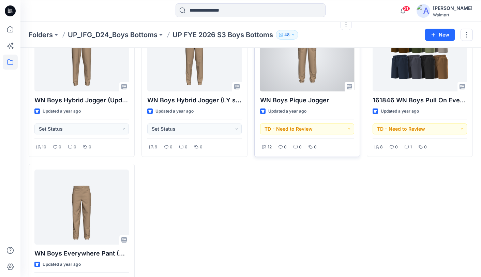
click at [303, 65] on div at bounding box center [307, 53] width 94 height 75
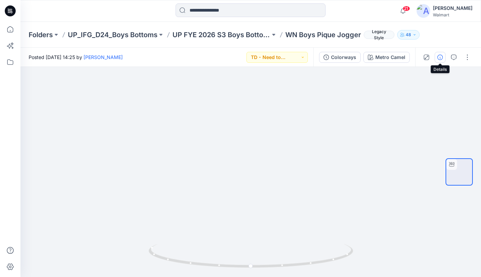
click at [437, 56] on icon "button" at bounding box center [439, 56] width 5 height 5
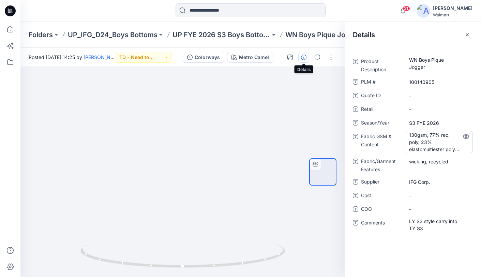
click at [432, 147] on Content "130gsm, 77% rec. poly, 23% elastomultiester poly stretch pique woven" at bounding box center [438, 141] width 59 height 21
drag, startPoint x: 449, startPoint y: 150, endPoint x: 416, endPoint y: 136, distance: 35.4
click at [406, 132] on textarea "**********" at bounding box center [438, 141] width 68 height 21
click at [427, 142] on textarea "**********" at bounding box center [438, 141] width 68 height 21
click at [435, 161] on Features "wicking, recycled" at bounding box center [438, 161] width 59 height 7
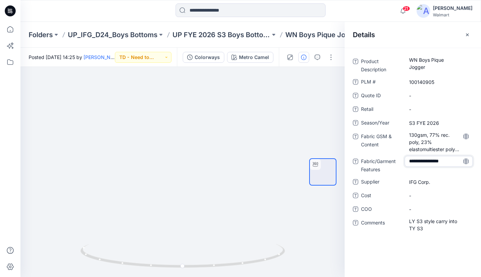
drag, startPoint x: 453, startPoint y: 161, endPoint x: 381, endPoint y: 162, distance: 71.9
click at [383, 163] on div "**********" at bounding box center [413, 165] width 120 height 18
click at [423, 183] on span "IFG Corp." at bounding box center [438, 181] width 59 height 7
drag, startPoint x: 430, startPoint y: 181, endPoint x: 394, endPoint y: 181, distance: 35.8
click at [394, 181] on div "Supplier *********" at bounding box center [413, 181] width 120 height 11
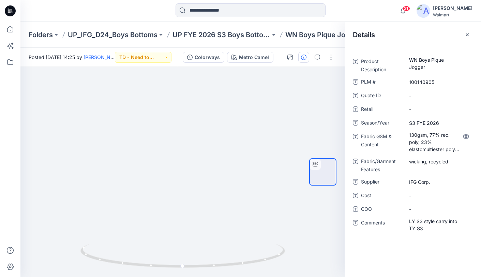
drag, startPoint x: 469, startPoint y: 34, endPoint x: 456, endPoint y: 33, distance: 13.4
click at [469, 34] on icon "button" at bounding box center [466, 34] width 5 height 5
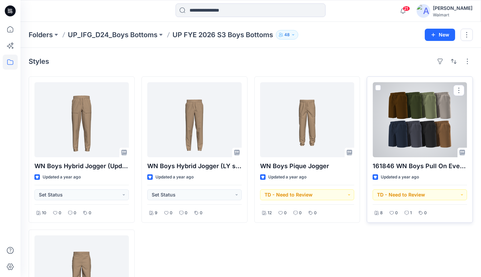
click at [409, 113] on div at bounding box center [419, 119] width 94 height 75
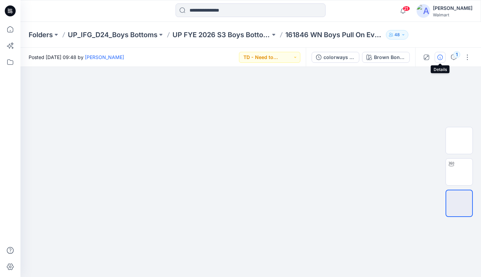
click at [439, 59] on icon "button" at bounding box center [439, 56] width 5 height 5
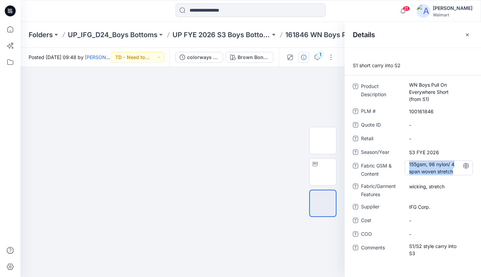
drag, startPoint x: 453, startPoint y: 170, endPoint x: 405, endPoint y: 163, distance: 48.2
click at [405, 163] on div "155gsm, 96 nylon/ 4 span woven stretch" at bounding box center [438, 167] width 68 height 15
drag, startPoint x: 454, startPoint y: 172, endPoint x: 402, endPoint y: 159, distance: 54.0
click at [400, 162] on div "**********" at bounding box center [413, 169] width 120 height 18
click at [438, 187] on Features "wicking, stretch" at bounding box center [438, 186] width 59 height 7
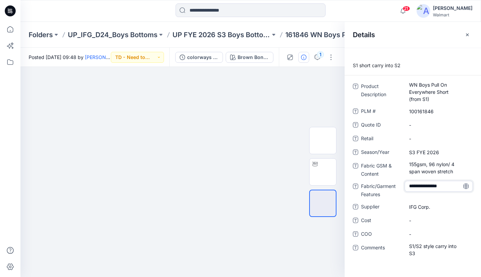
drag, startPoint x: 436, startPoint y: 186, endPoint x: 406, endPoint y: 184, distance: 30.7
click at [394, 187] on div "**********" at bounding box center [413, 190] width 120 height 18
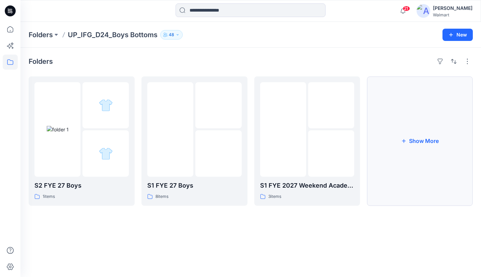
click at [421, 133] on button "Show More" at bounding box center [420, 140] width 106 height 129
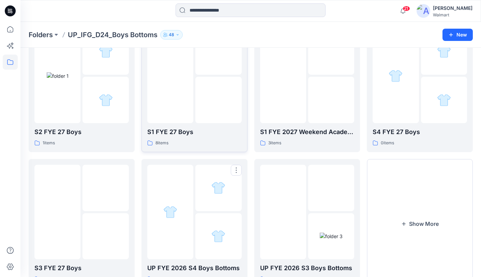
scroll to position [11, 0]
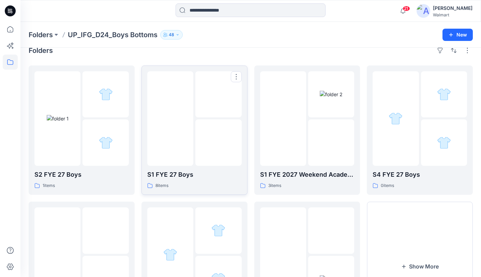
click at [169, 144] on div at bounding box center [170, 118] width 46 height 94
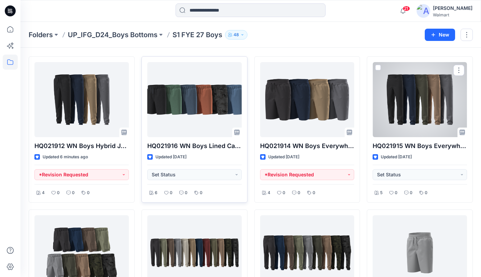
scroll to position [21, 0]
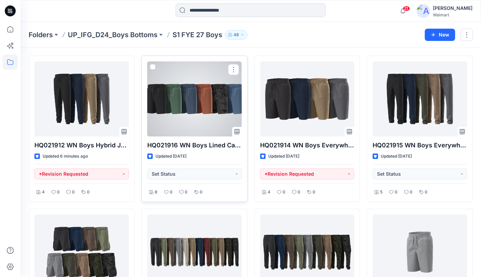
click at [215, 110] on div at bounding box center [194, 98] width 94 height 75
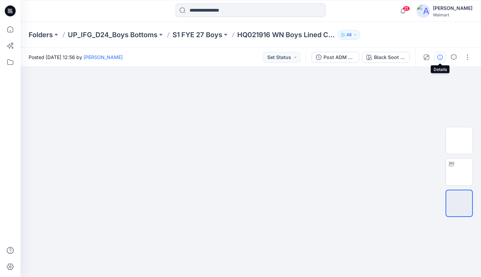
click at [437, 58] on icon "button" at bounding box center [439, 56] width 5 height 5
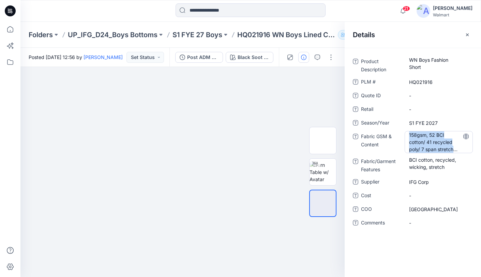
drag, startPoint x: 408, startPoint y: 135, endPoint x: 469, endPoint y: 151, distance: 63.3
click at [469, 151] on div "158gsm, 52 BCI cotton/ 41 recycled poly/ 7 span stretch woven" at bounding box center [438, 142] width 68 height 22
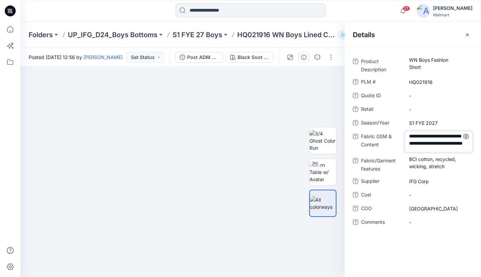
drag, startPoint x: 446, startPoint y: 149, endPoint x: 403, endPoint y: 131, distance: 46.0
click at [403, 132] on div "**********" at bounding box center [413, 141] width 120 height 21
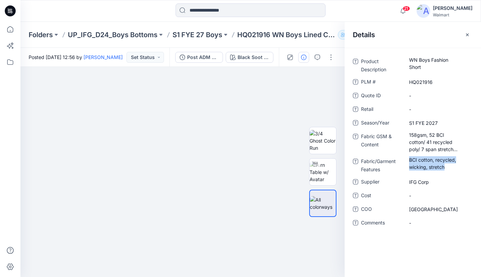
drag, startPoint x: 449, startPoint y: 166, endPoint x: 404, endPoint y: 158, distance: 46.4
click at [403, 159] on div "Fabric/Garment Features BCI cotton, recycled, wicking, stretch" at bounding box center [413, 165] width 120 height 18
click at [445, 166] on Features "BCI cotton, recycled, wicking, stretch" at bounding box center [438, 163] width 59 height 14
drag, startPoint x: 447, startPoint y: 168, endPoint x: 408, endPoint y: 161, distance: 39.1
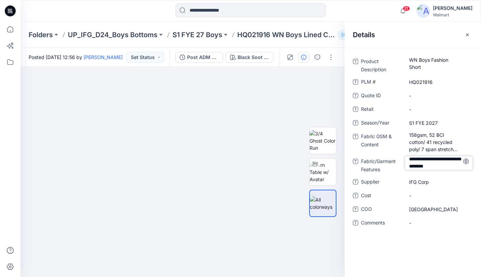
click at [408, 161] on textarea "**********" at bounding box center [438, 163] width 68 height 14
click at [468, 35] on icon "button" at bounding box center [467, 34] width 3 height 3
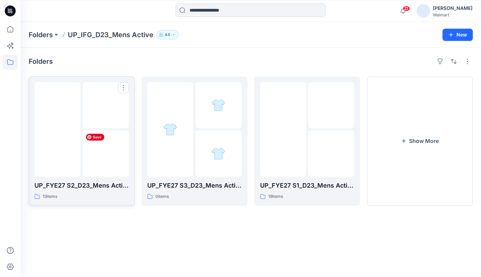
click at [106, 153] on img at bounding box center [106, 153] width 0 height 0
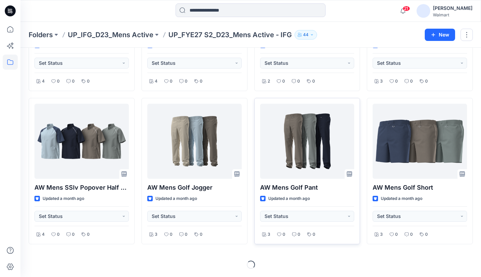
scroll to position [413, 0]
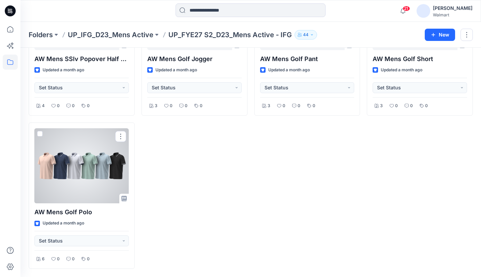
click at [95, 162] on div at bounding box center [81, 165] width 94 height 75
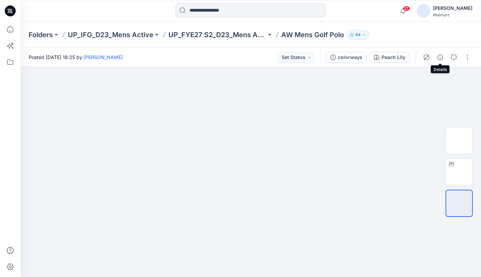
click at [439, 57] on icon "button" at bounding box center [439, 56] width 5 height 5
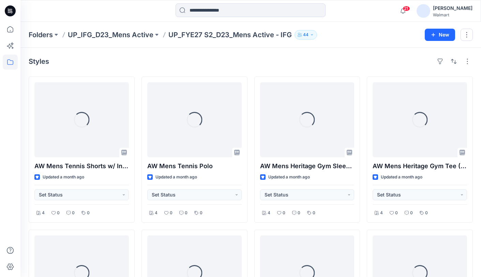
scroll to position [413, 0]
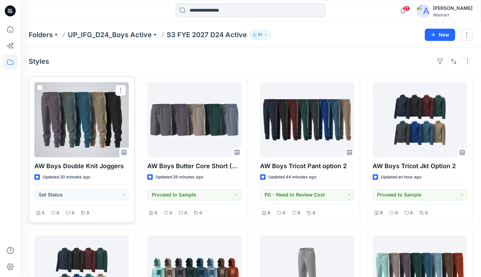
click at [85, 115] on div at bounding box center [81, 119] width 94 height 75
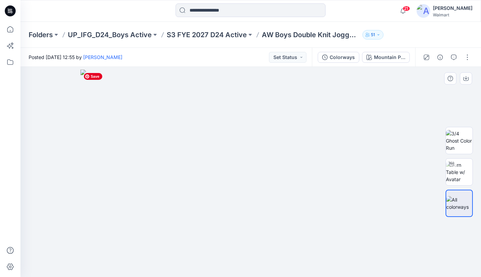
drag, startPoint x: 322, startPoint y: 149, endPoint x: 286, endPoint y: 151, distance: 36.2
click at [286, 151] on img at bounding box center [250, 172] width 341 height 207
click at [456, 171] on img at bounding box center [459, 171] width 27 height 21
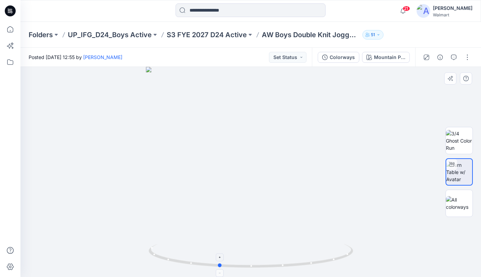
drag, startPoint x: 255, startPoint y: 268, endPoint x: 234, endPoint y: 259, distance: 22.8
click at [220, 267] on icon at bounding box center [252, 257] width 206 height 26
click at [203, 37] on p "S3 FYE 2027 D24 Active" at bounding box center [207, 35] width 80 height 10
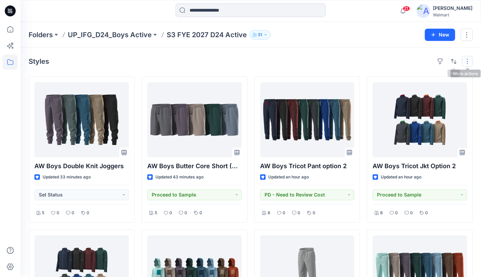
click at [469, 60] on button "button" at bounding box center [467, 61] width 11 height 11
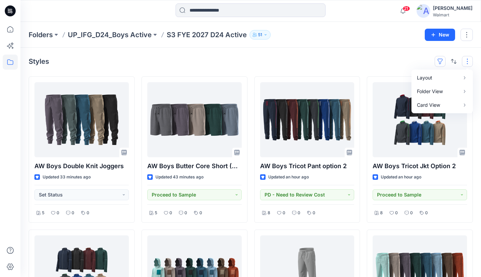
click at [441, 61] on button "button" at bounding box center [439, 61] width 11 height 11
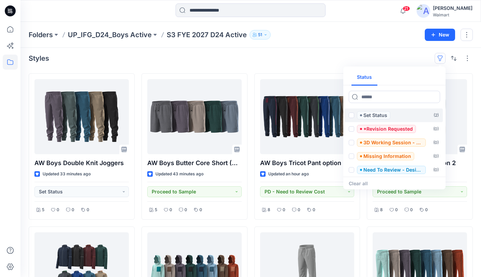
scroll to position [5, 0]
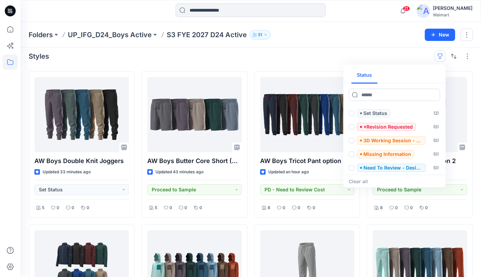
drag, startPoint x: 343, startPoint y: 57, endPoint x: 347, endPoint y: 56, distance: 4.8
click at [343, 57] on div "Styles Status Set Status ( 2 ) *Revision Requested ( 0 ) 3D Working Session - N…" at bounding box center [251, 56] width 444 height 11
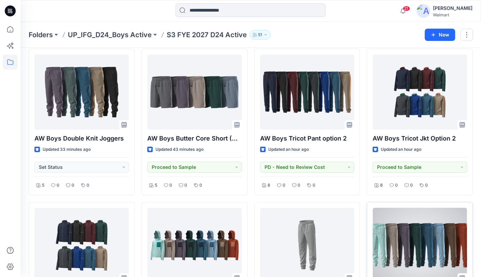
scroll to position [0, 0]
